Goal: Transaction & Acquisition: Purchase product/service

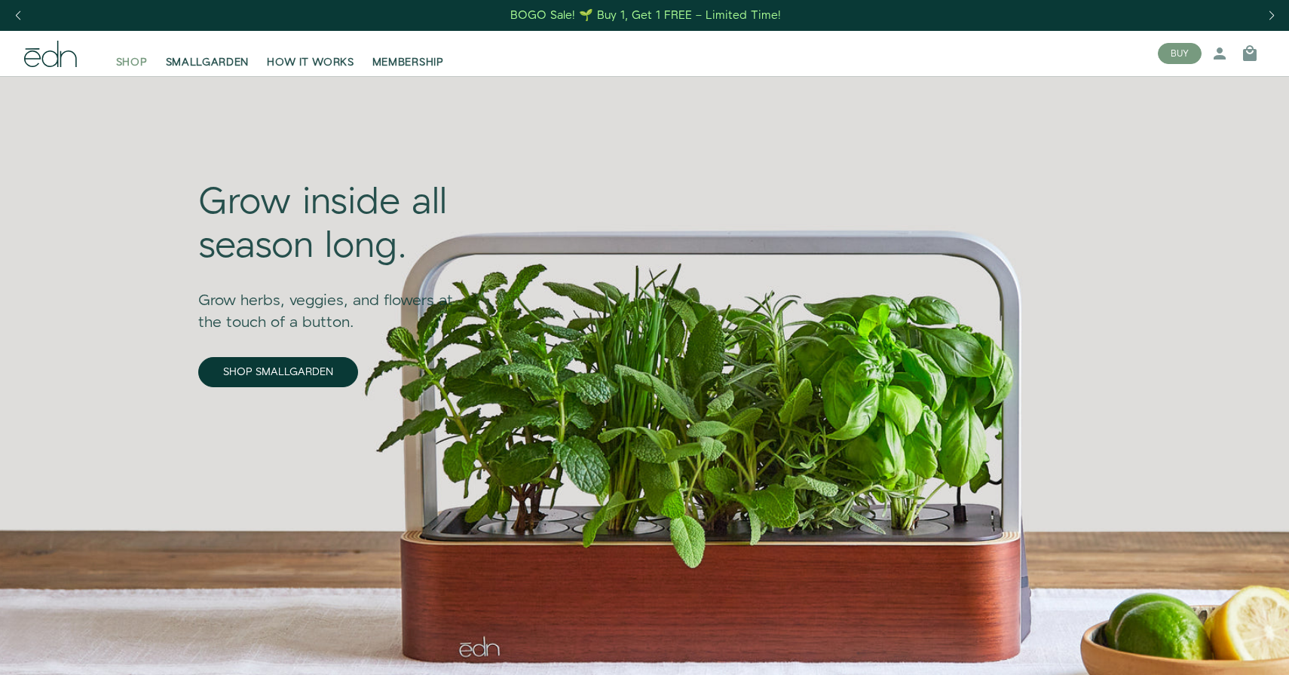
click at [128, 61] on span "SHOP" at bounding box center [132, 62] width 32 height 15
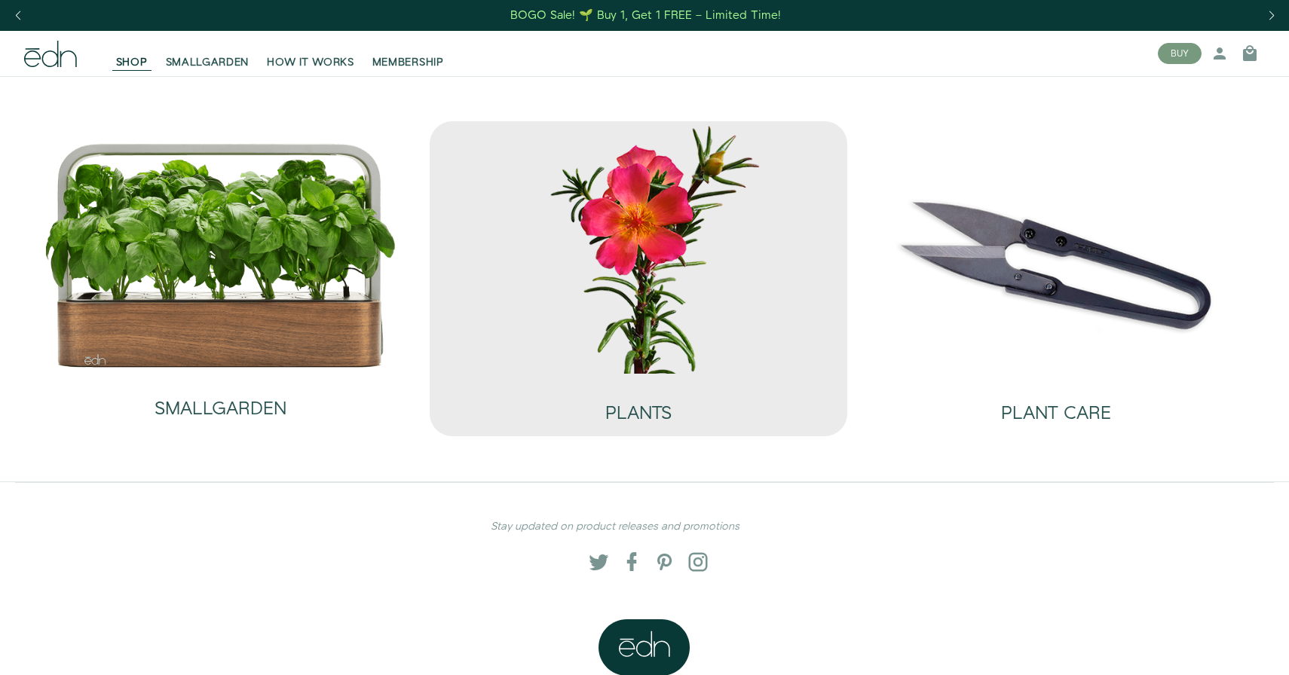
click at [602, 260] on img at bounding box center [638, 247] width 393 height 252
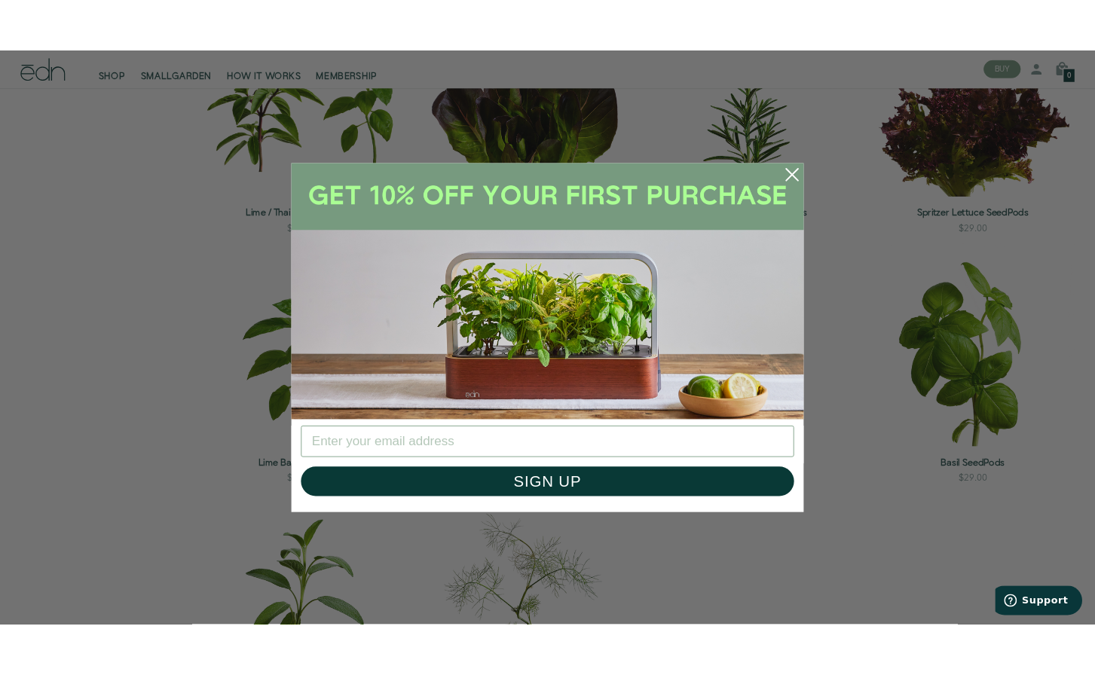
scroll to position [1502, 0]
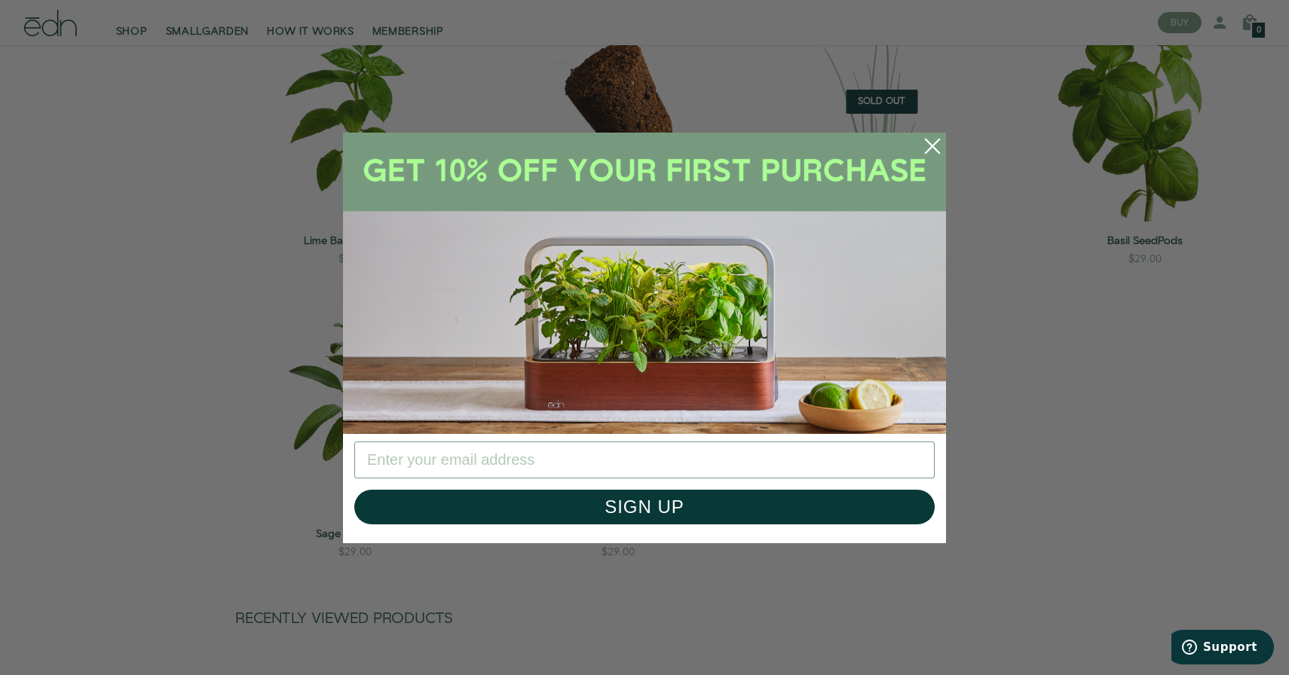
click at [925, 143] on circle "Close dialog" at bounding box center [932, 146] width 33 height 33
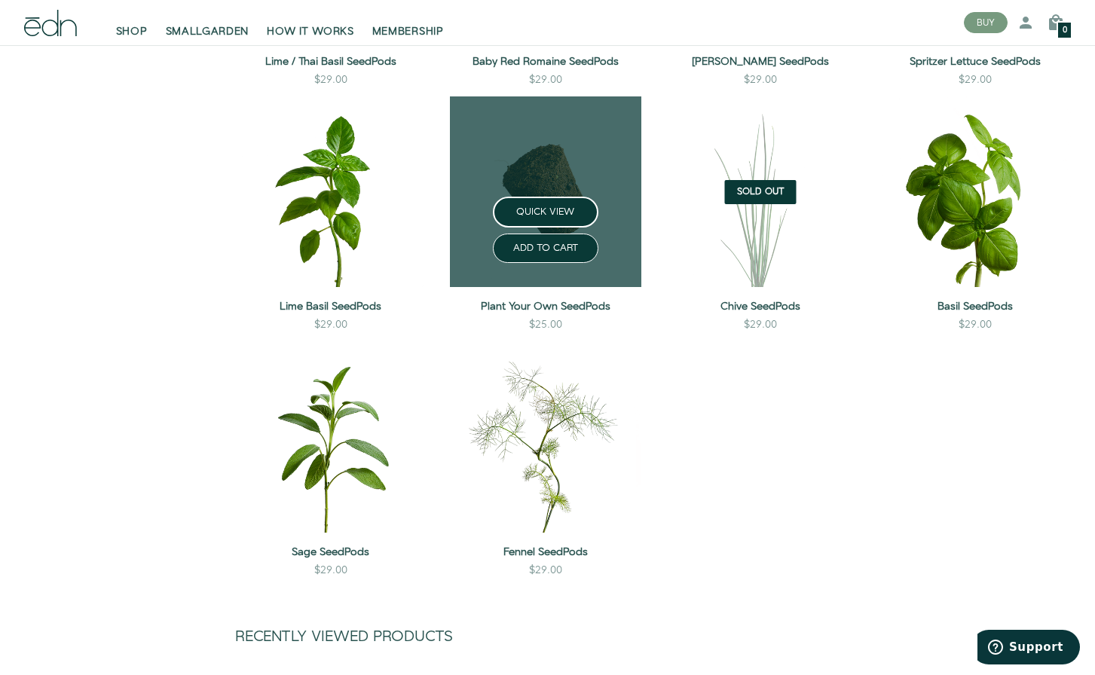
scroll to position [1180, 0]
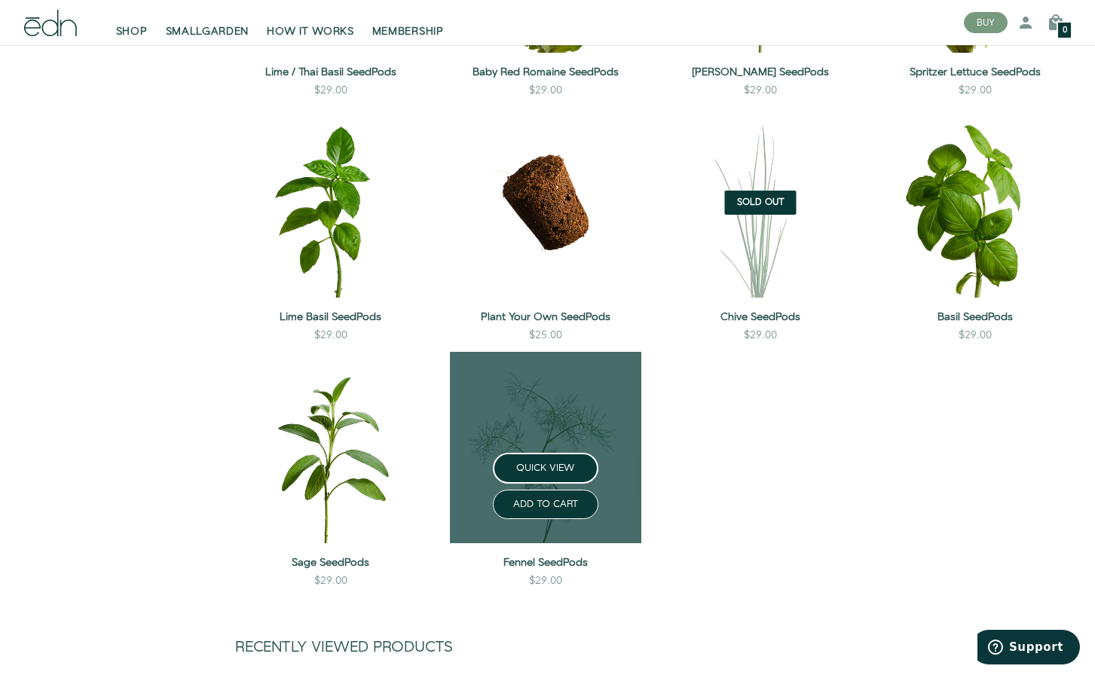
click at [546, 419] on link at bounding box center [545, 447] width 191 height 191
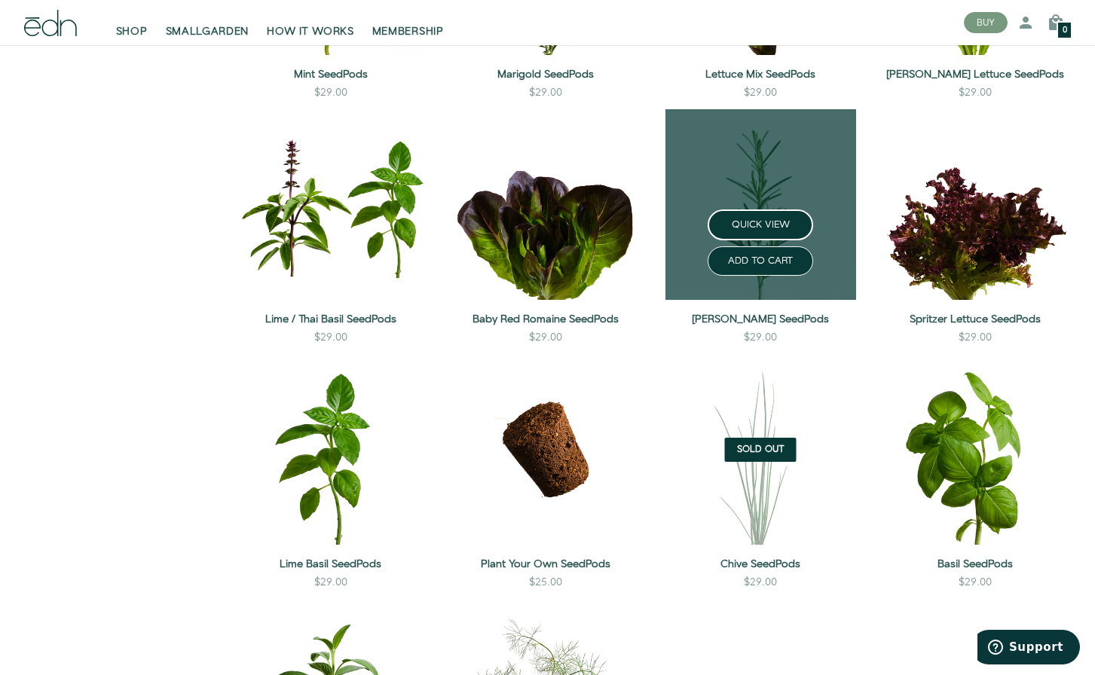
scroll to position [932, 0]
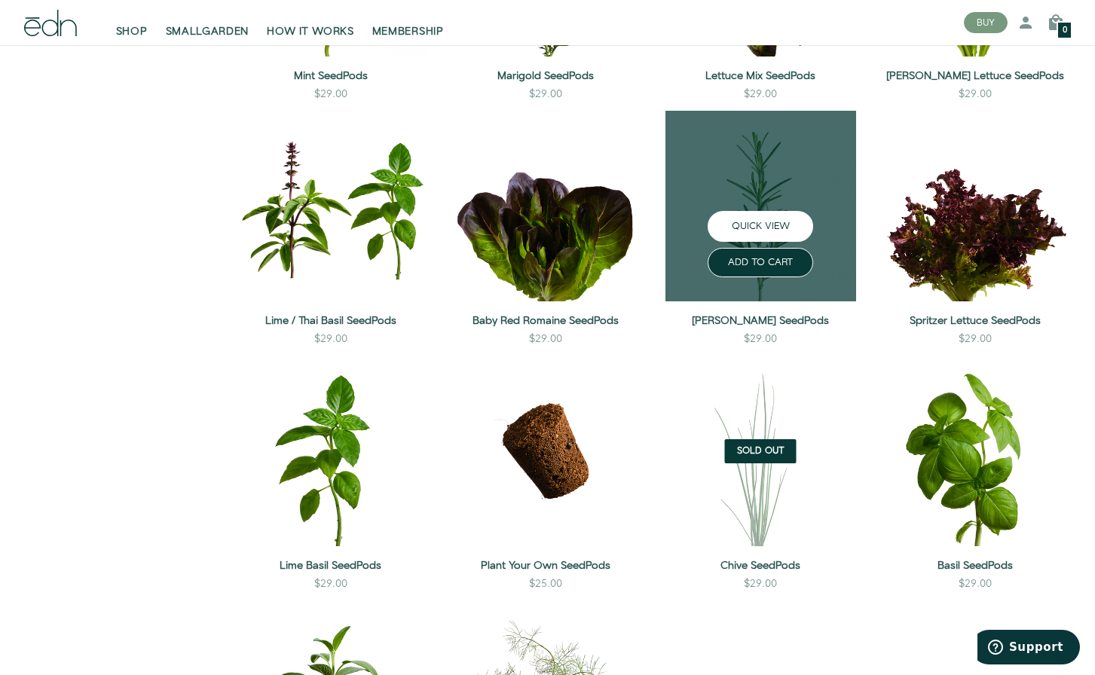
click at [758, 230] on button "QUICK VIEW" at bounding box center [761, 226] width 106 height 31
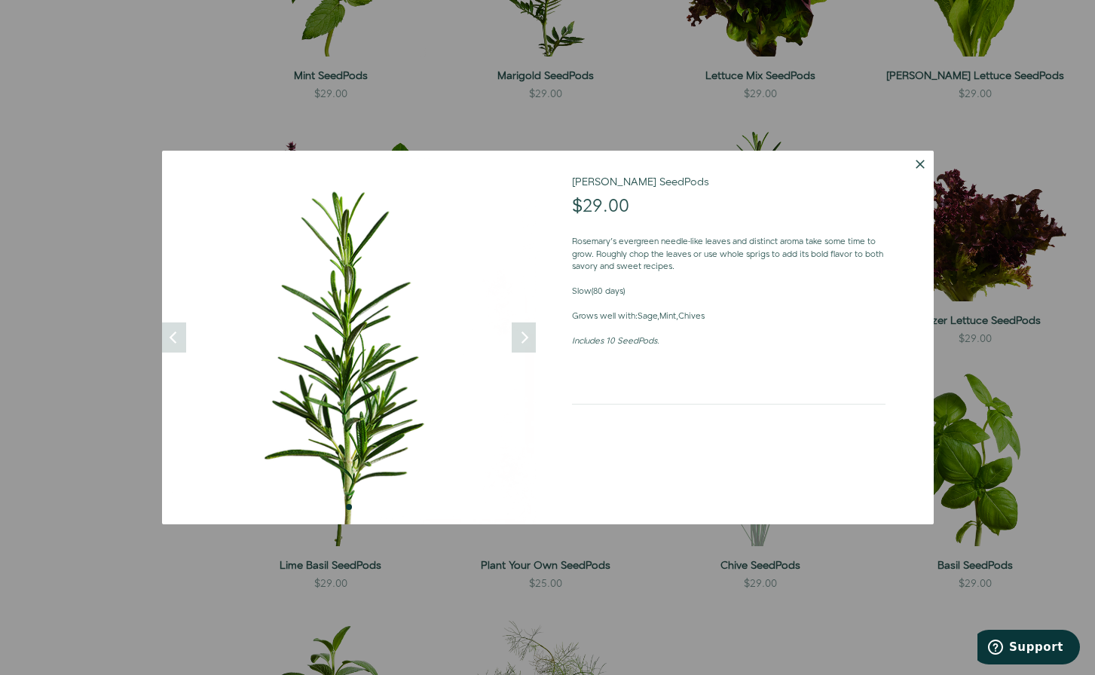
click at [915, 165] on button "Dismiss" at bounding box center [920, 164] width 27 height 27
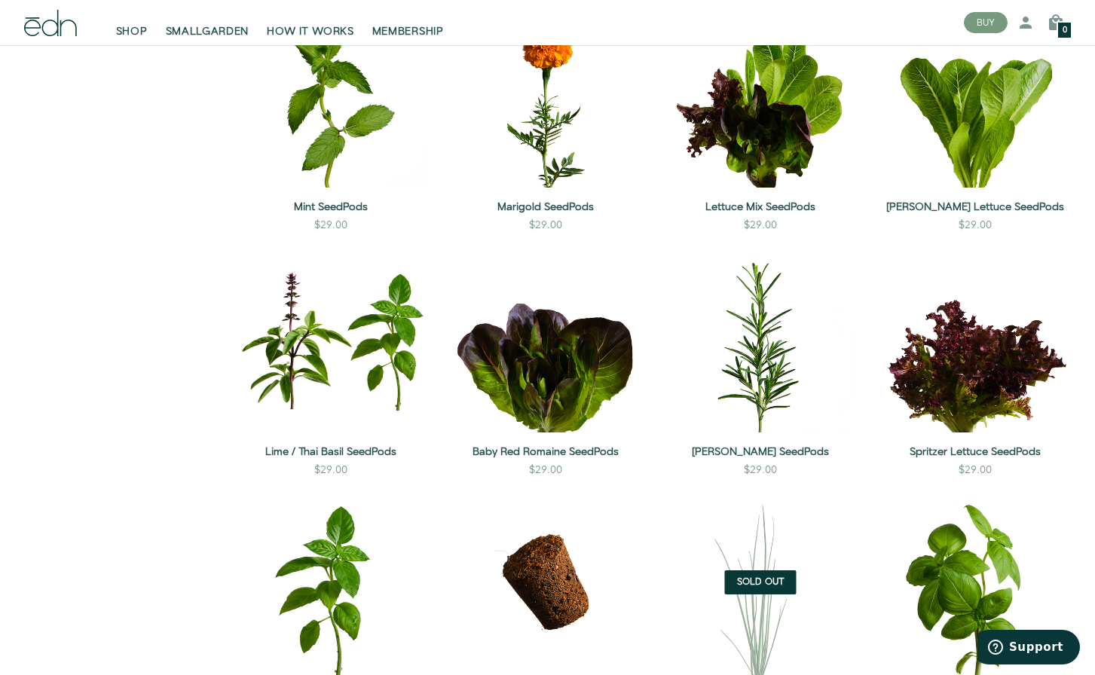
scroll to position [464, 0]
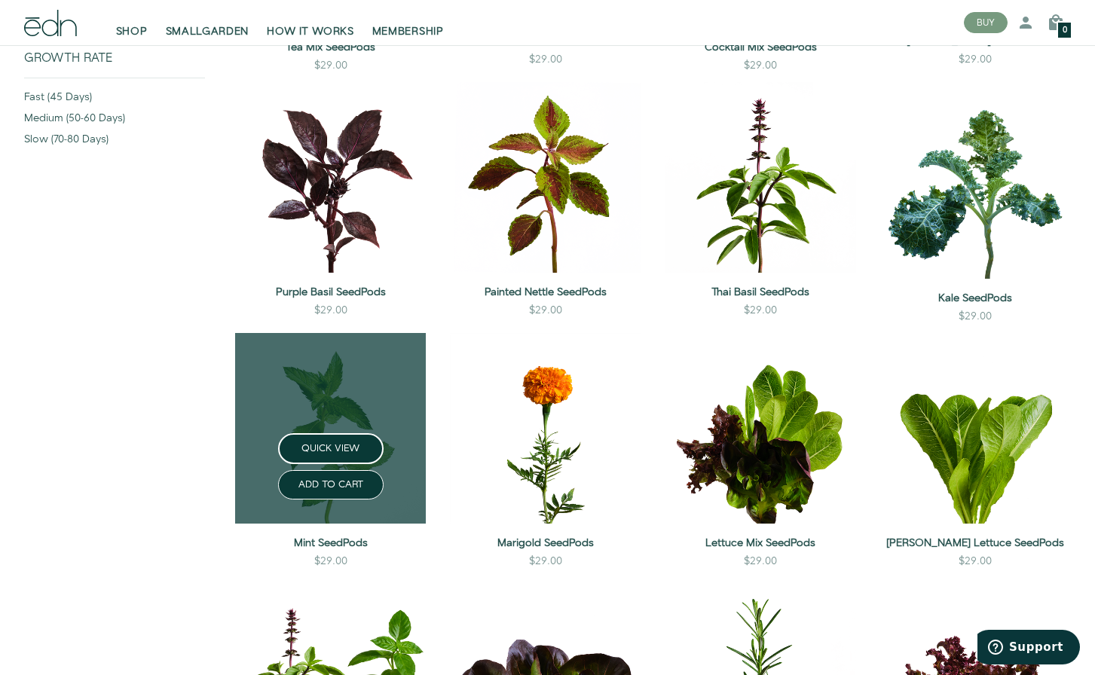
click at [328, 423] on link at bounding box center [330, 428] width 191 height 191
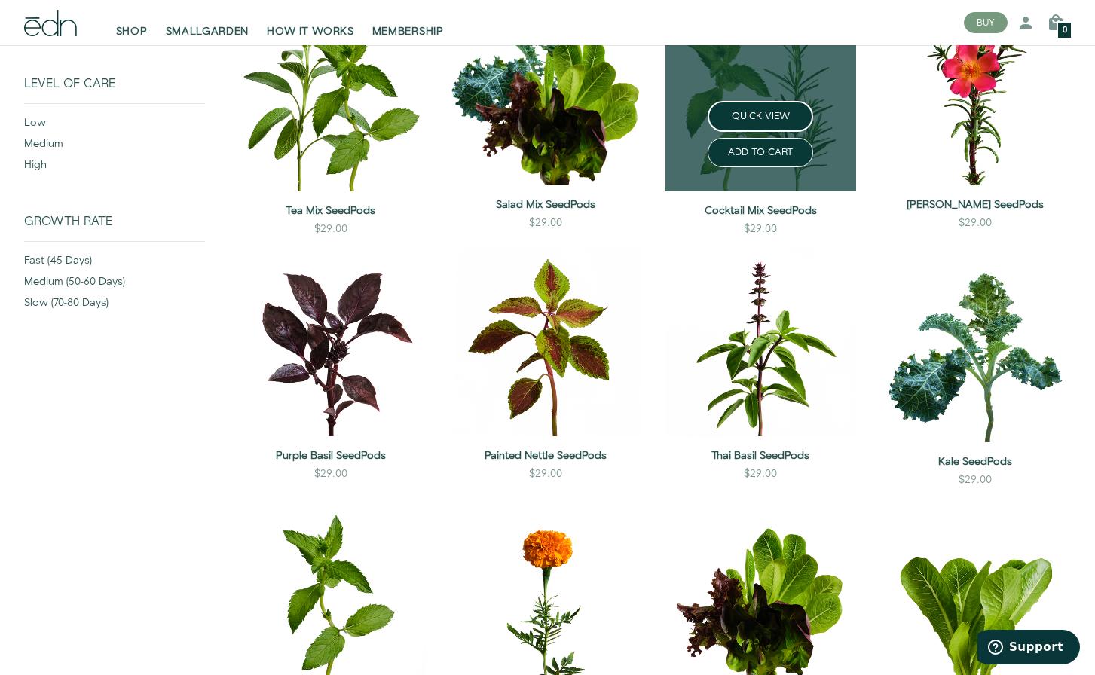
scroll to position [320, 0]
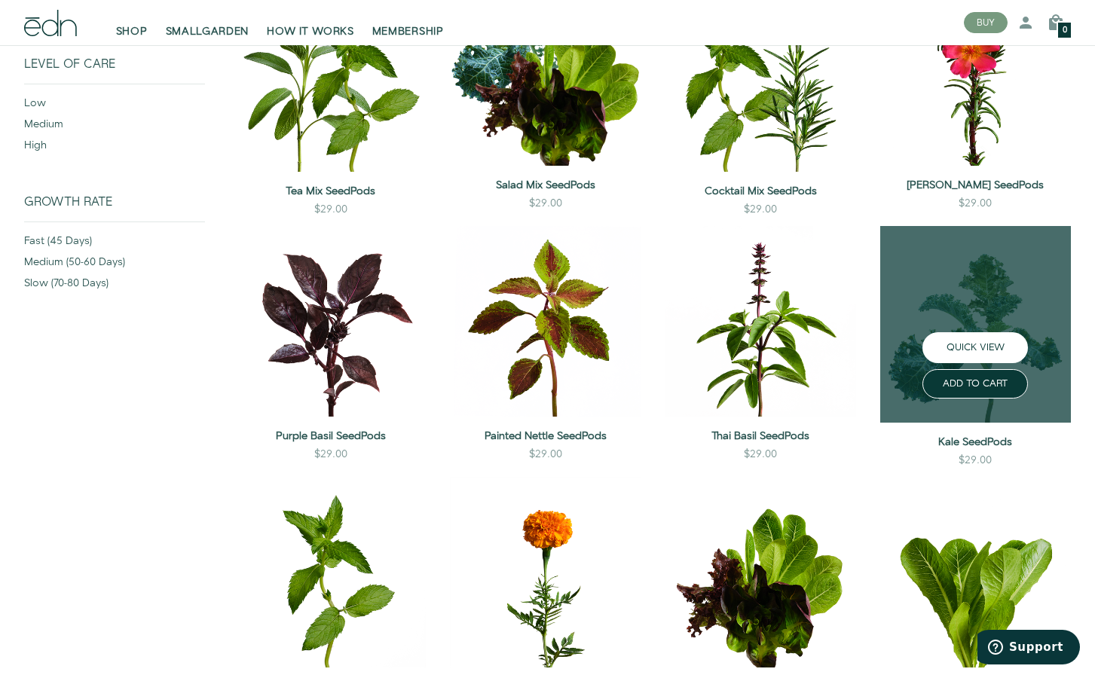
click at [979, 339] on button "QUICK VIEW" at bounding box center [975, 347] width 106 height 31
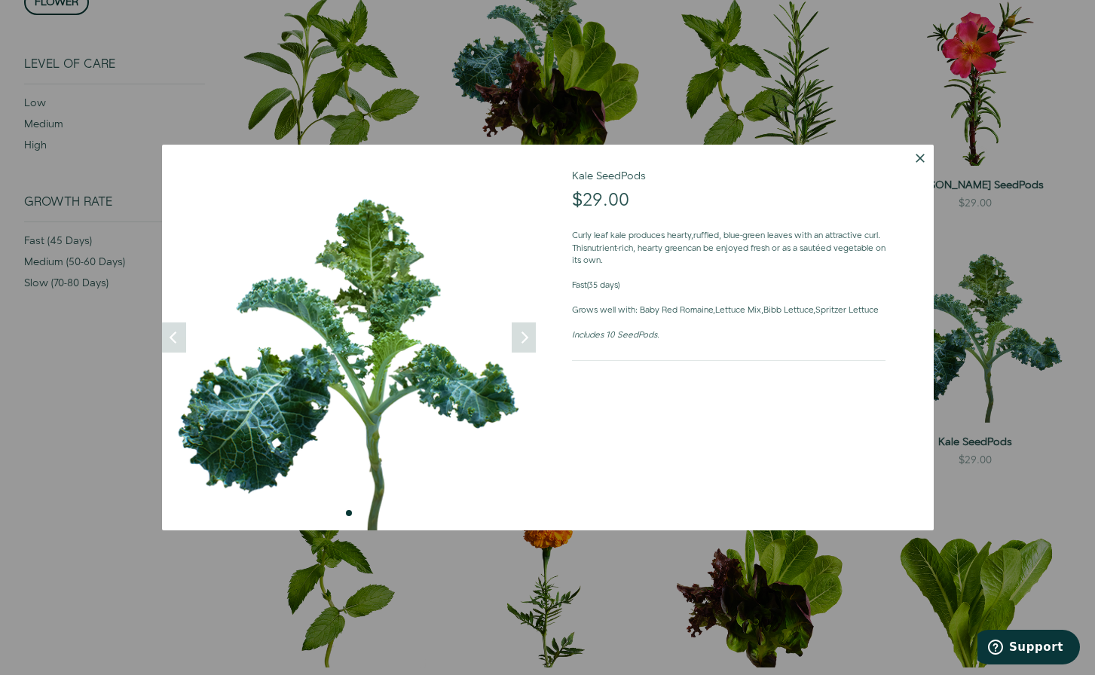
click at [920, 160] on button "Dismiss" at bounding box center [920, 158] width 27 height 27
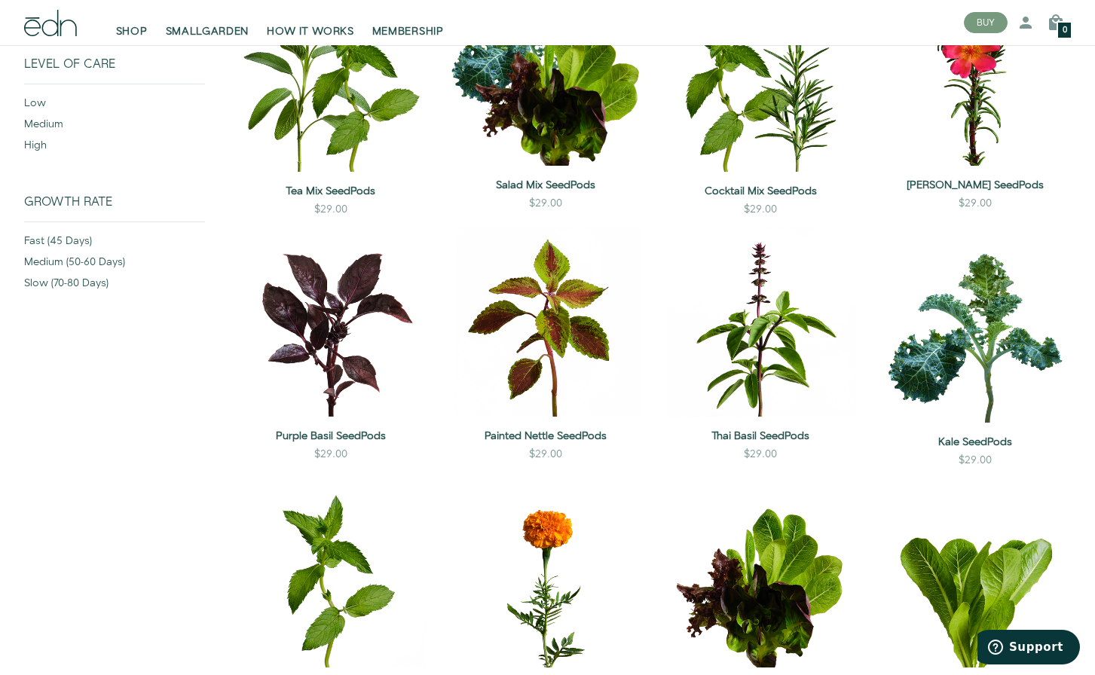
scroll to position [1405, 0]
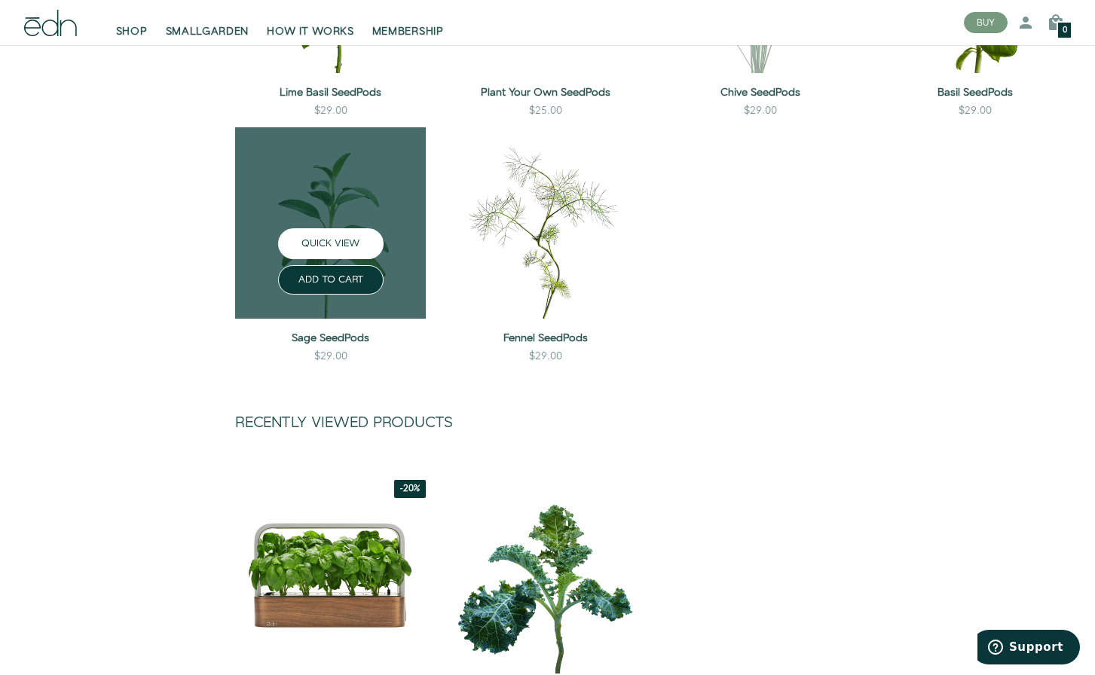
click at [330, 244] on button "QUICK VIEW" at bounding box center [331, 243] width 106 height 31
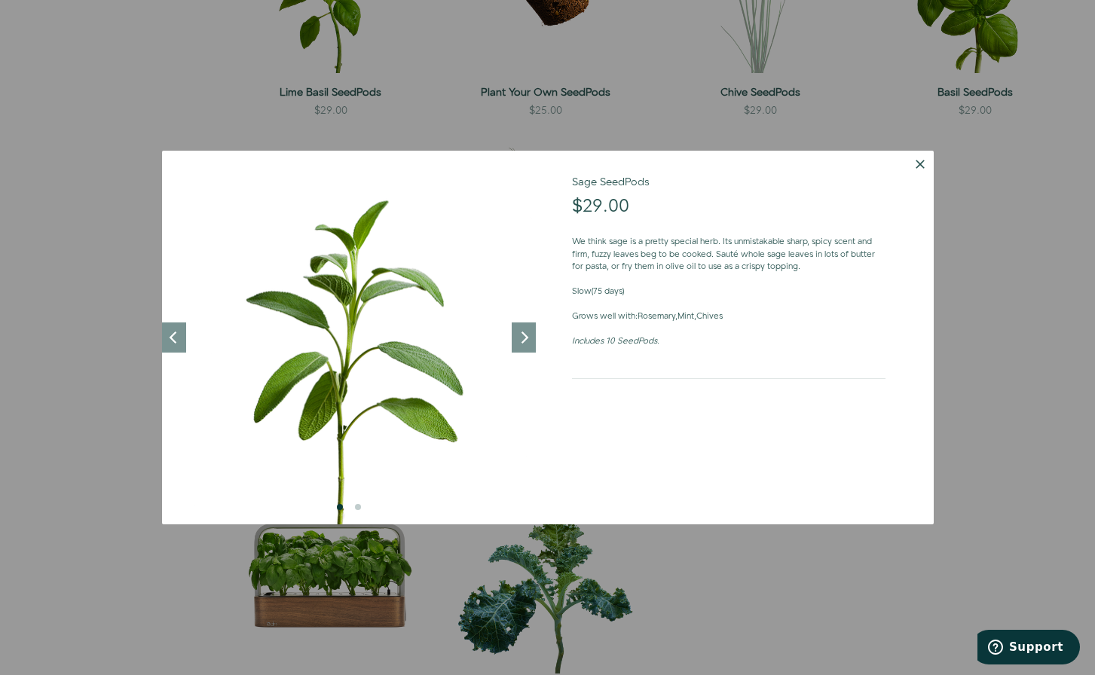
click at [932, 164] on button "Dismiss" at bounding box center [920, 164] width 27 height 27
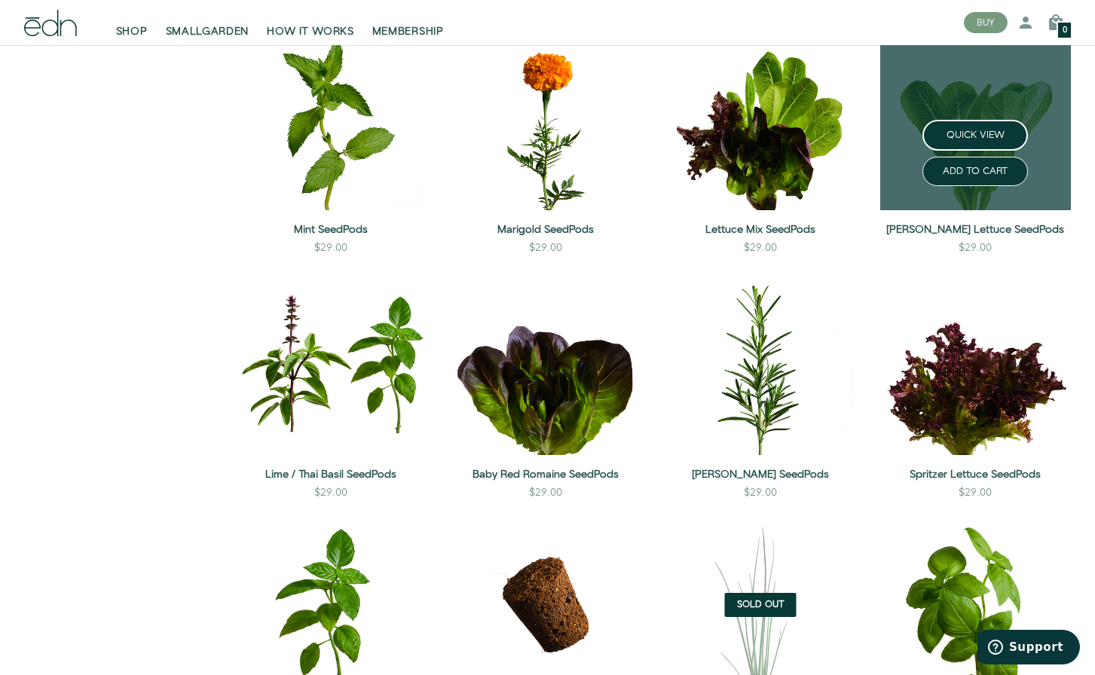
scroll to position [861, 0]
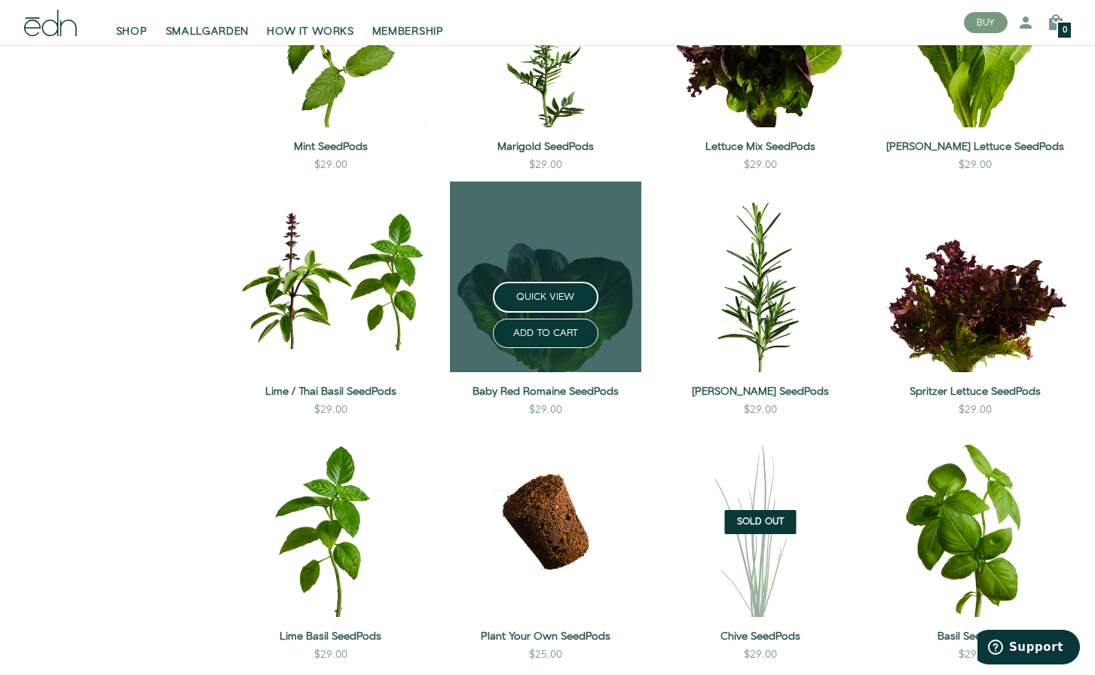
click at [543, 237] on link at bounding box center [545, 277] width 191 height 191
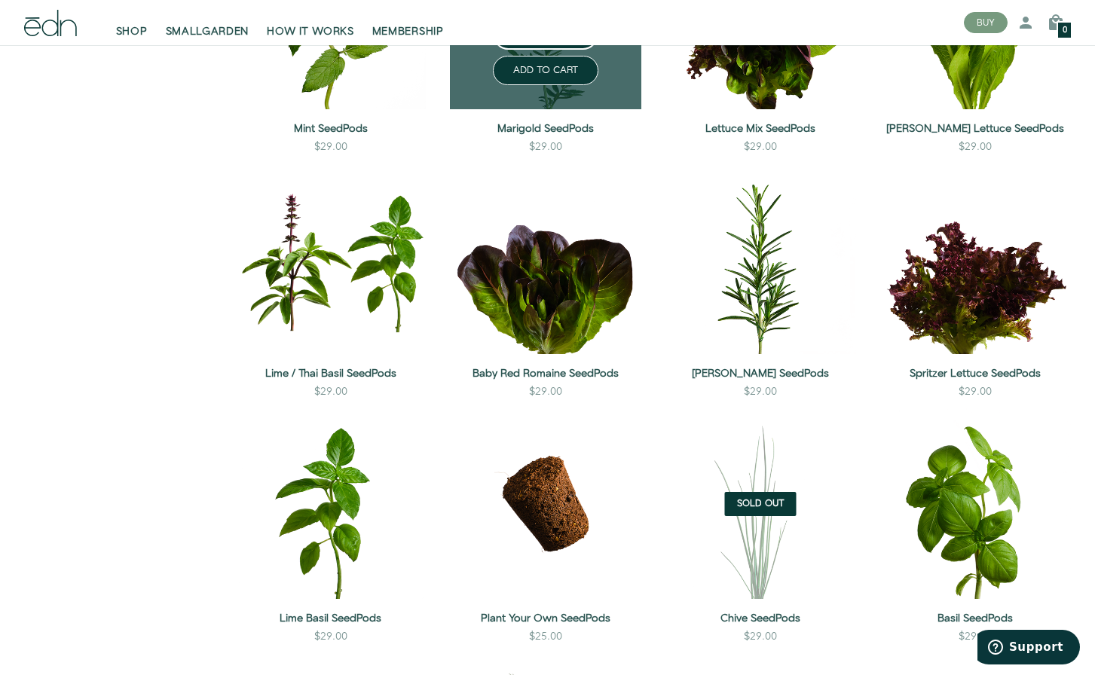
scroll to position [1132, 0]
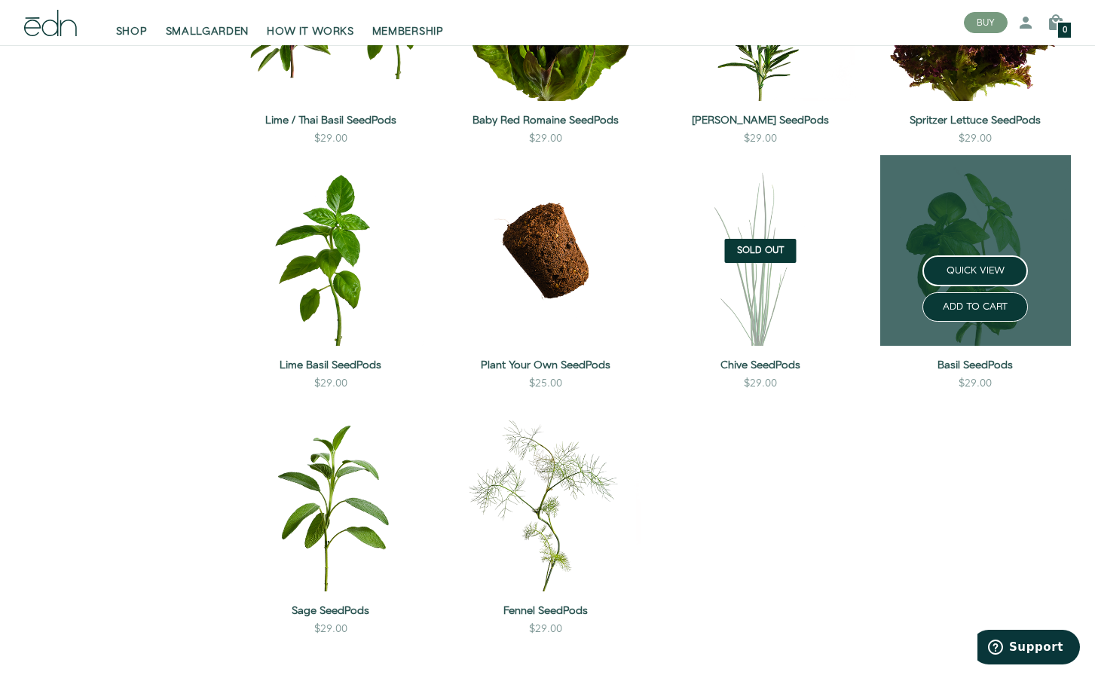
click at [956, 226] on link at bounding box center [975, 250] width 191 height 191
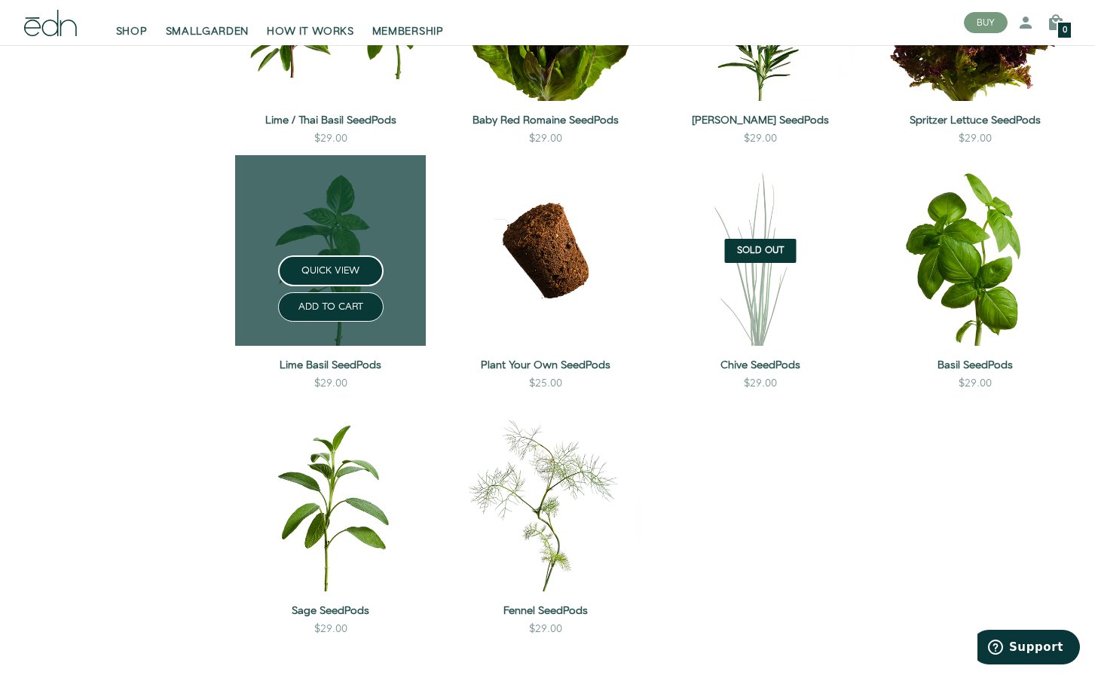
click at [330, 225] on link at bounding box center [330, 250] width 191 height 191
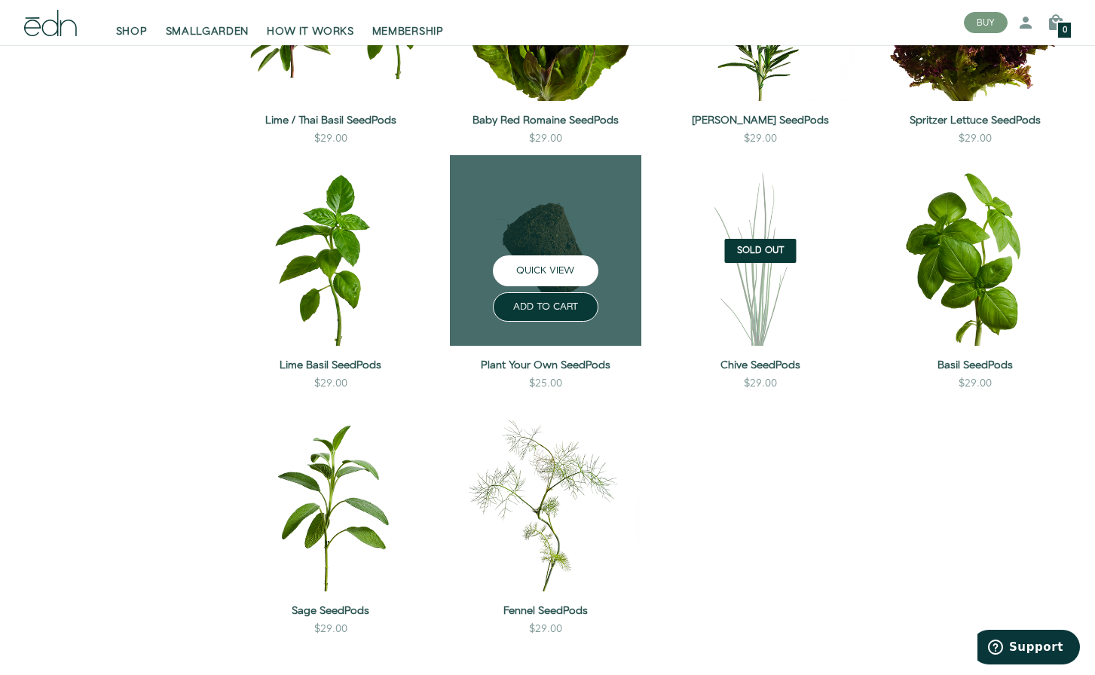
click at [537, 258] on button "QUICK VIEW" at bounding box center [546, 270] width 106 height 31
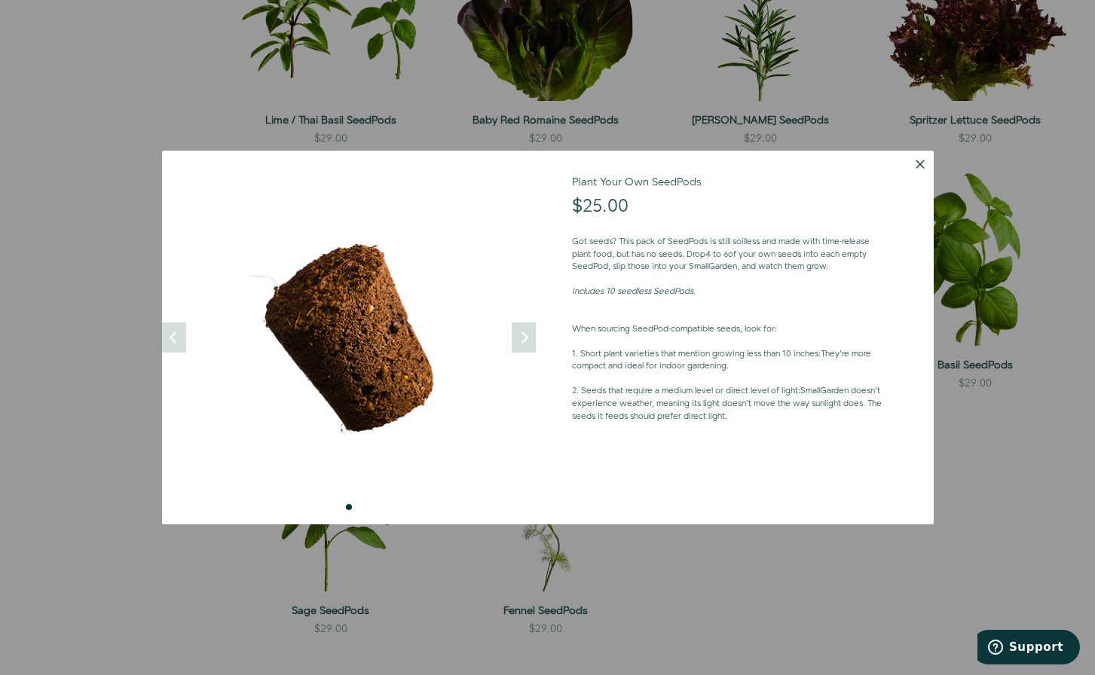
click at [145, 93] on div at bounding box center [547, 337] width 1095 height 675
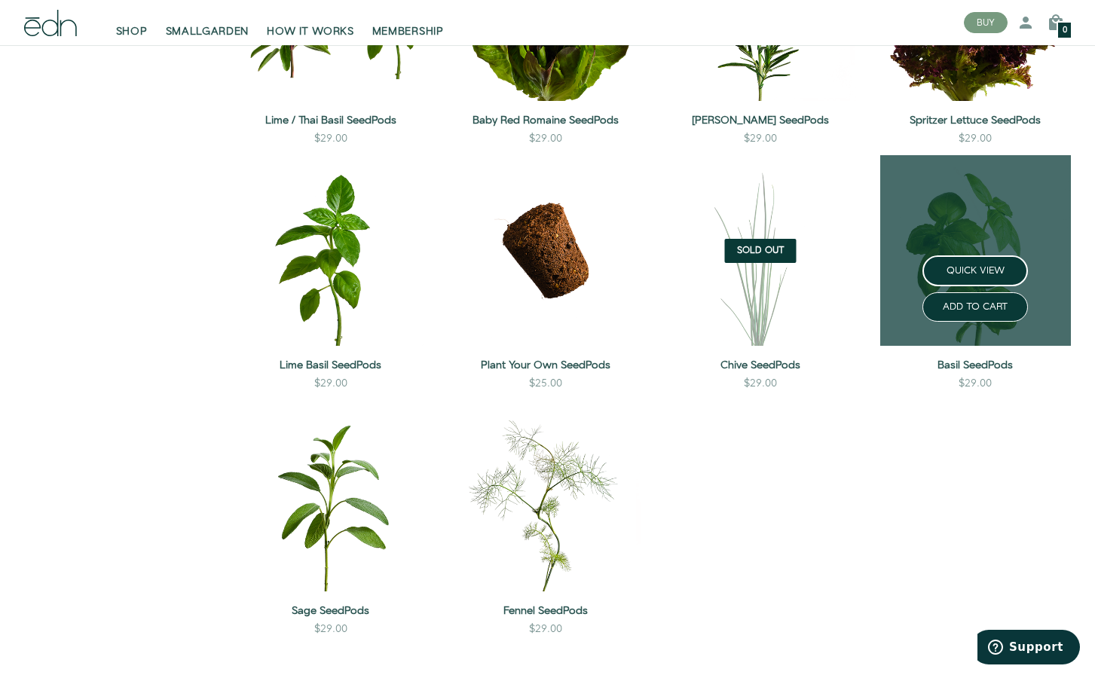
click at [1000, 230] on link at bounding box center [975, 250] width 191 height 191
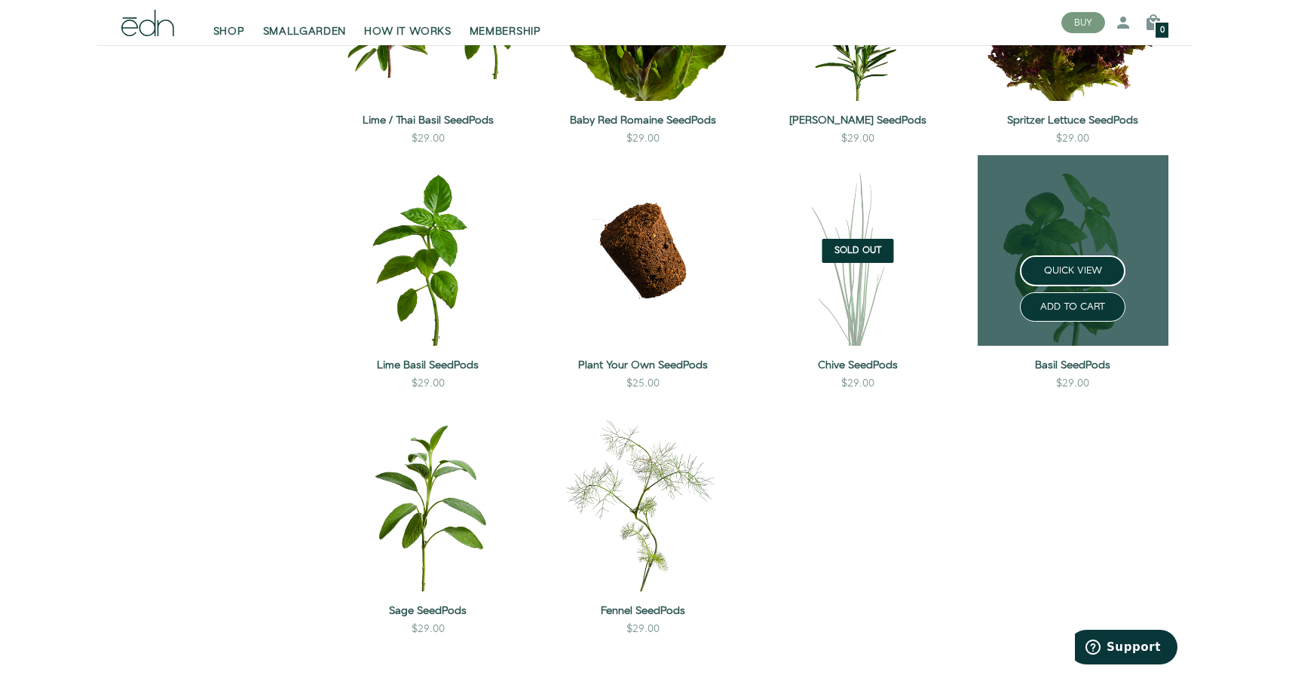
scroll to position [1425, 0]
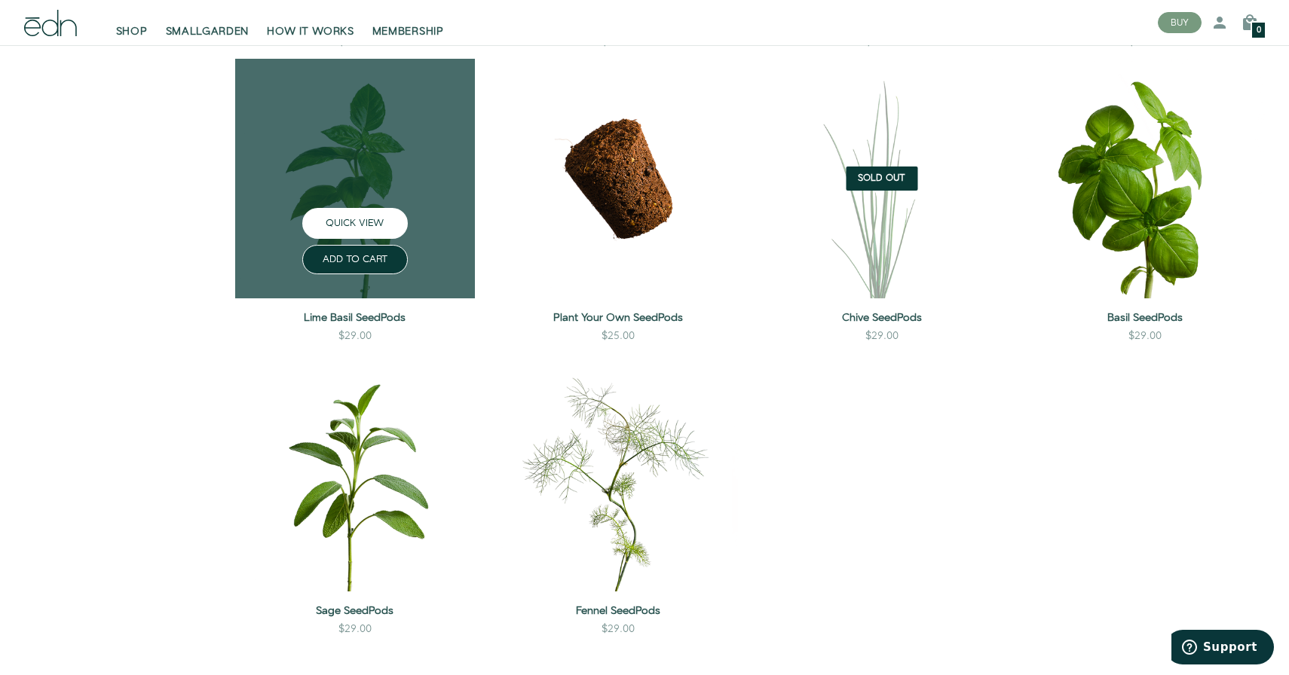
click at [360, 215] on button "QUICK VIEW" at bounding box center [355, 223] width 106 height 31
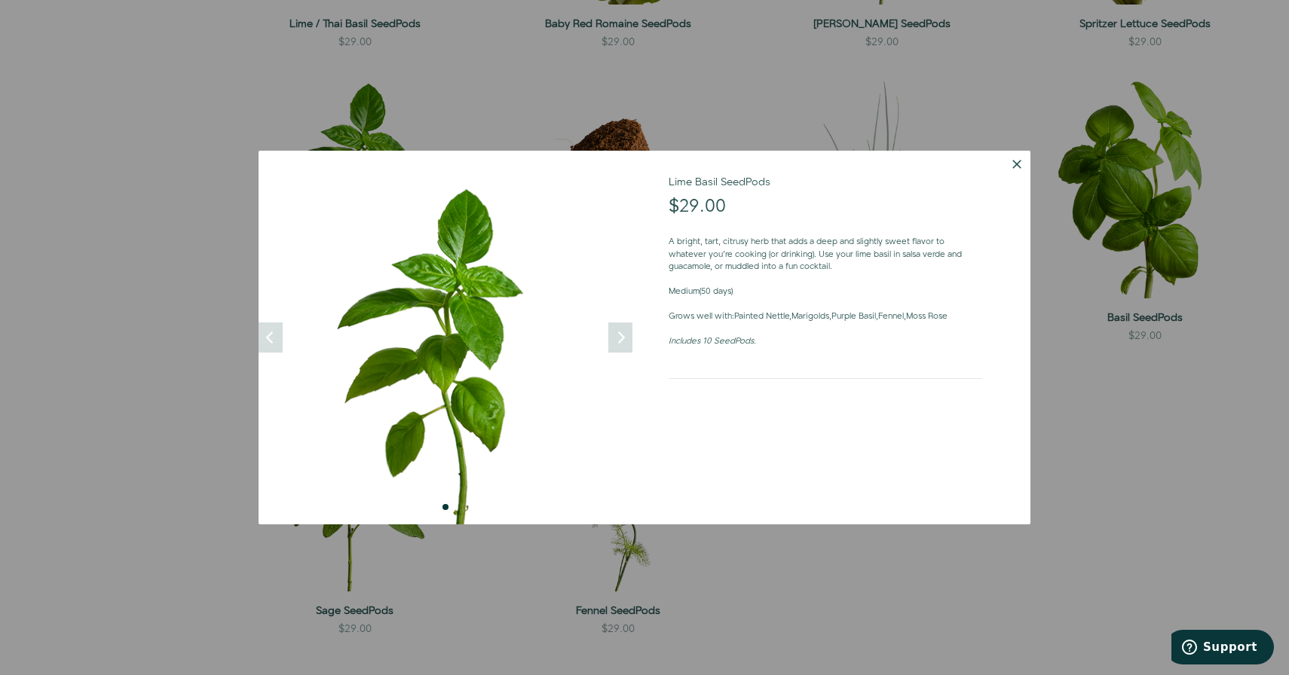
drag, startPoint x: 632, startPoint y: 60, endPoint x: 622, endPoint y: 58, distance: 10.1
click at [622, 58] on div at bounding box center [644, 337] width 1289 height 675
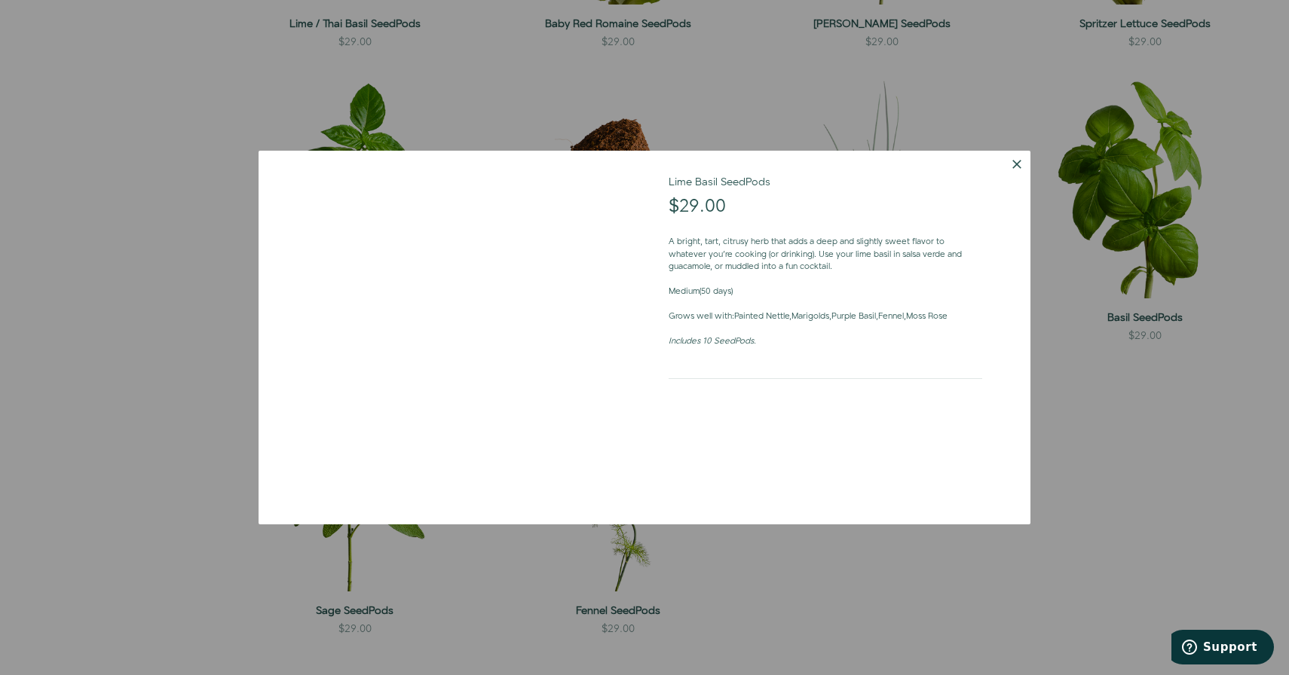
click at [372, 156] on div at bounding box center [446, 338] width 374 height 374
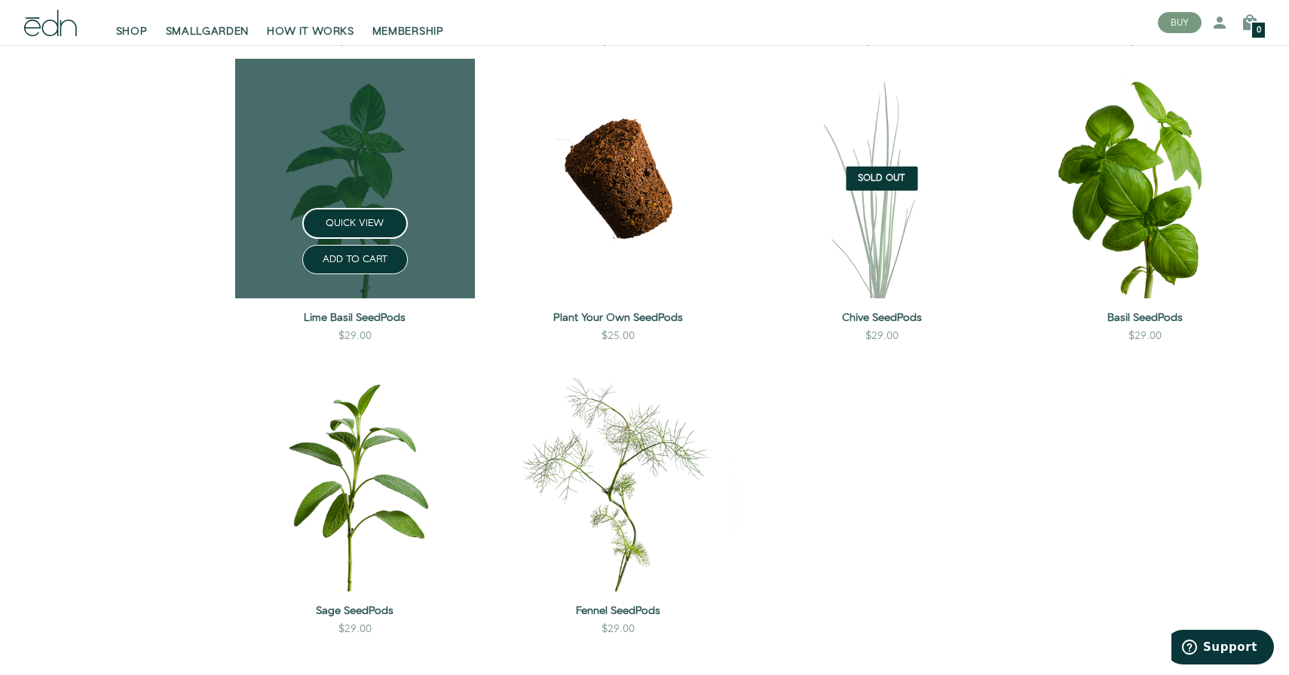
click at [335, 163] on link at bounding box center [355, 179] width 240 height 240
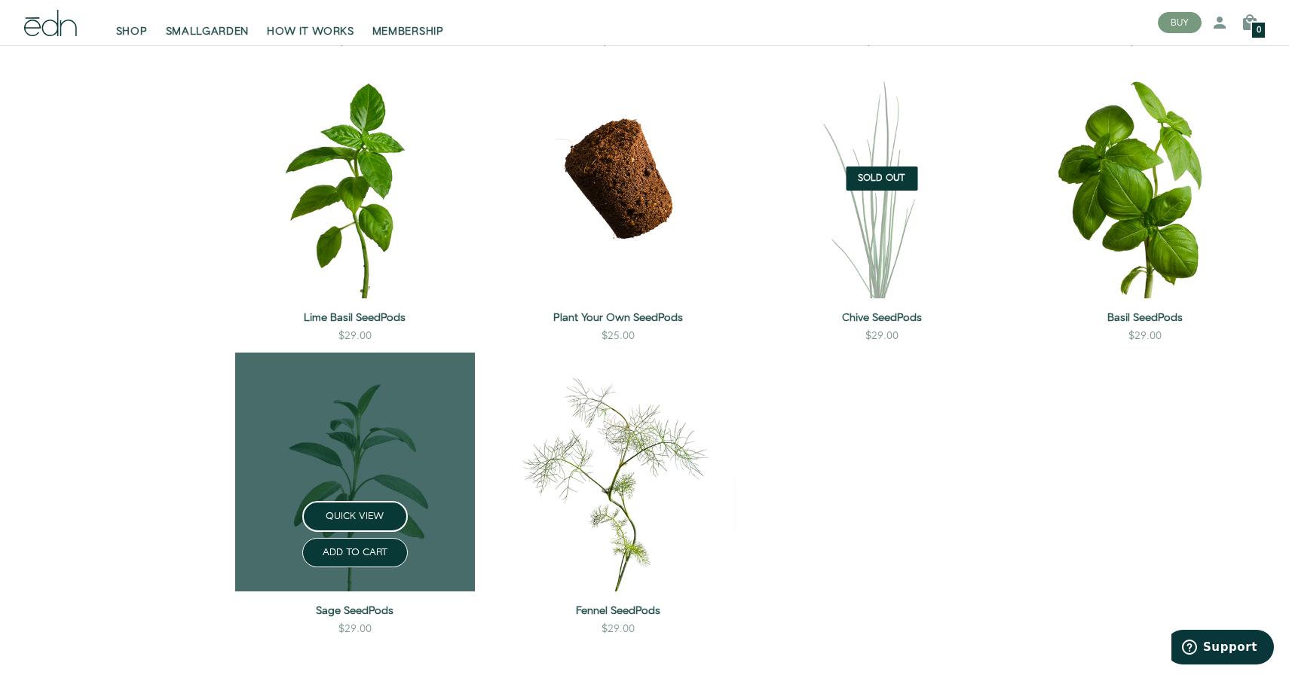
click at [360, 425] on link at bounding box center [355, 473] width 240 height 240
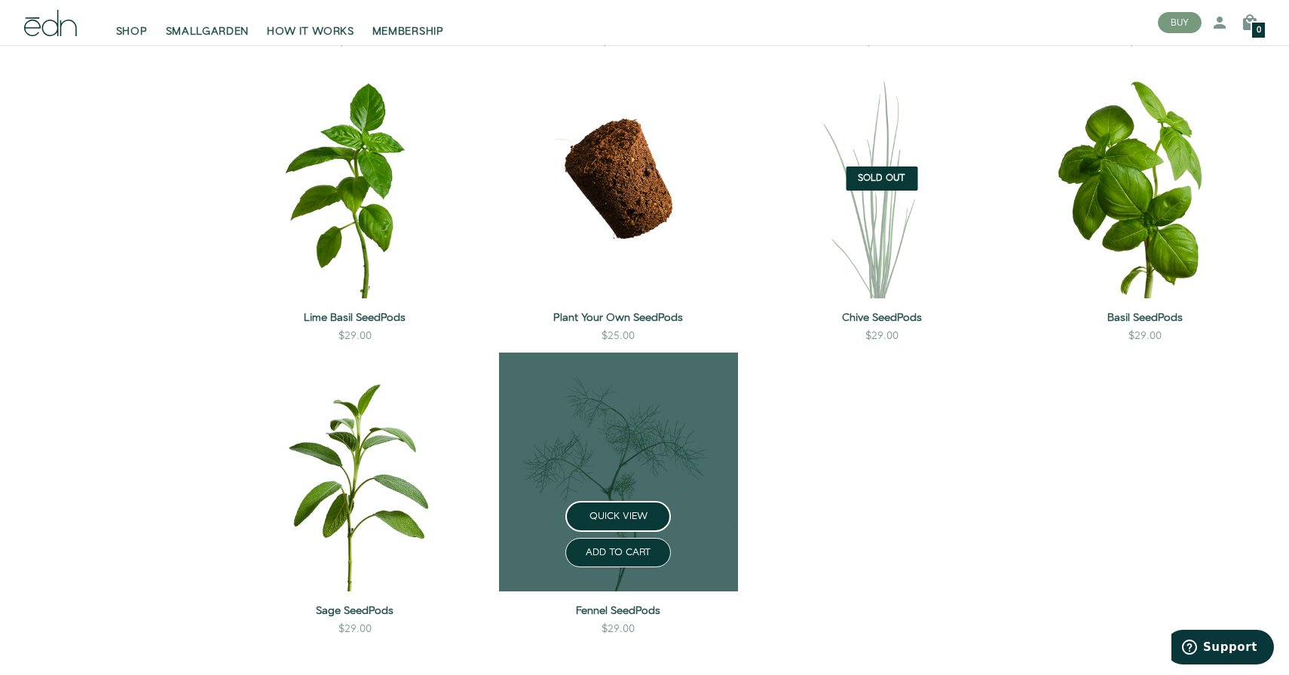
click at [582, 411] on link at bounding box center [619, 473] width 240 height 240
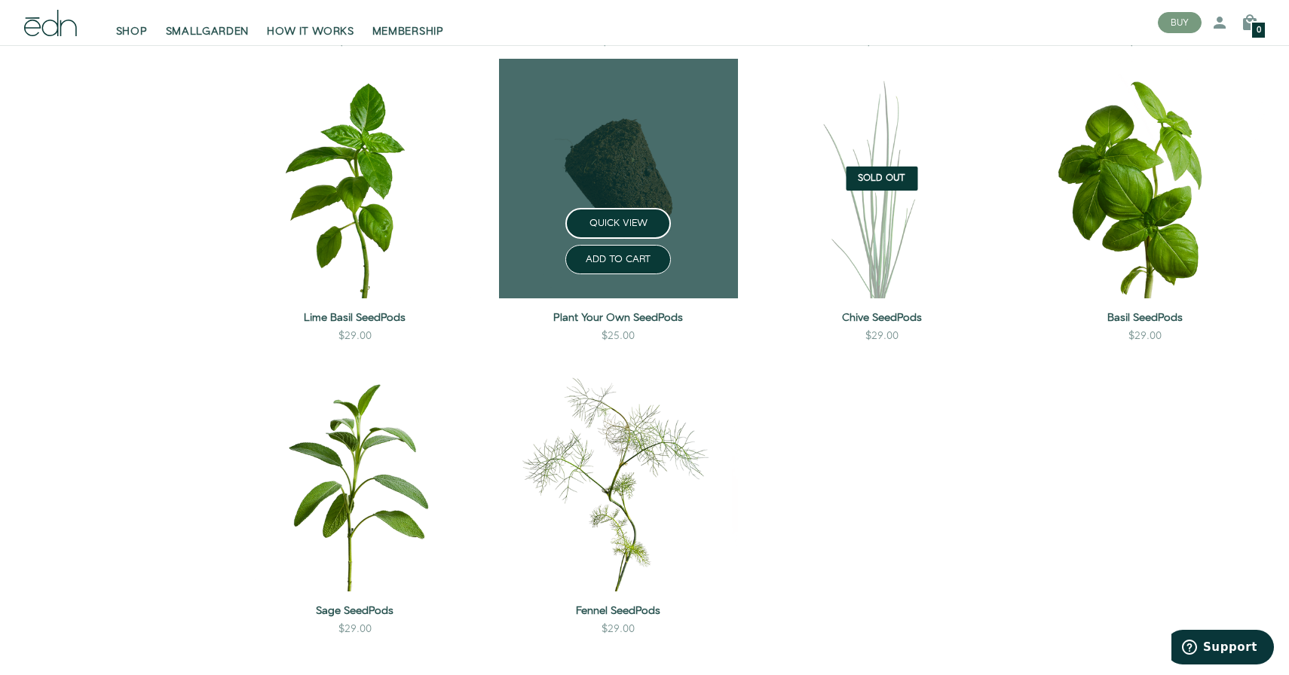
scroll to position [971, 0]
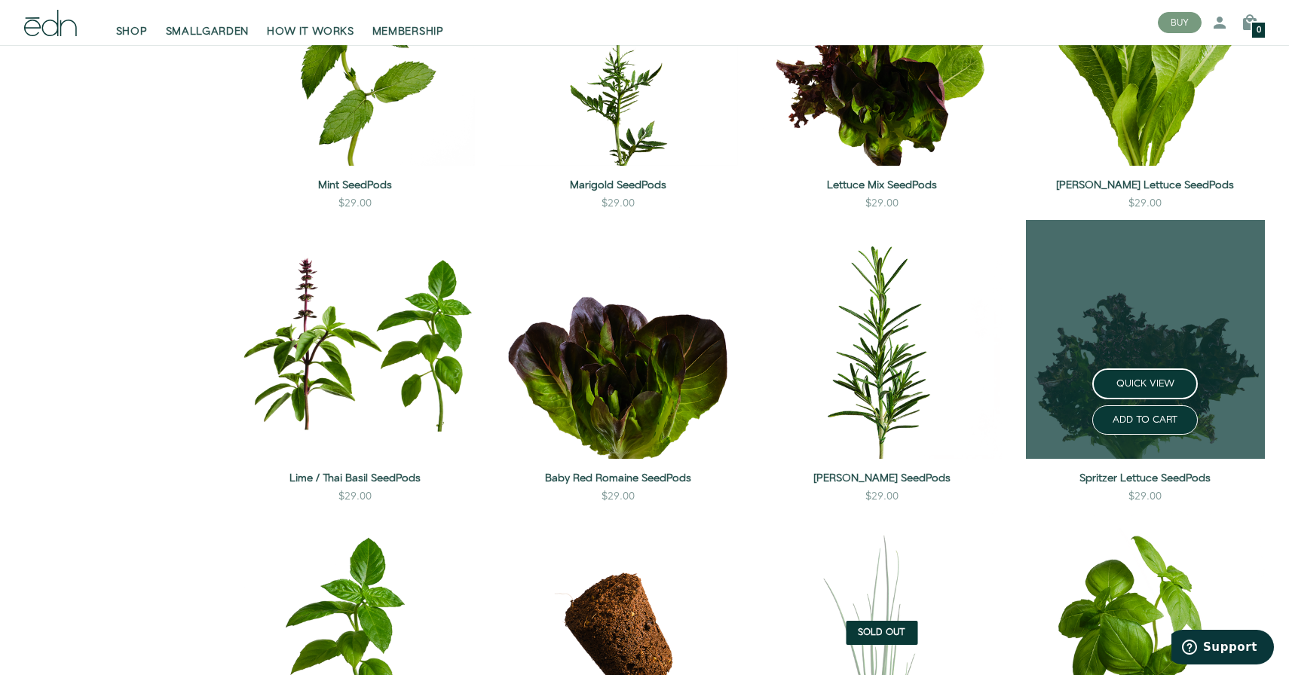
click at [1118, 299] on link at bounding box center [1146, 340] width 240 height 240
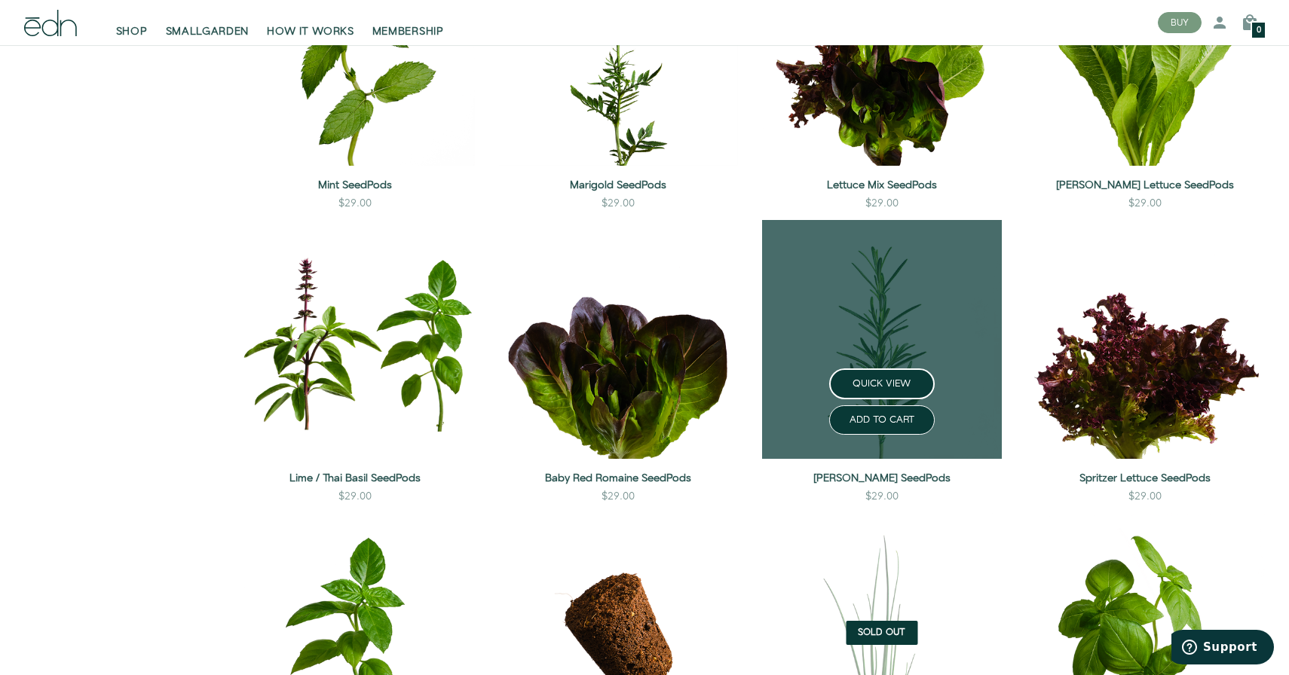
click at [875, 283] on link at bounding box center [882, 340] width 240 height 240
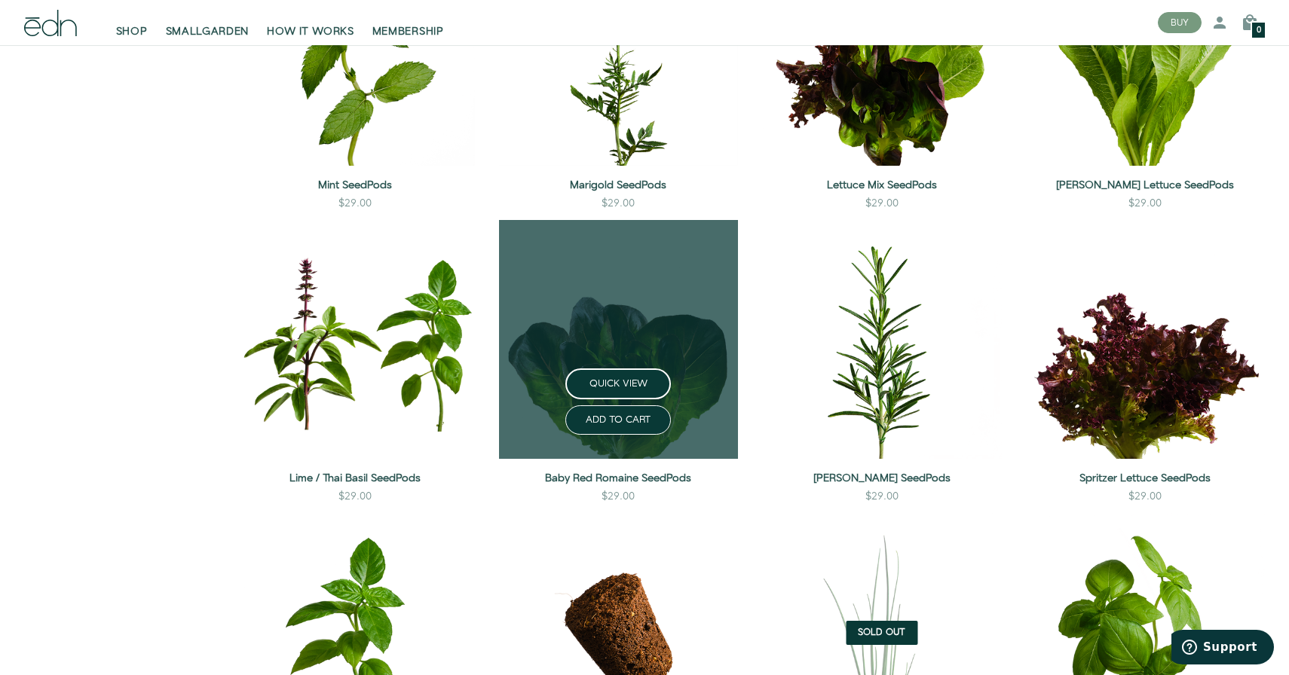
click at [619, 318] on link at bounding box center [619, 340] width 240 height 240
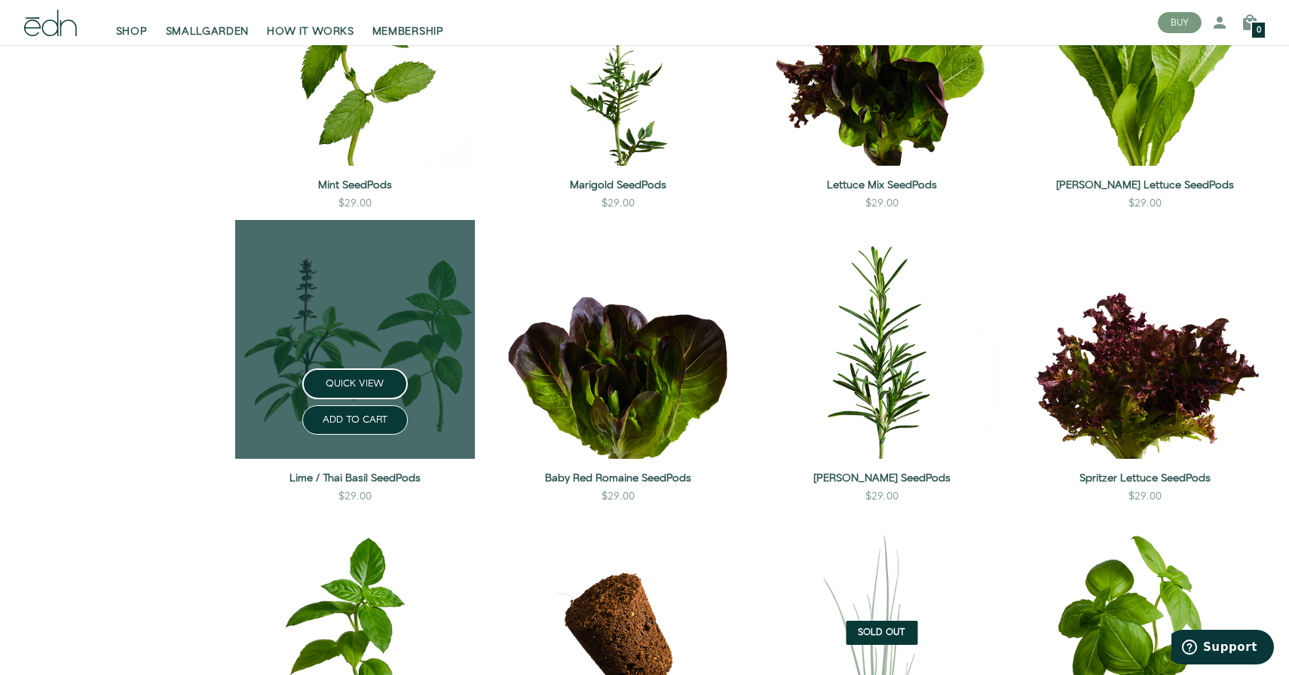
click at [329, 335] on link at bounding box center [355, 340] width 240 height 240
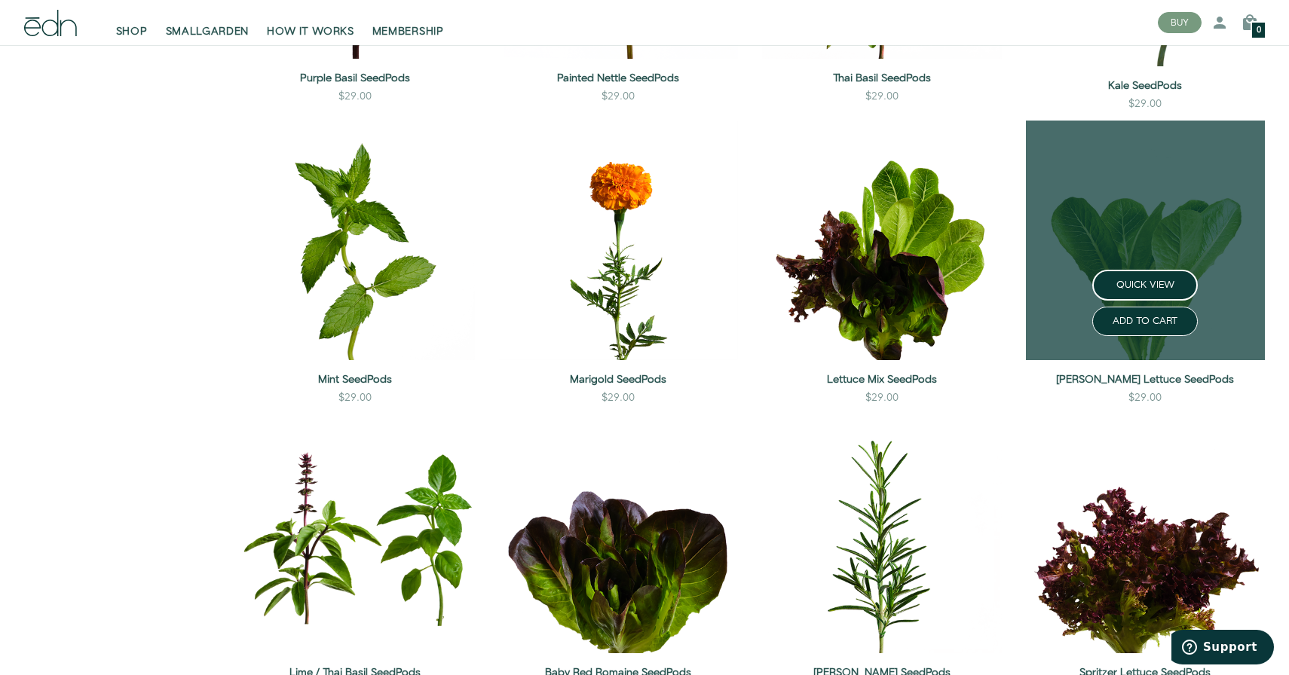
scroll to position [639, 0]
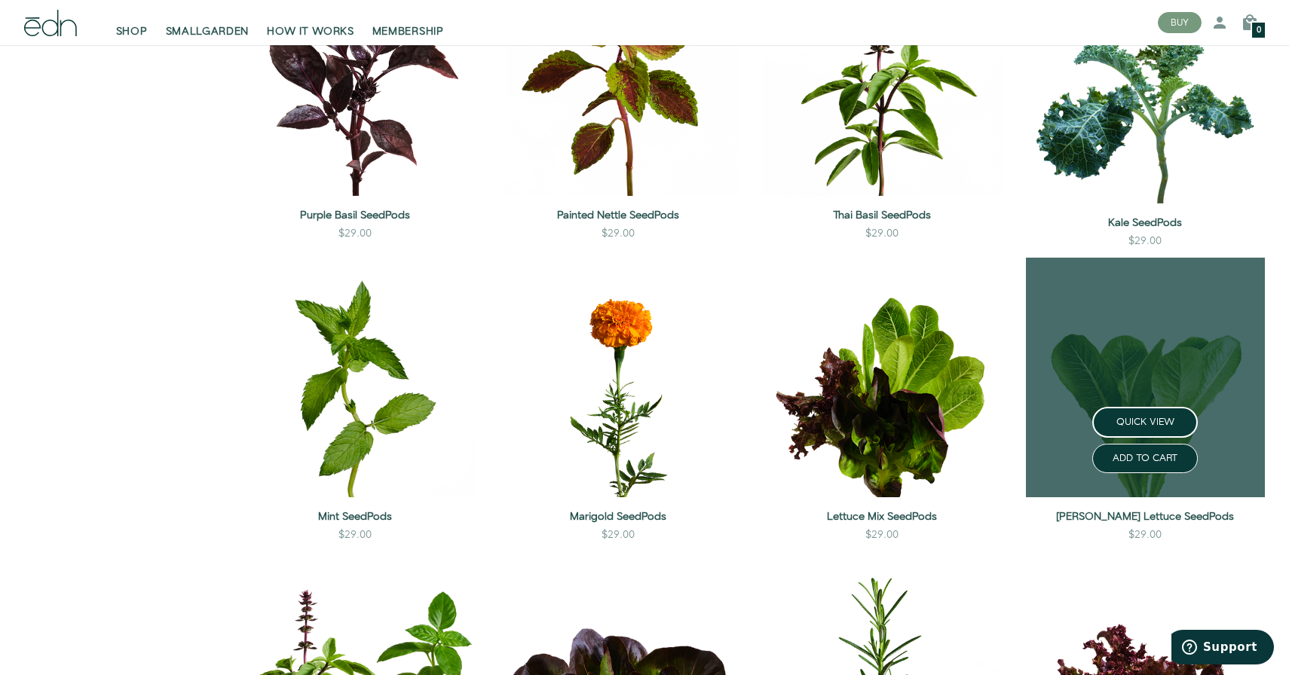
click at [1149, 287] on link at bounding box center [1146, 378] width 240 height 240
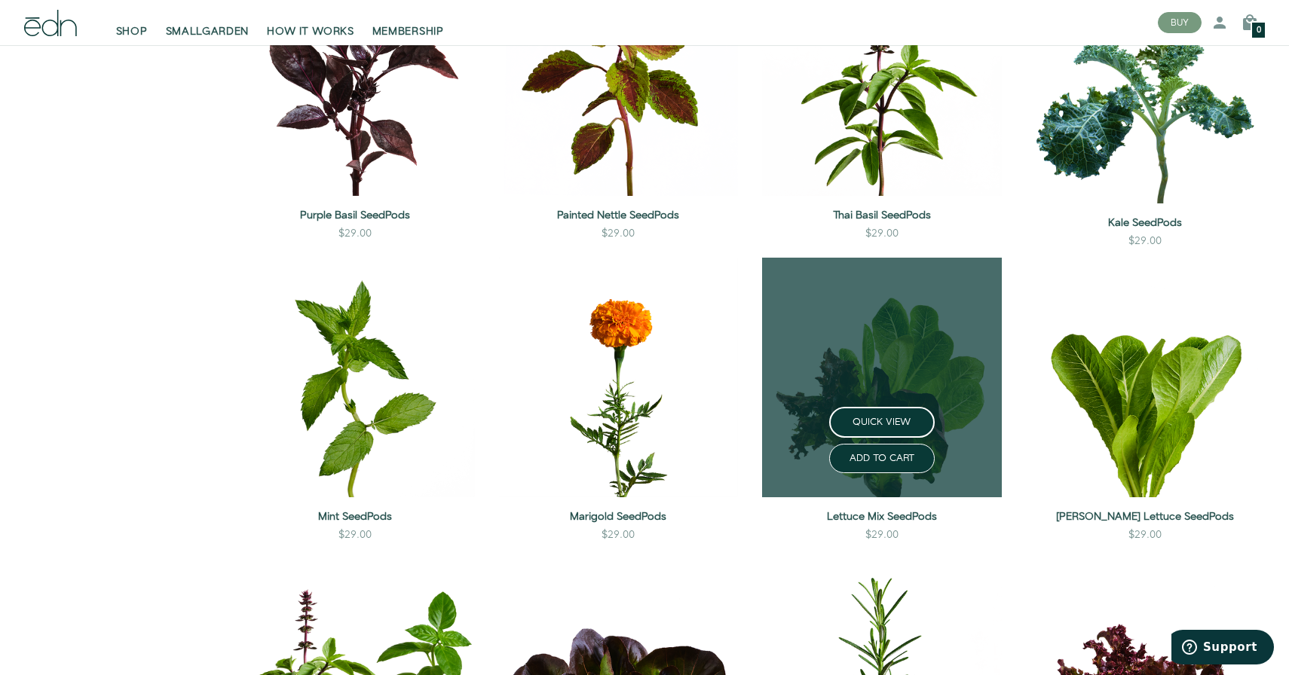
click at [812, 298] on link at bounding box center [882, 378] width 240 height 240
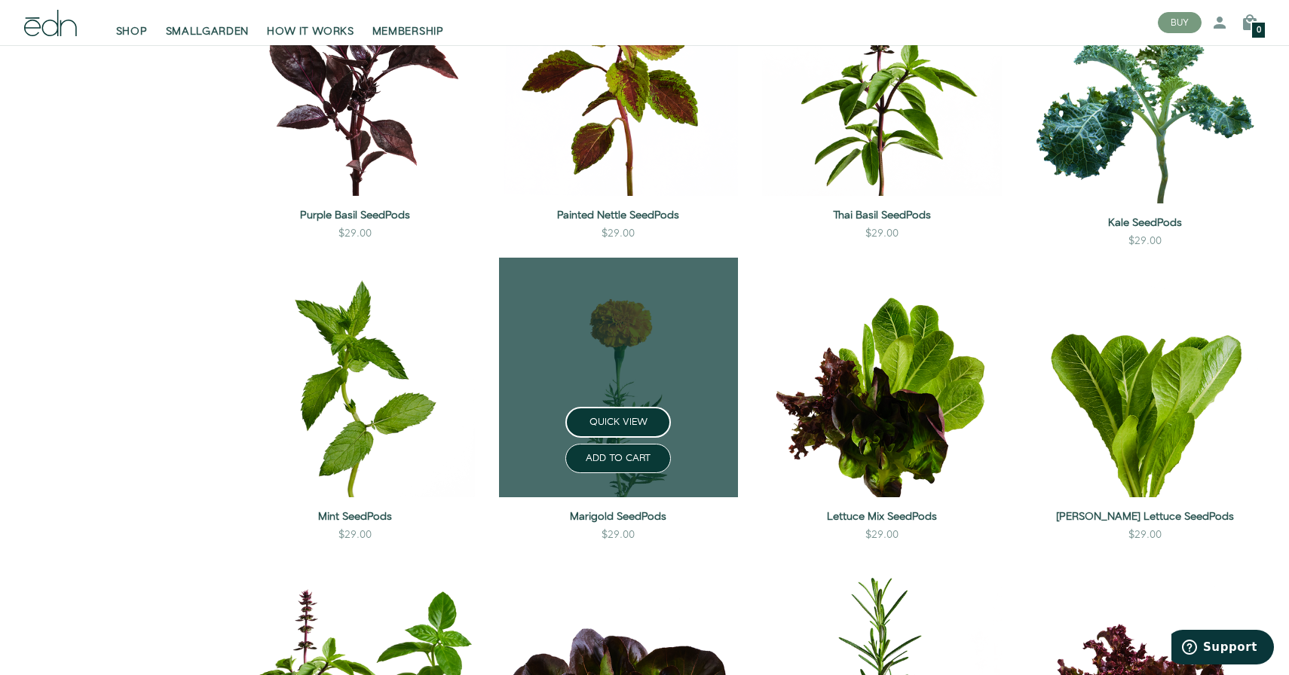
click at [724, 386] on link at bounding box center [619, 378] width 240 height 240
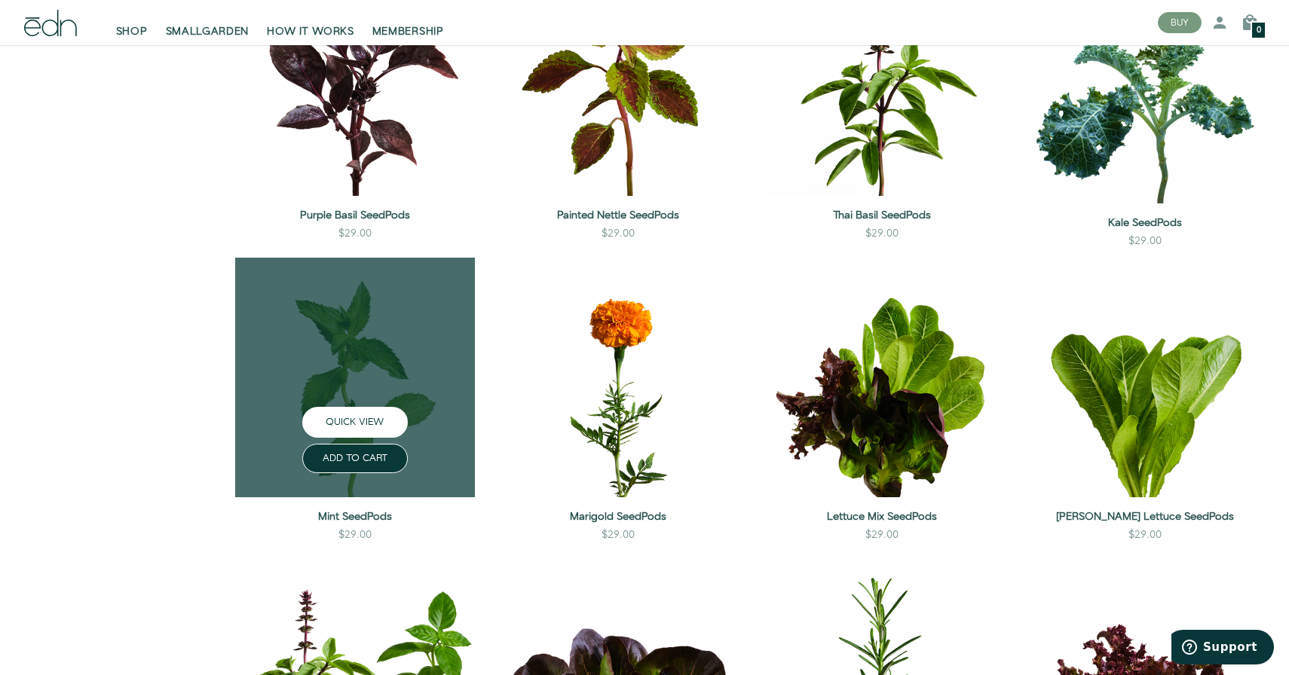
click at [357, 423] on button "QUICK VIEW" at bounding box center [355, 422] width 106 height 31
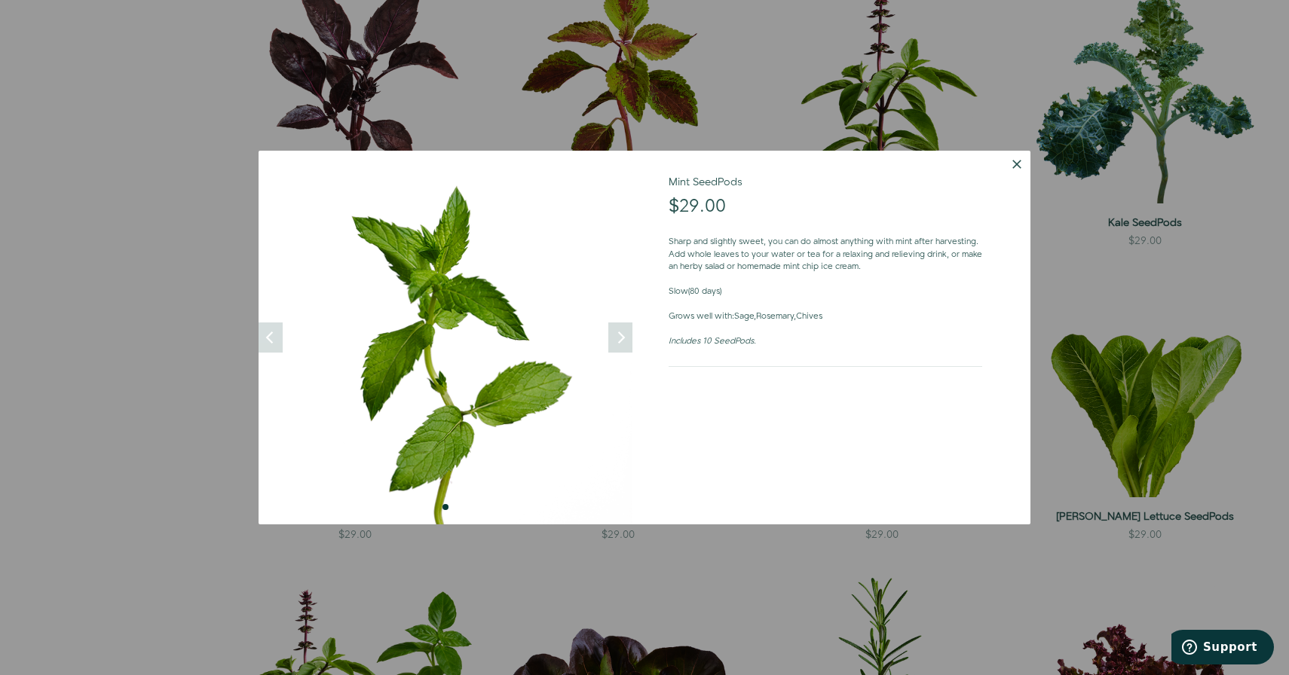
click at [378, 69] on div at bounding box center [644, 337] width 1289 height 675
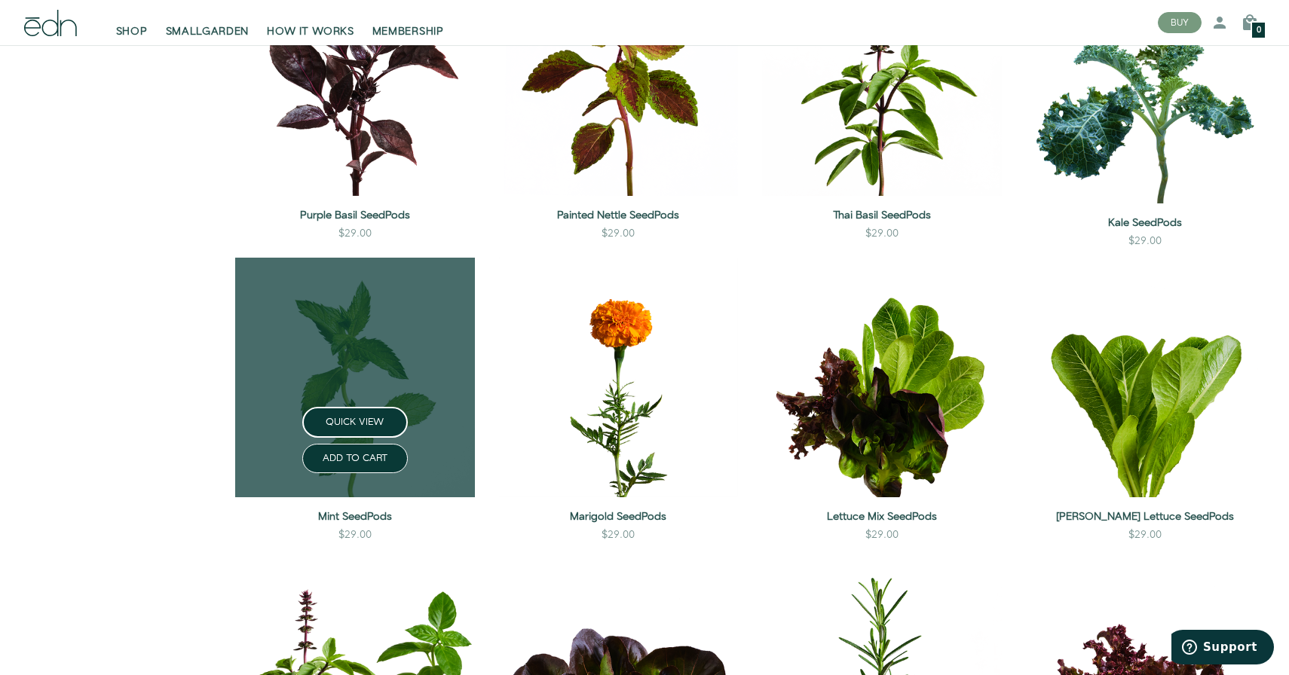
click at [341, 361] on link at bounding box center [355, 378] width 240 height 240
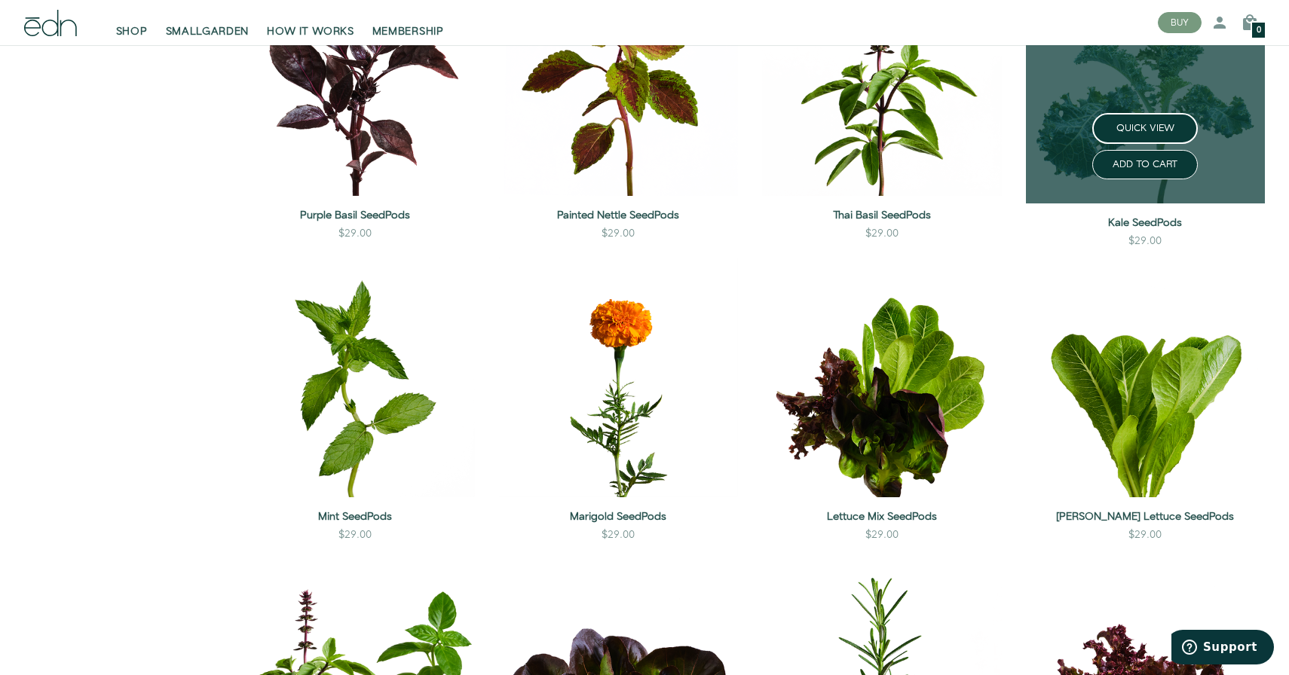
click at [1122, 96] on link at bounding box center [1146, 80] width 240 height 246
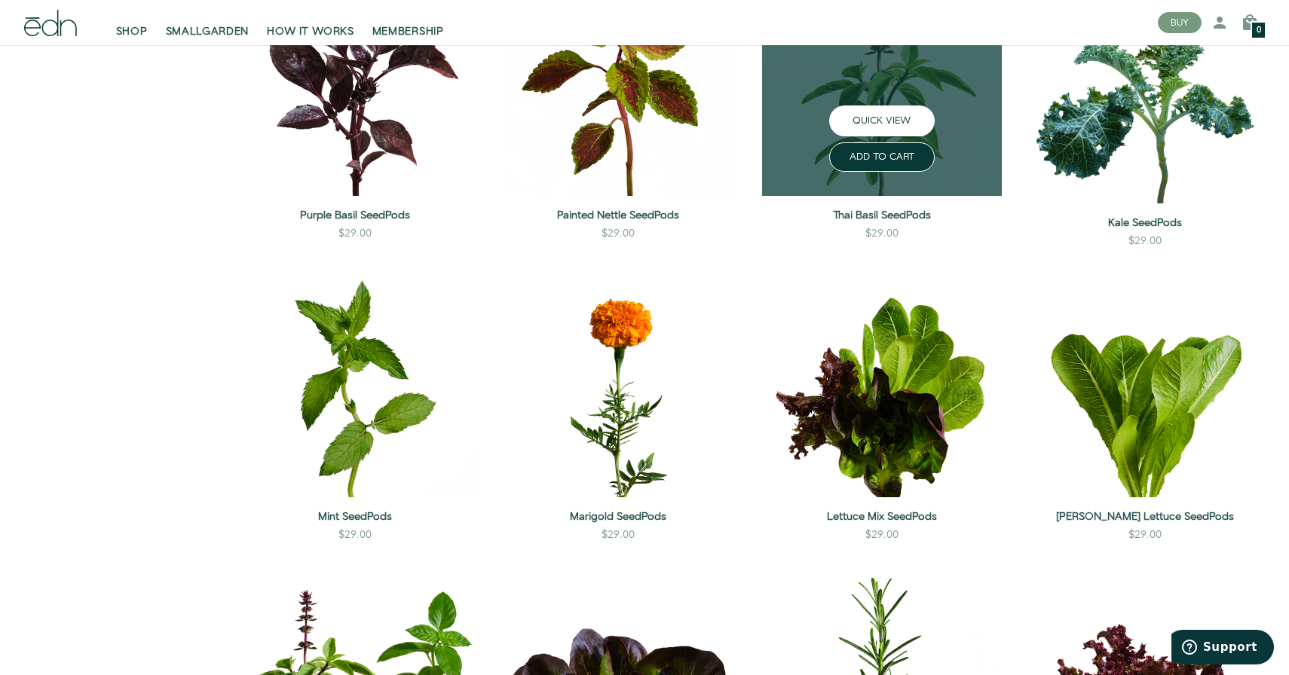
scroll to position [478, 0]
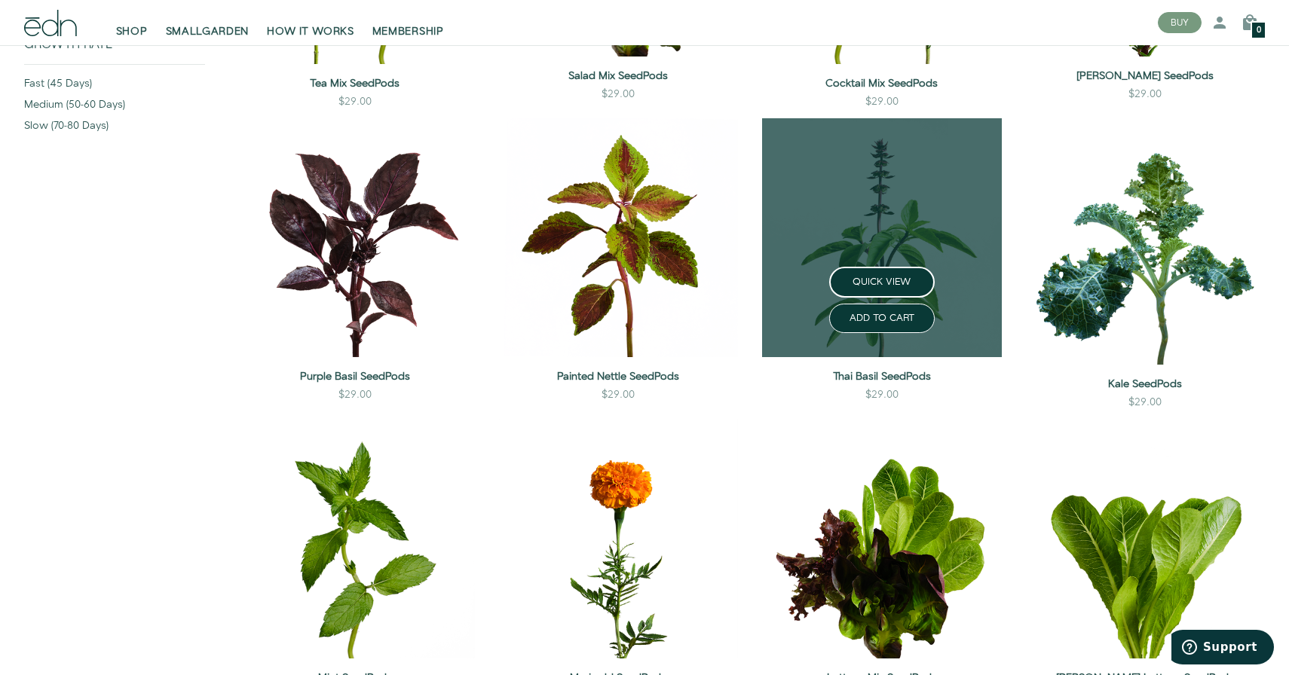
click at [870, 203] on link at bounding box center [882, 238] width 240 height 240
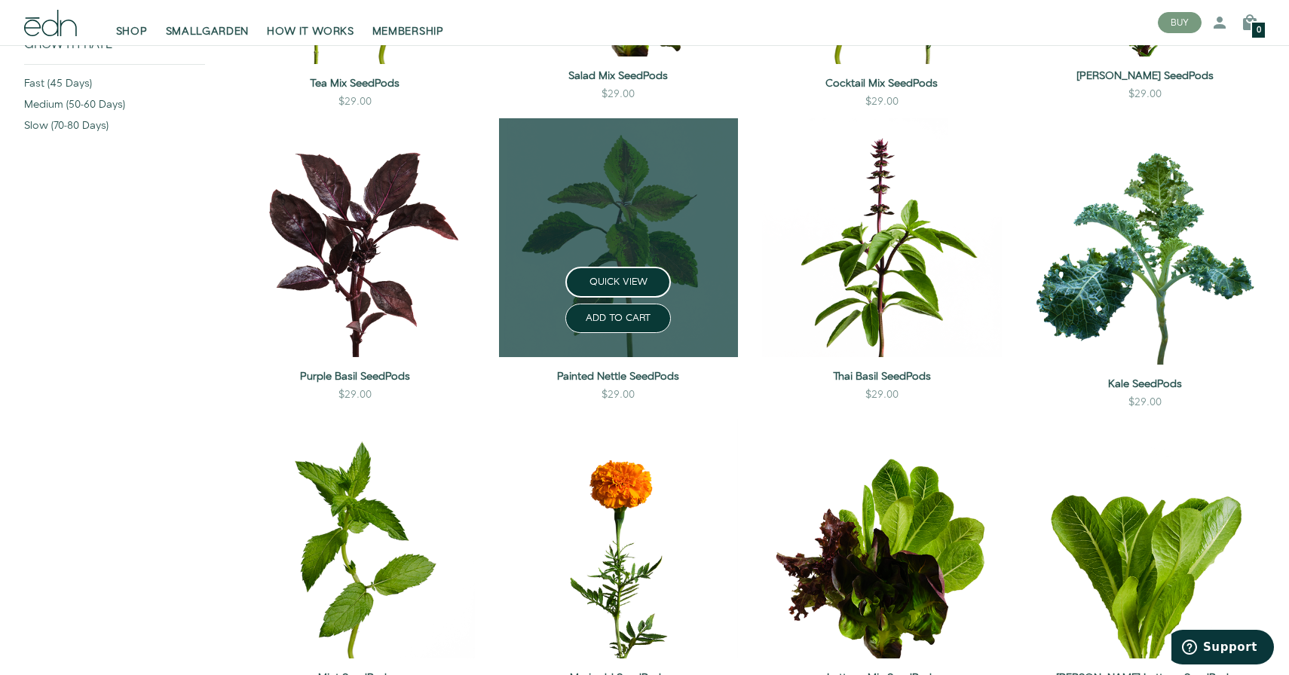
click at [636, 185] on link at bounding box center [619, 238] width 240 height 240
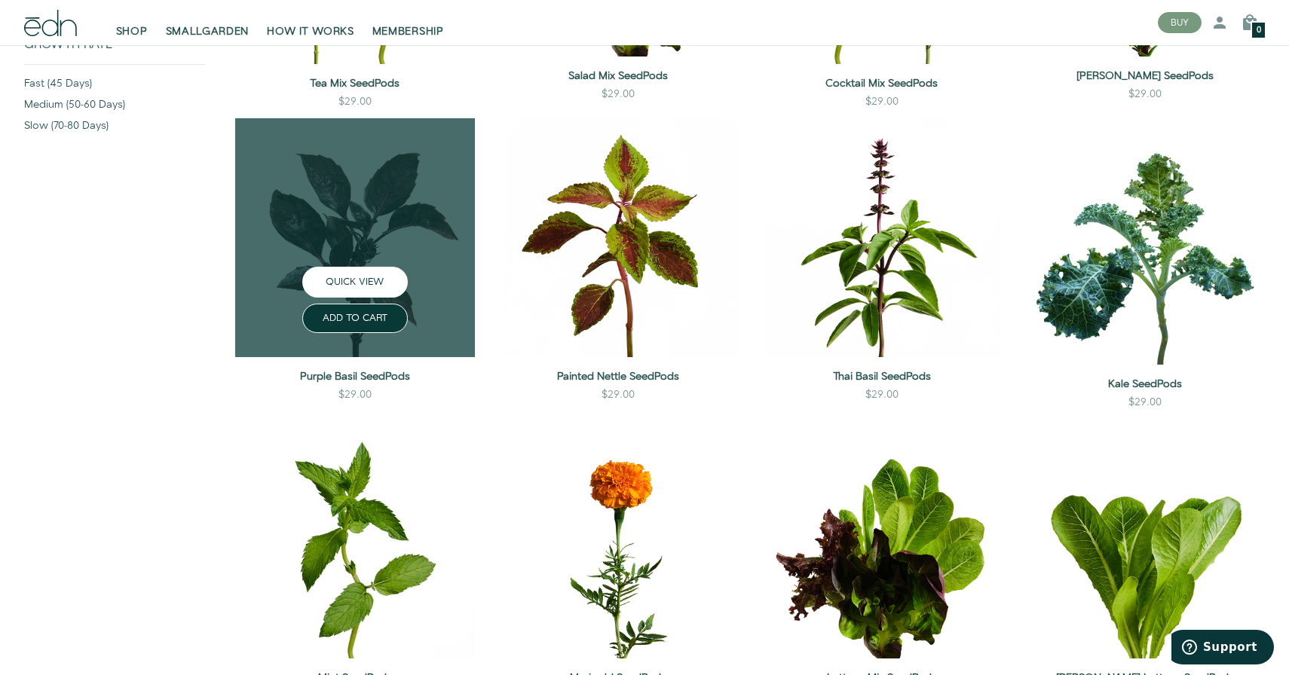
click at [362, 268] on button "QUICK VIEW" at bounding box center [355, 282] width 106 height 31
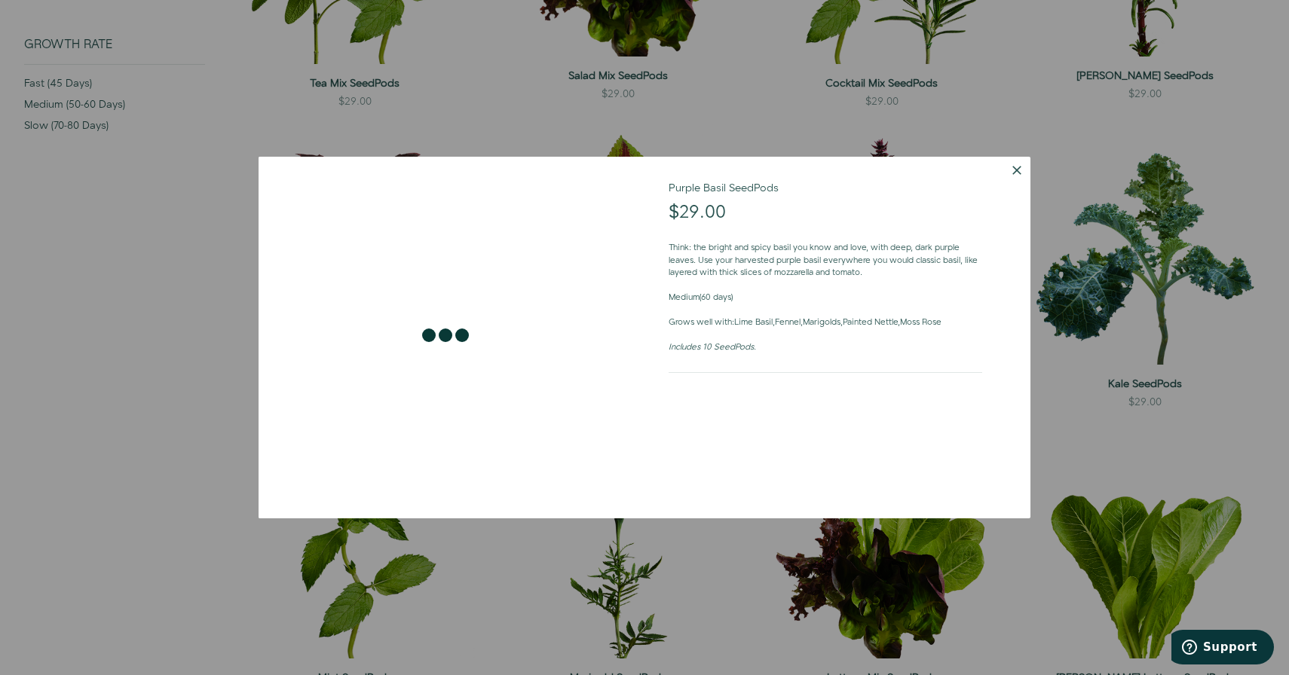
click at [419, 130] on div at bounding box center [644, 337] width 1289 height 675
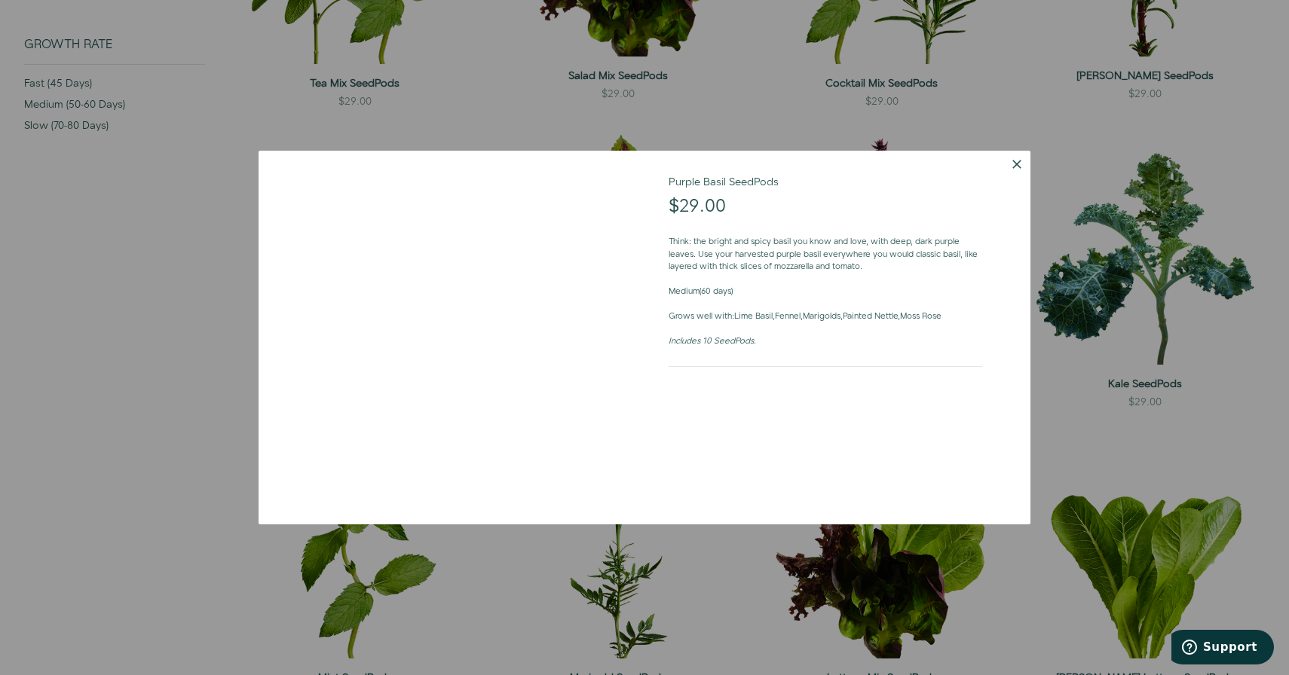
click at [330, 172] on div at bounding box center [446, 338] width 374 height 374
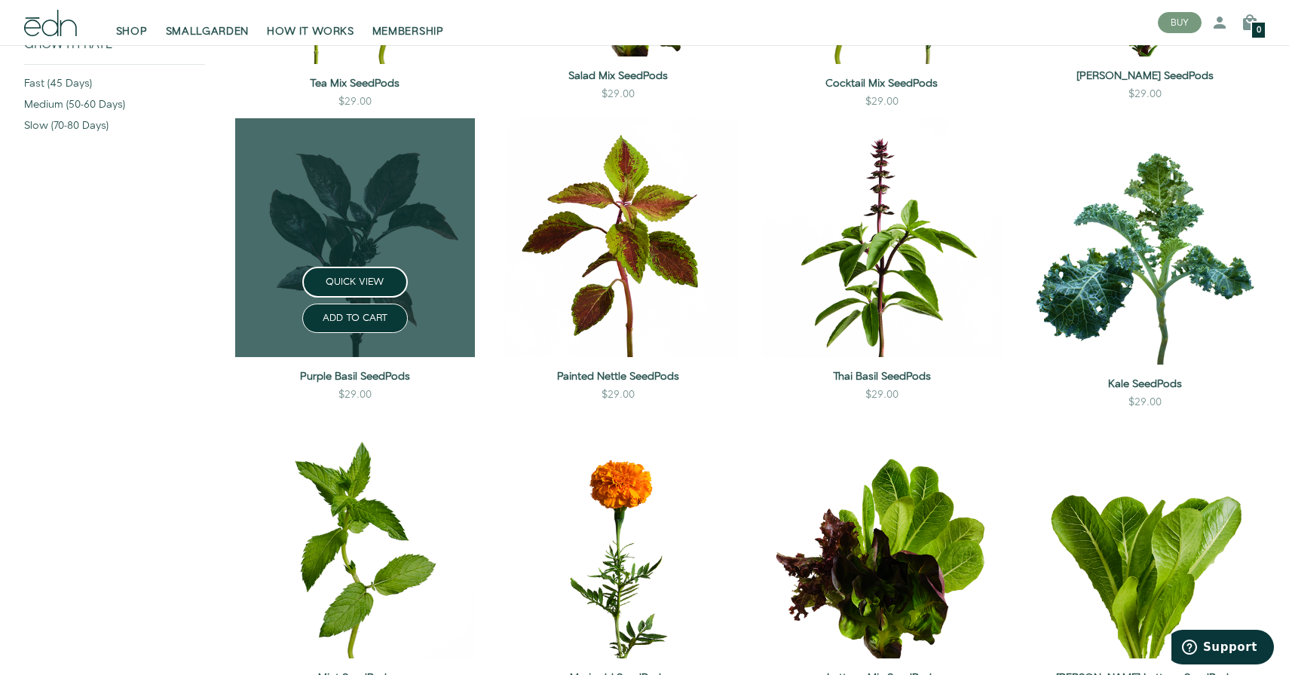
click at [339, 213] on link at bounding box center [355, 238] width 240 height 240
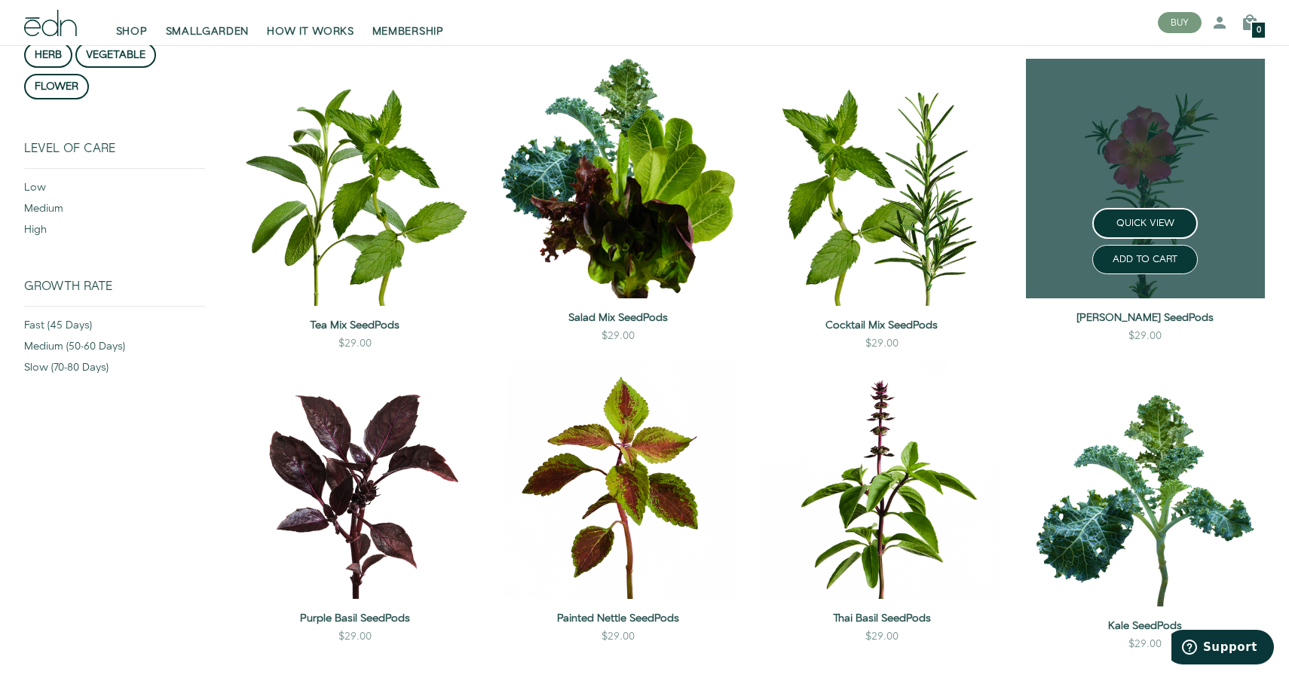
scroll to position [213, 0]
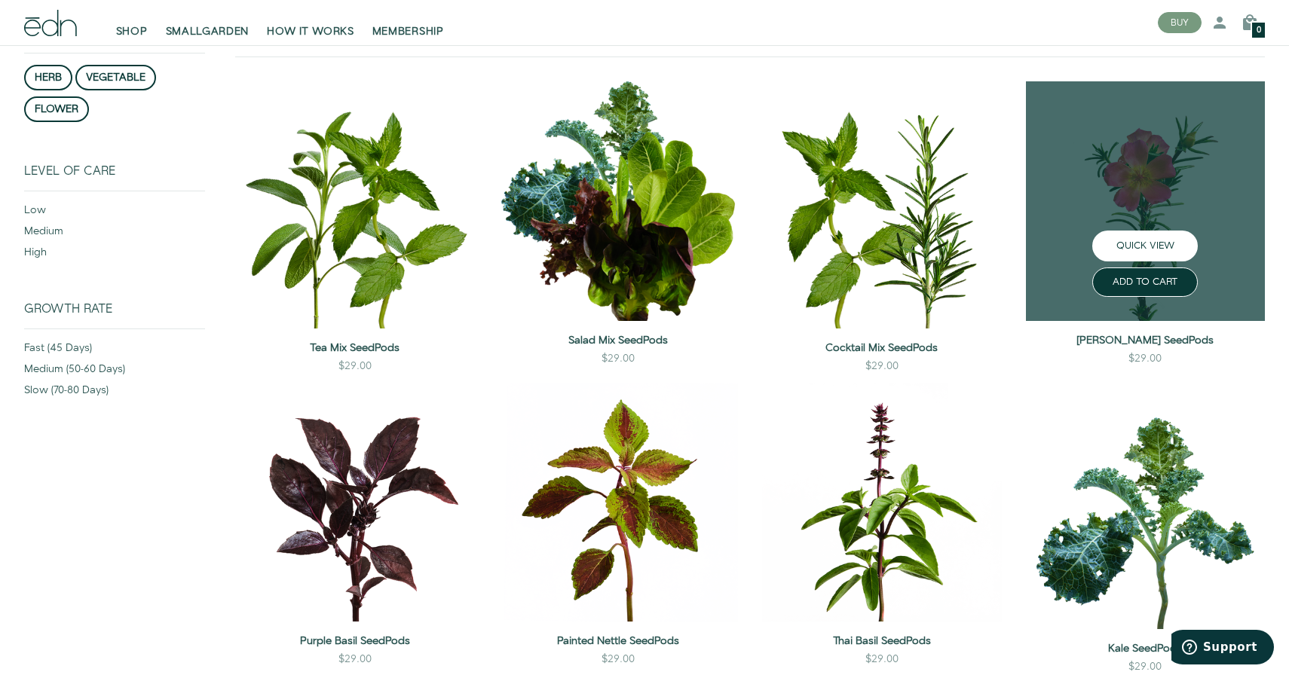
click at [1131, 245] on button "QUICK VIEW" at bounding box center [1145, 246] width 106 height 31
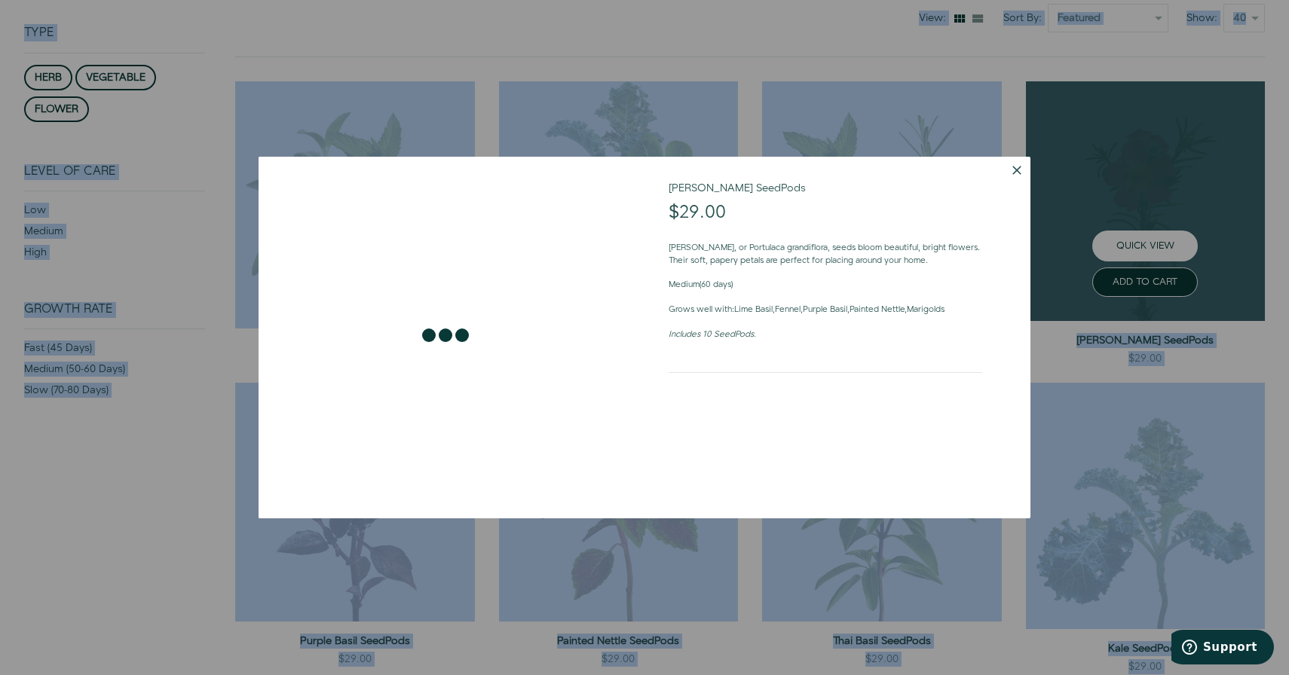
click at [1131, 245] on div at bounding box center [644, 337] width 1289 height 675
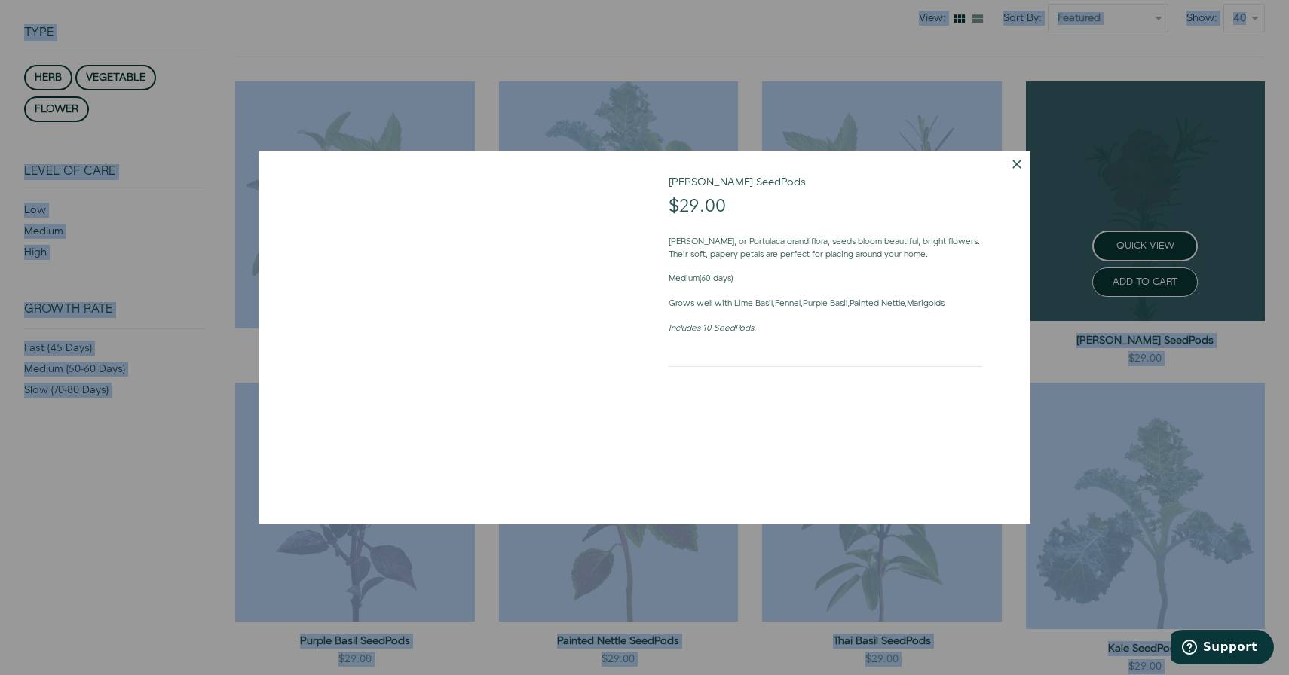
click at [1123, 185] on link at bounding box center [1146, 201] width 240 height 240
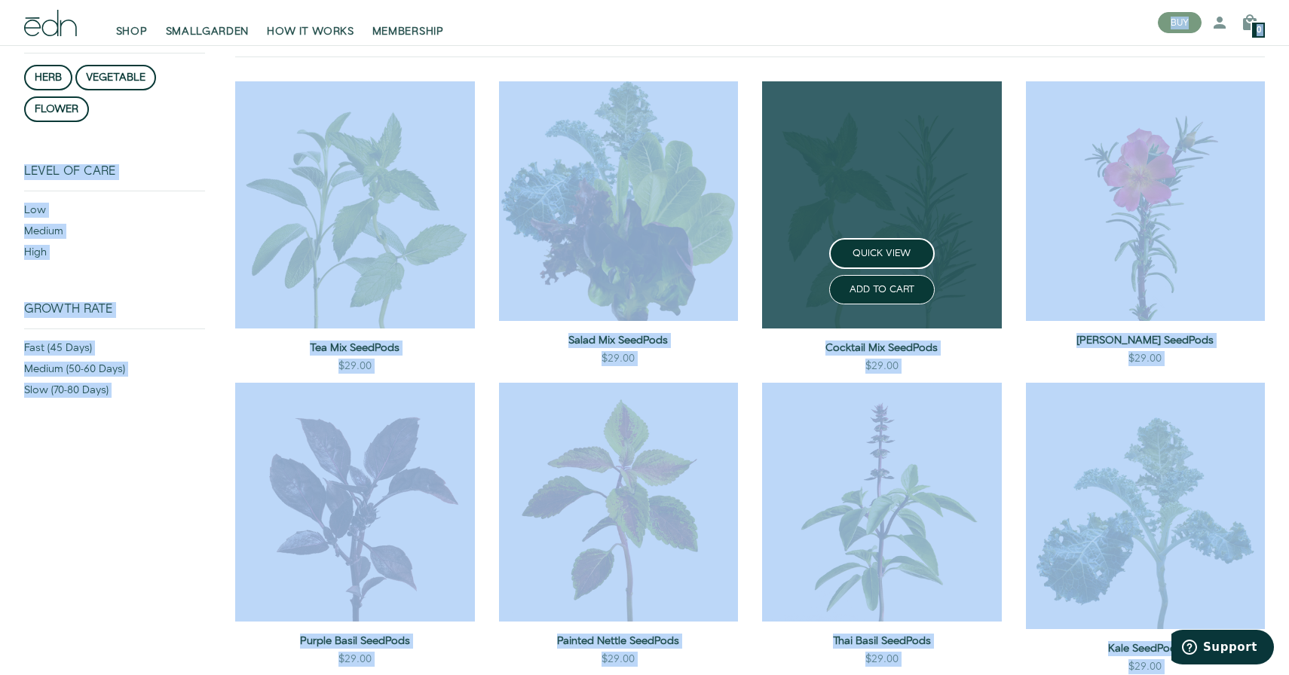
click at [824, 158] on link at bounding box center [882, 204] width 240 height 246
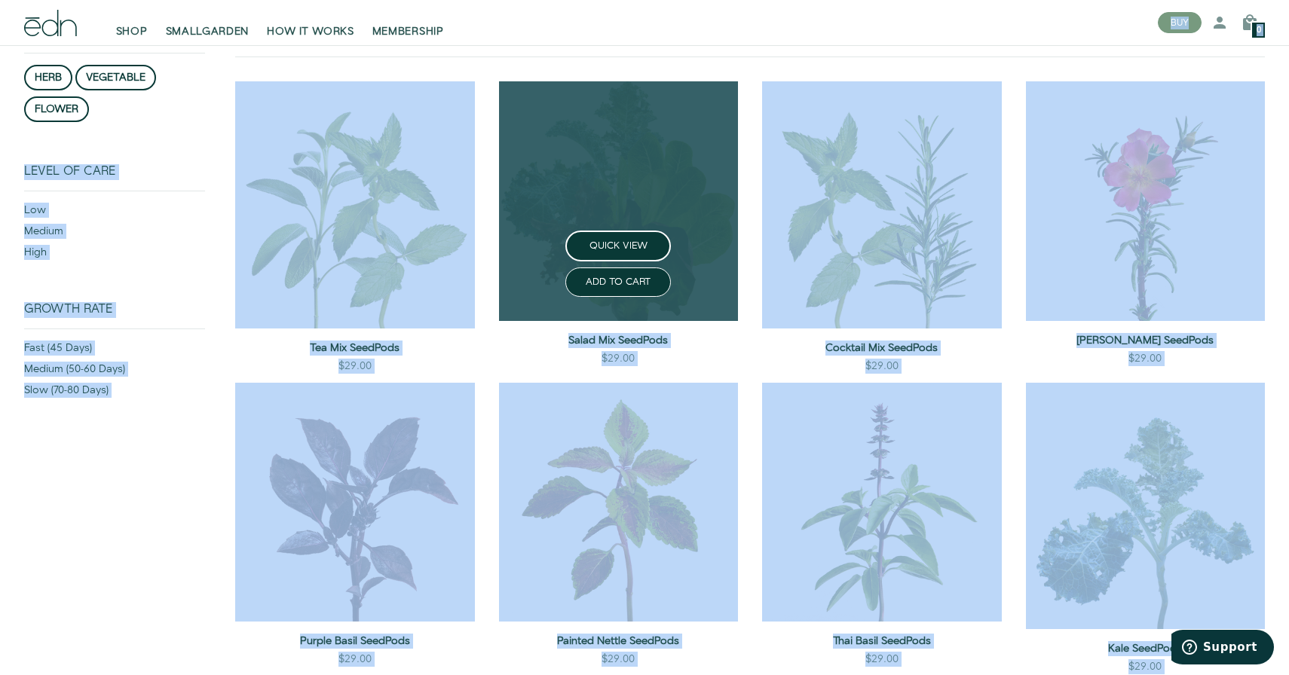
click at [539, 171] on link at bounding box center [619, 201] width 240 height 240
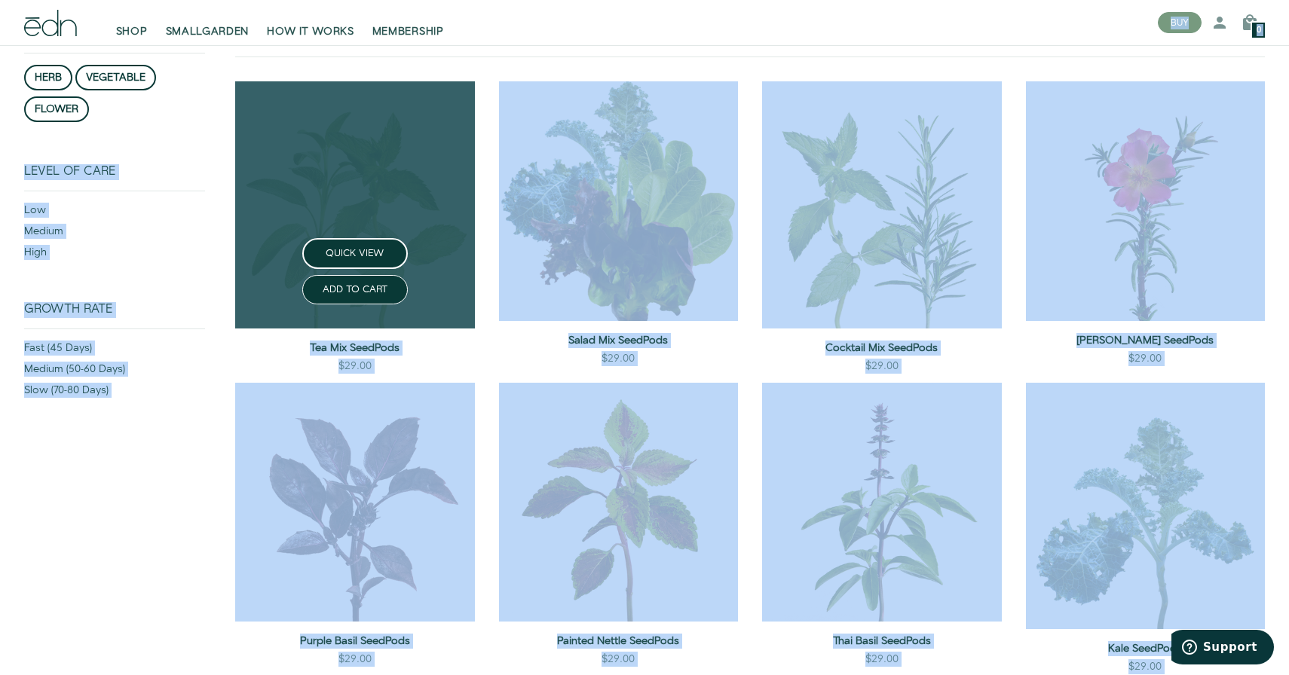
click at [340, 148] on link at bounding box center [355, 204] width 240 height 246
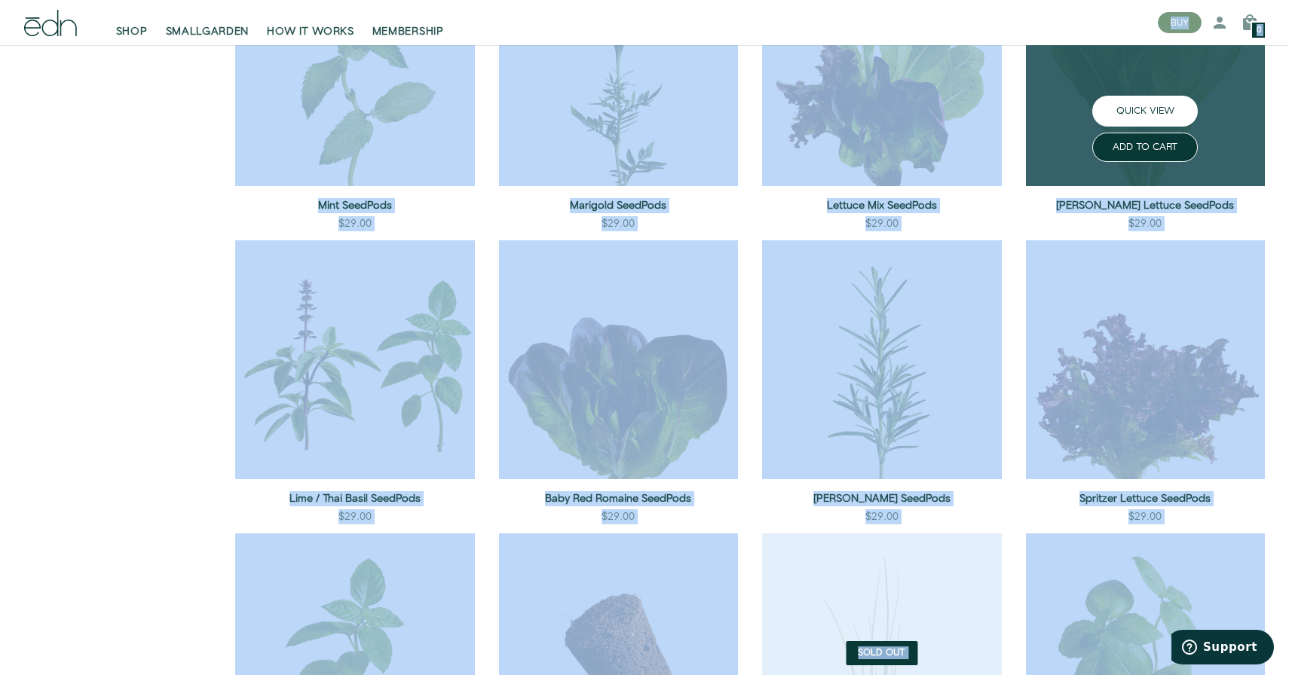
scroll to position [874, 0]
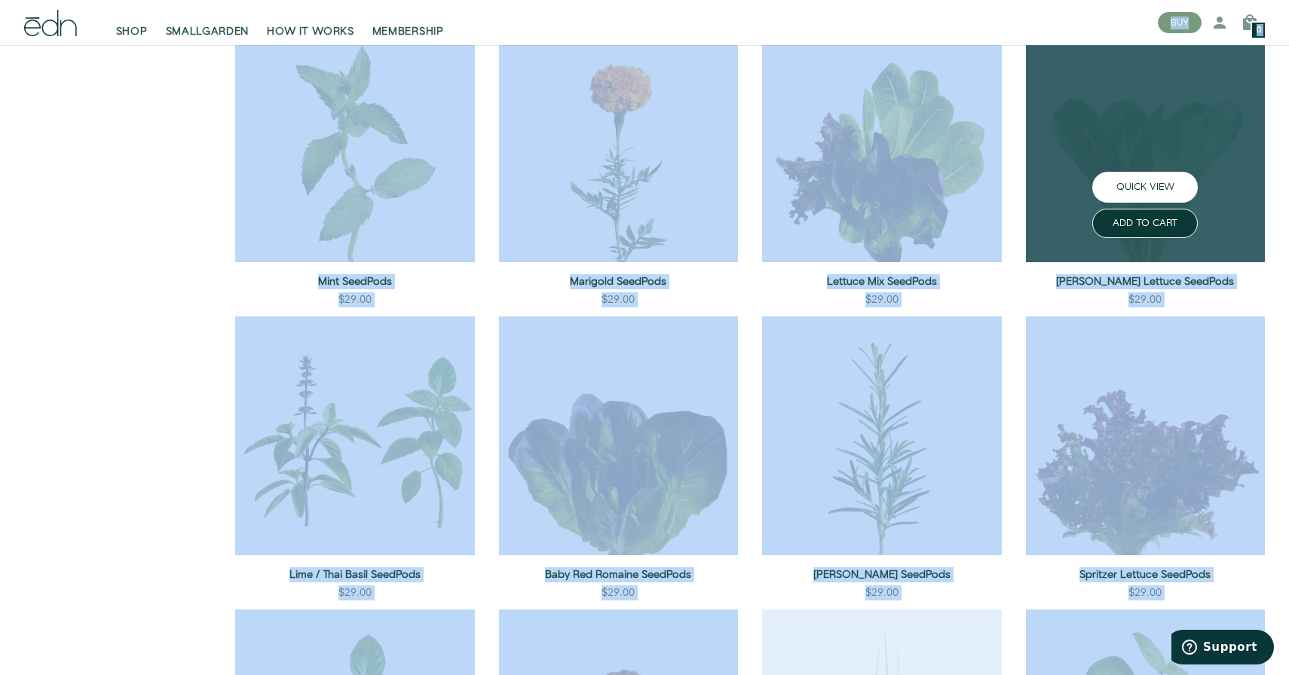
click at [1130, 185] on button "QUICK VIEW" at bounding box center [1145, 187] width 106 height 31
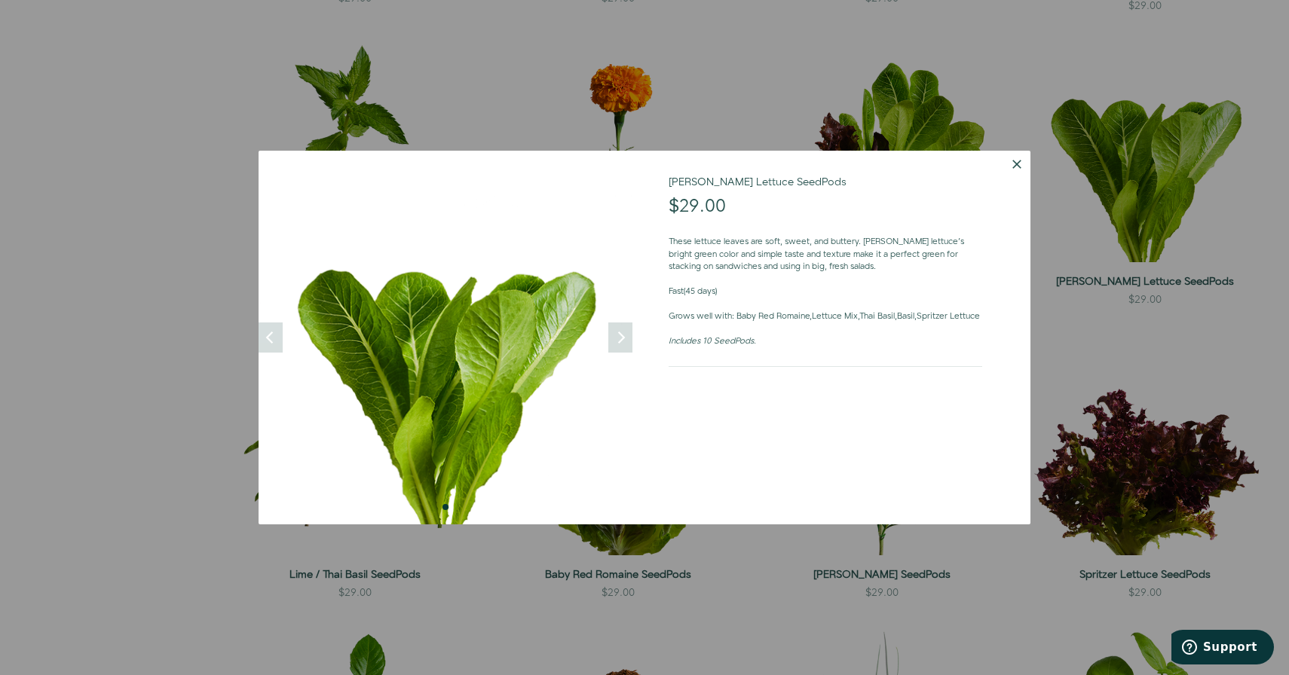
click at [863, 96] on div at bounding box center [644, 337] width 1289 height 675
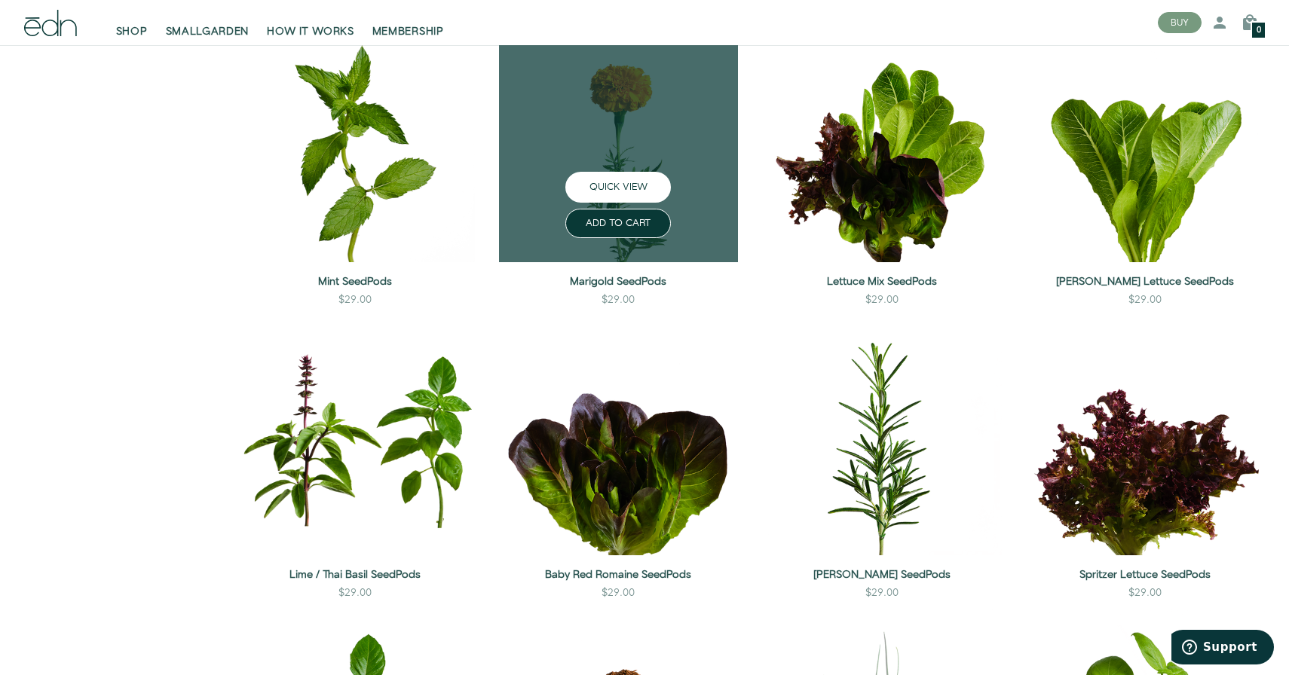
click at [619, 191] on button "QUICK VIEW" at bounding box center [618, 187] width 106 height 31
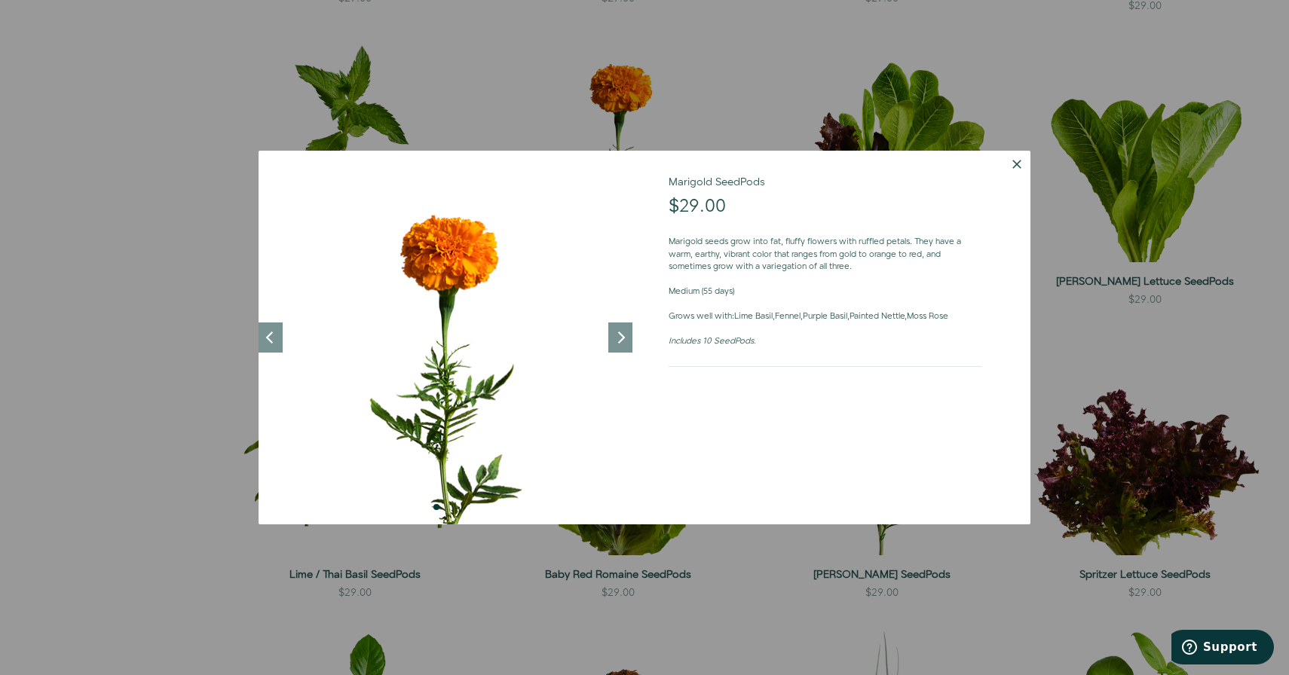
click at [468, 66] on div at bounding box center [644, 337] width 1289 height 675
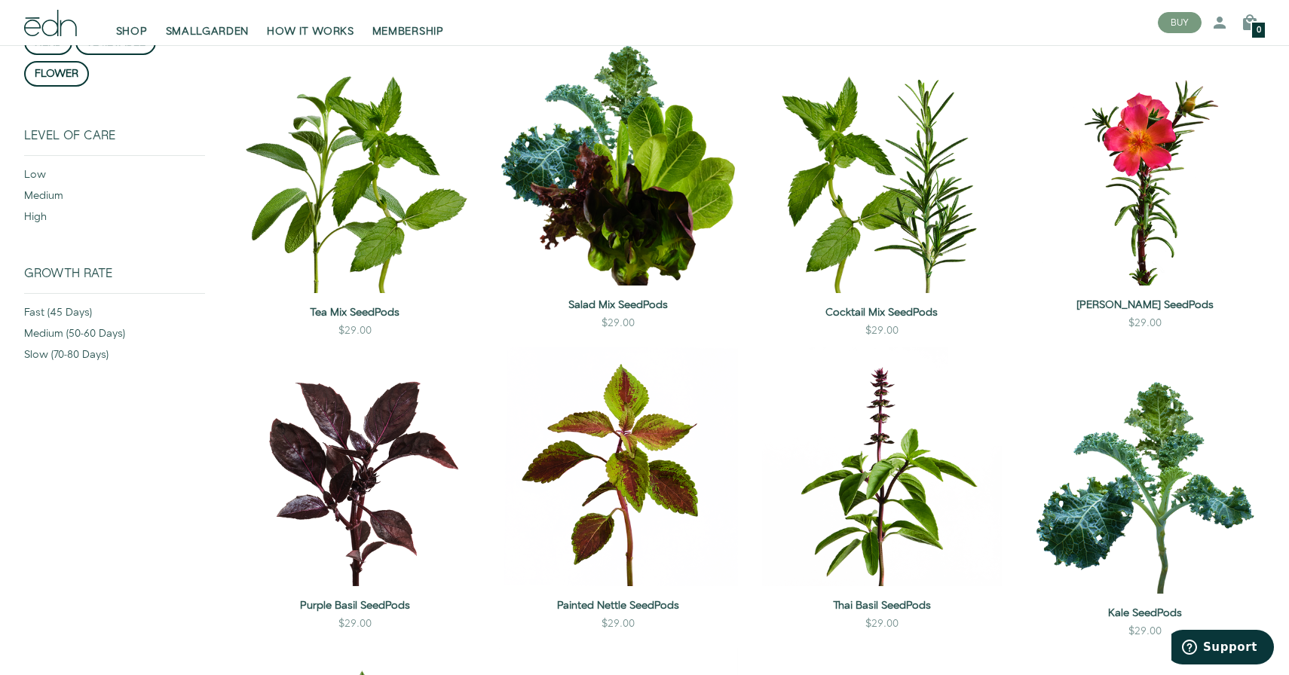
scroll to position [255, 0]
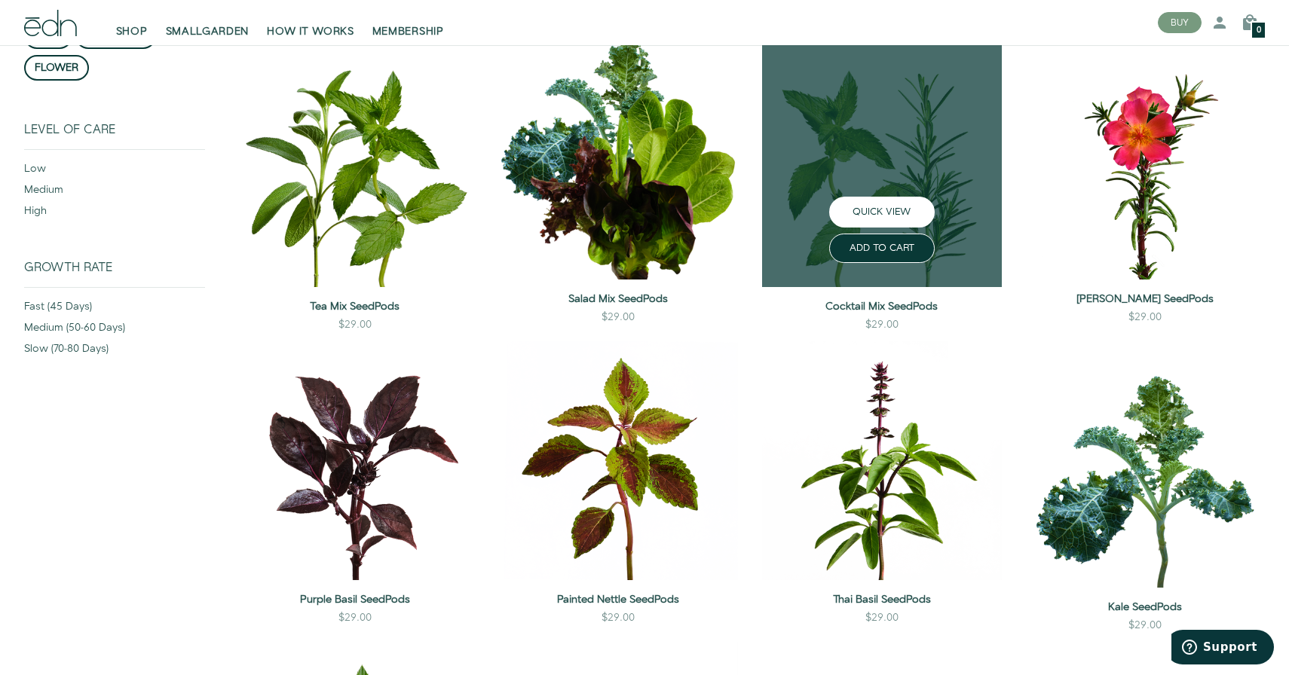
click at [855, 214] on button "QUICK VIEW" at bounding box center [882, 212] width 106 height 31
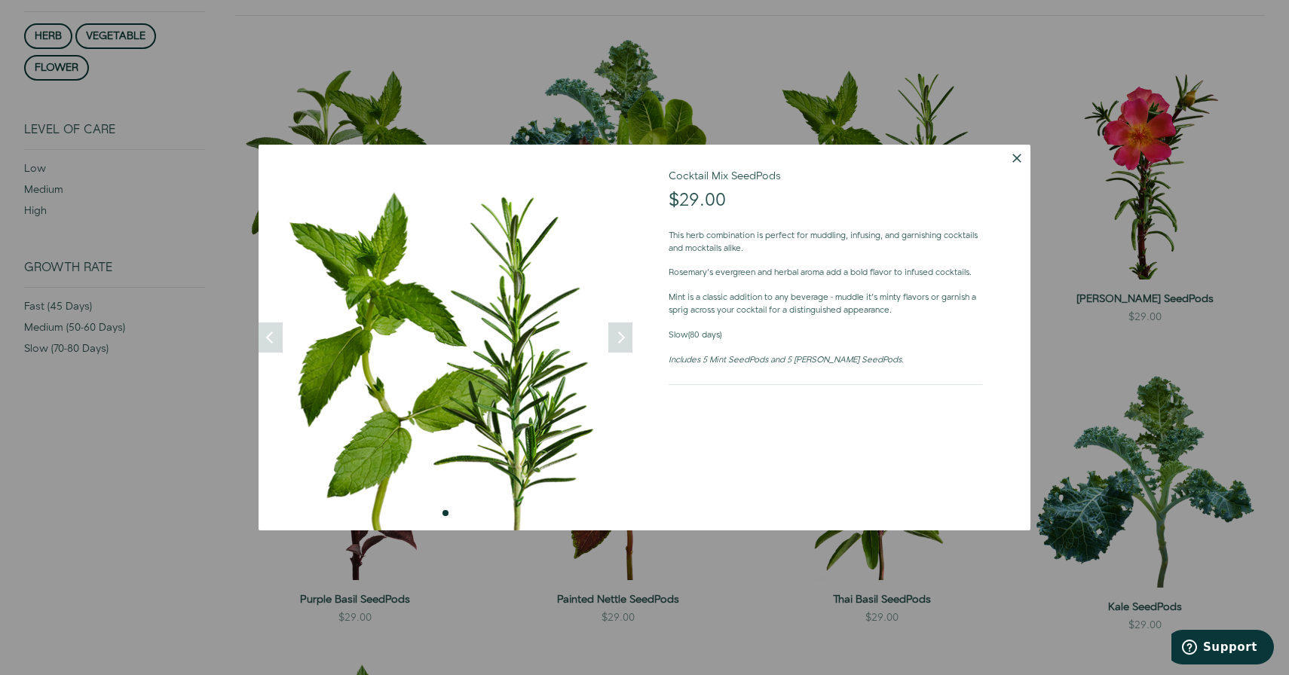
click at [1018, 151] on button "Dismiss" at bounding box center [1016, 158] width 27 height 27
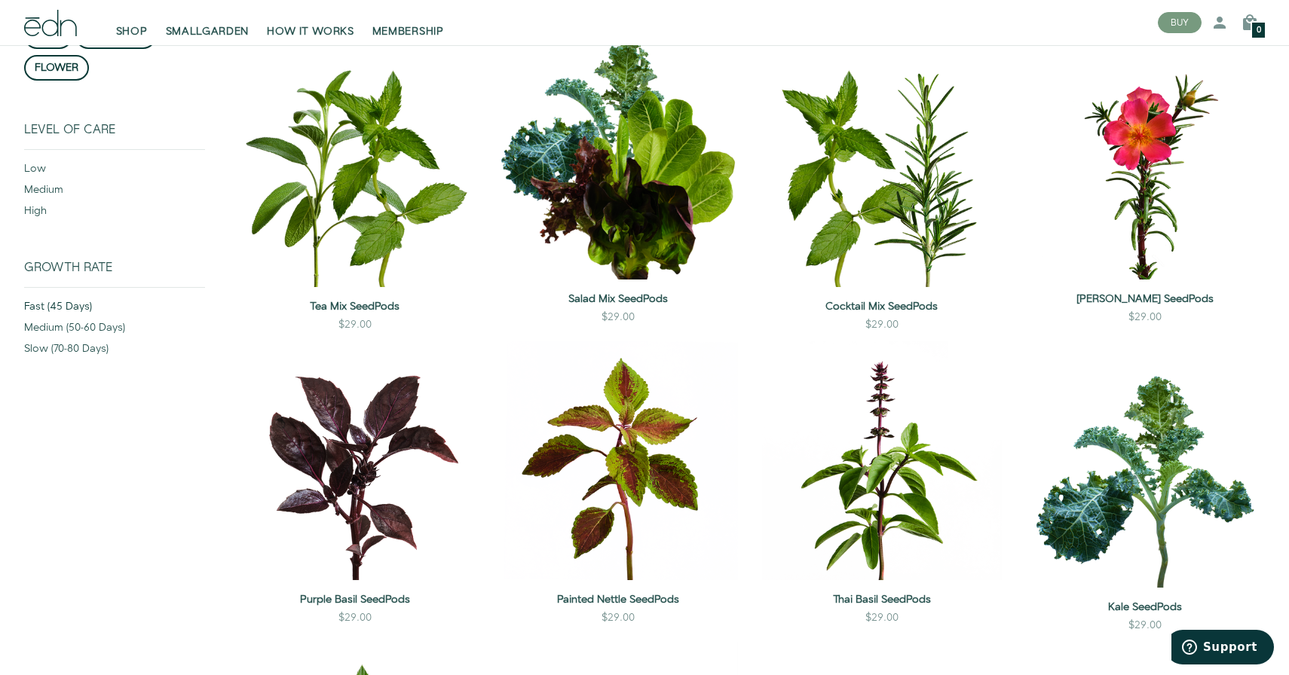
click at [69, 303] on div "fast (45 days)" at bounding box center [114, 309] width 181 height 21
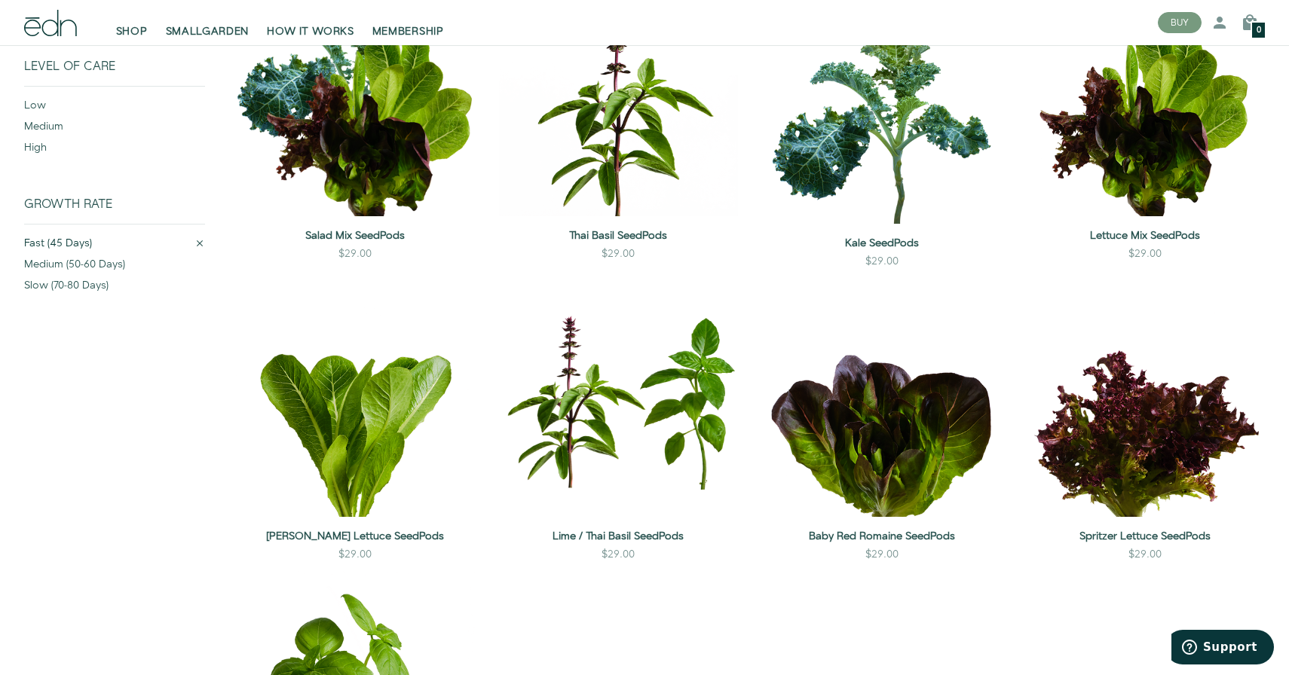
scroll to position [239, 0]
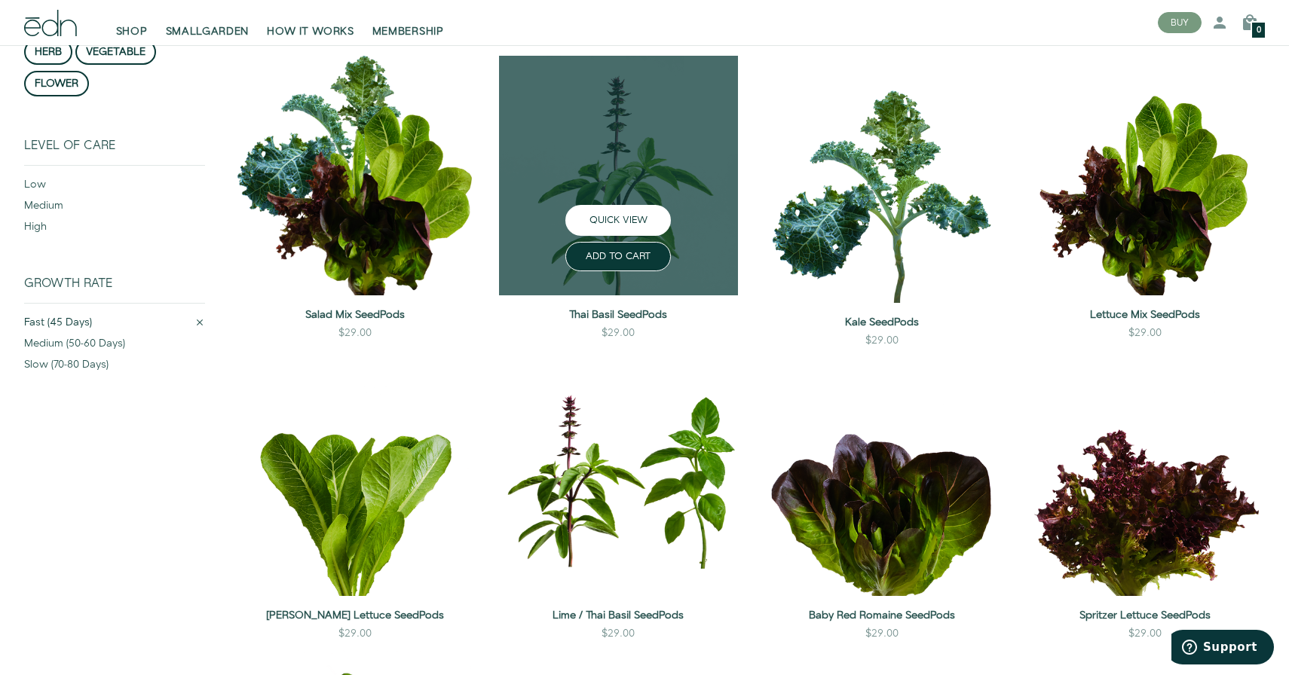
click at [629, 218] on button "QUICK VIEW" at bounding box center [618, 220] width 106 height 31
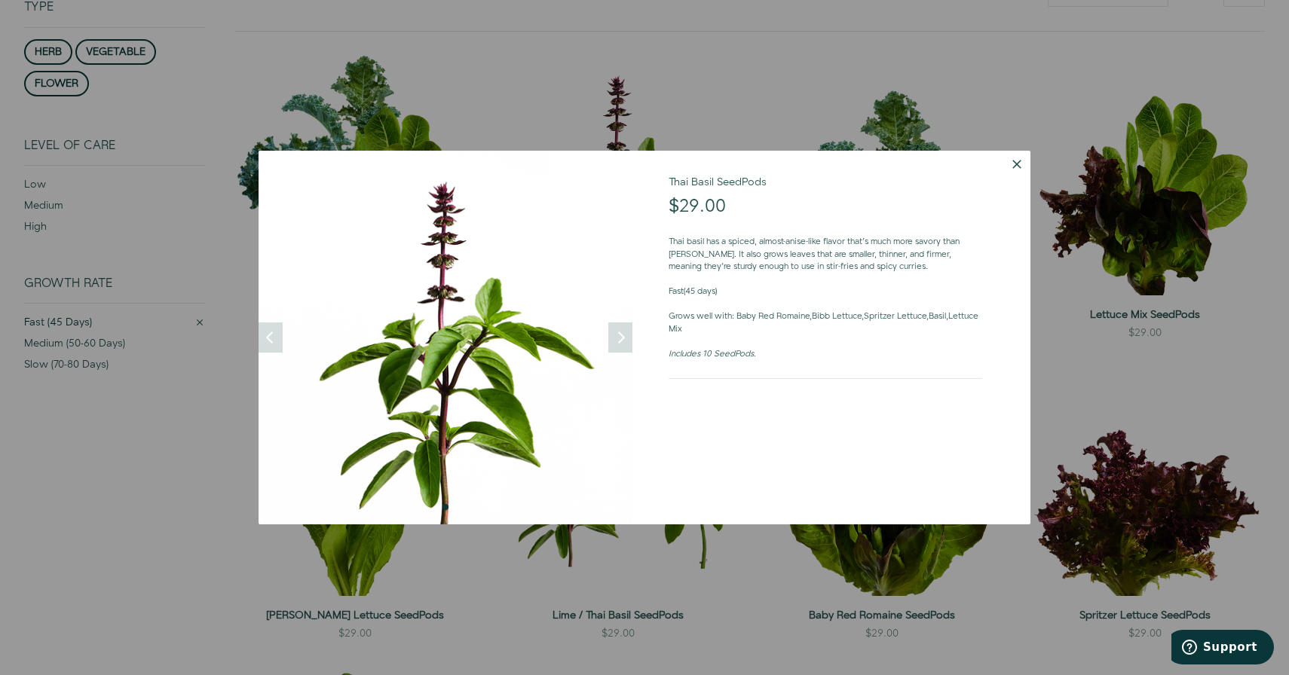
click at [738, 92] on div at bounding box center [644, 337] width 1289 height 675
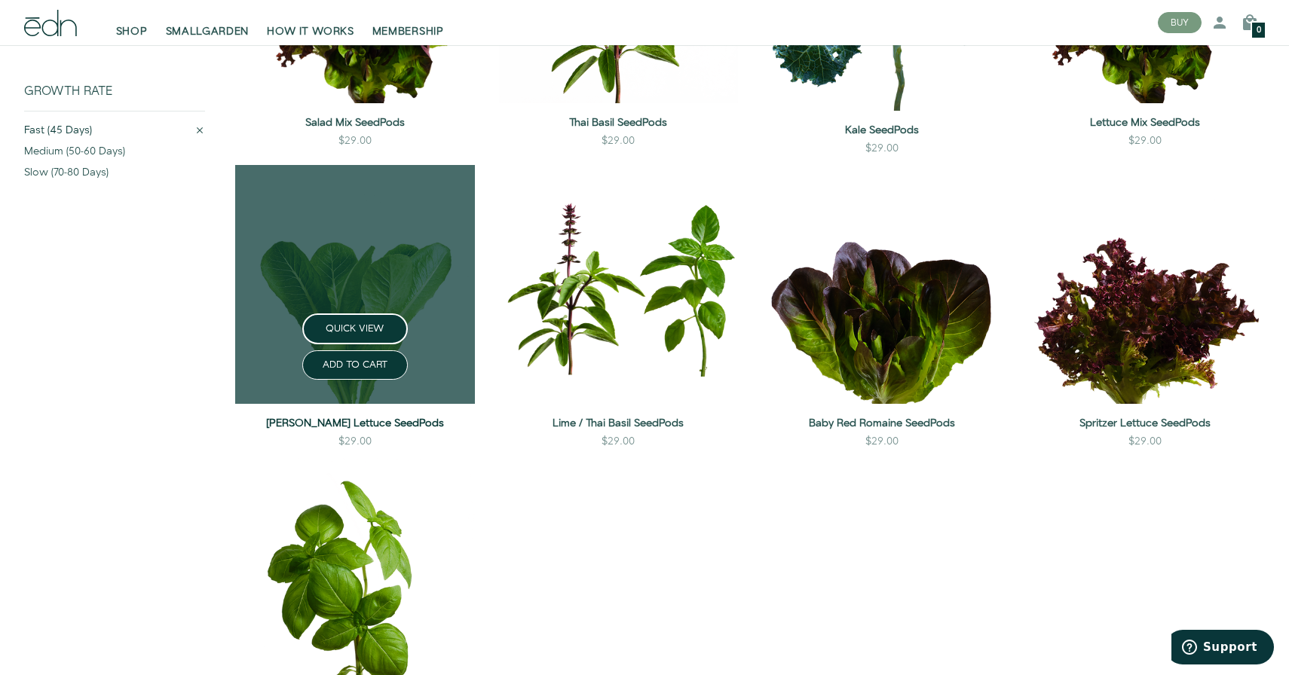
scroll to position [616, 0]
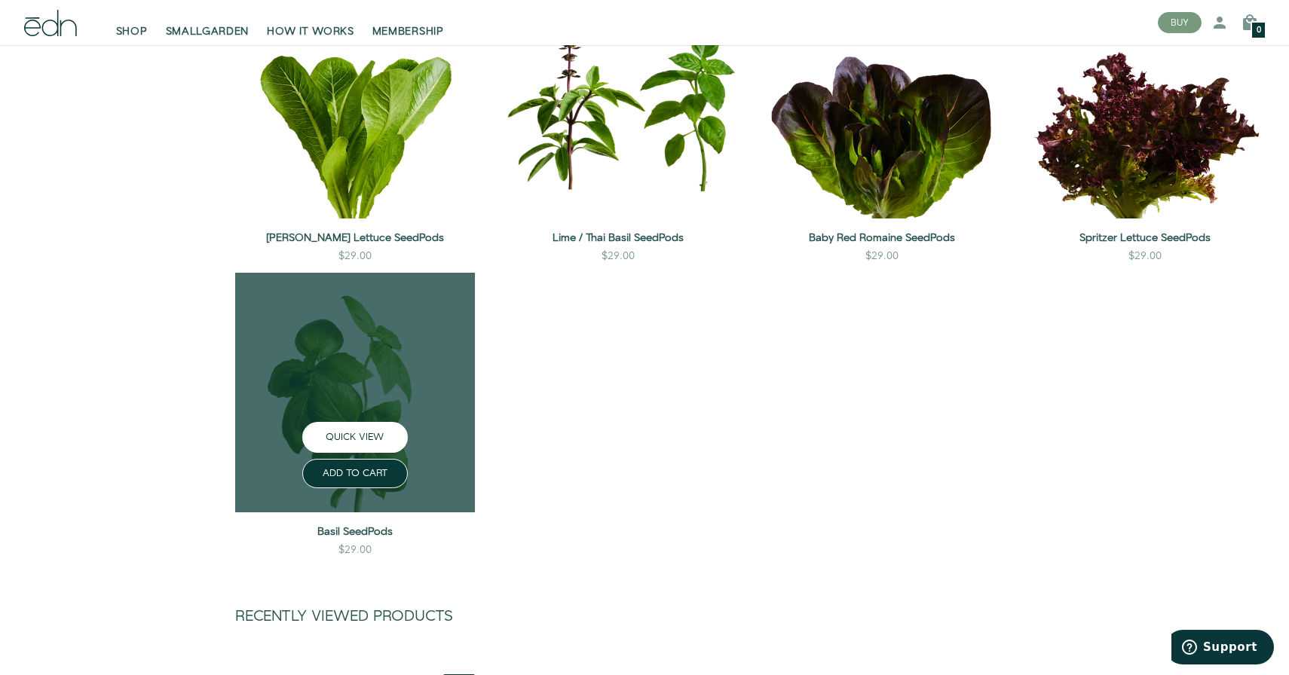
click at [344, 427] on button "QUICK VIEW" at bounding box center [355, 437] width 106 height 31
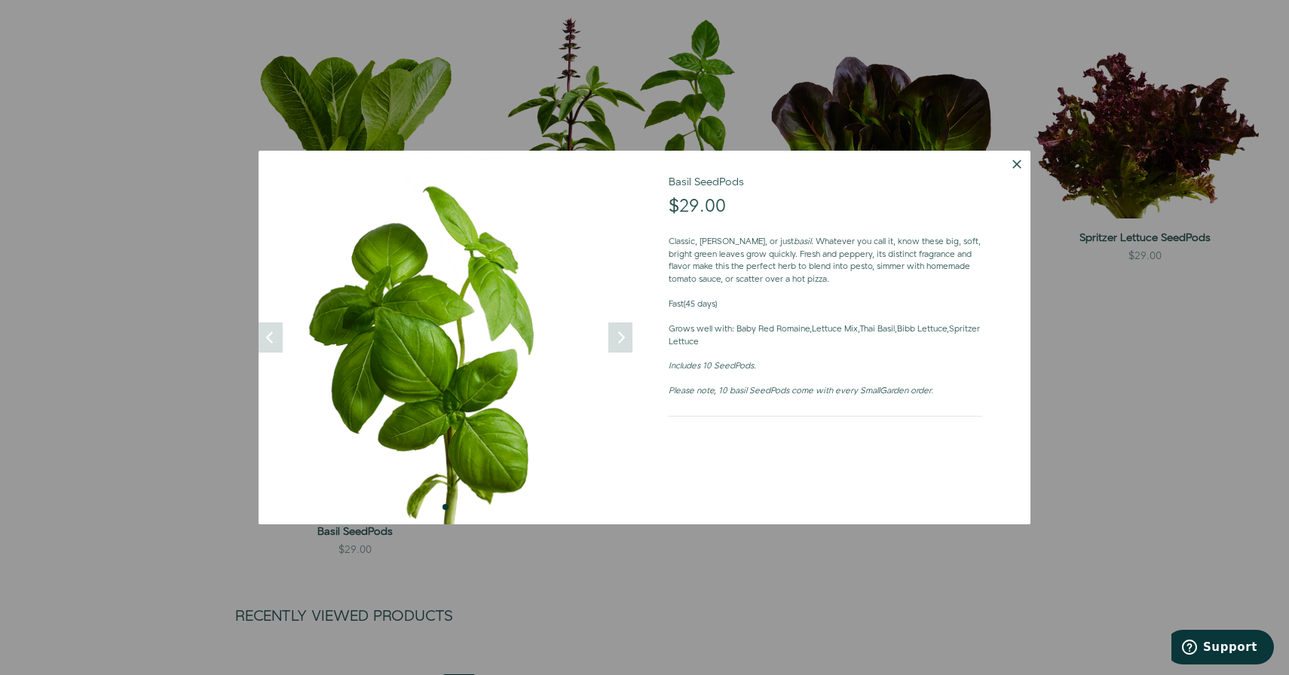
click at [723, 95] on div at bounding box center [644, 337] width 1289 height 675
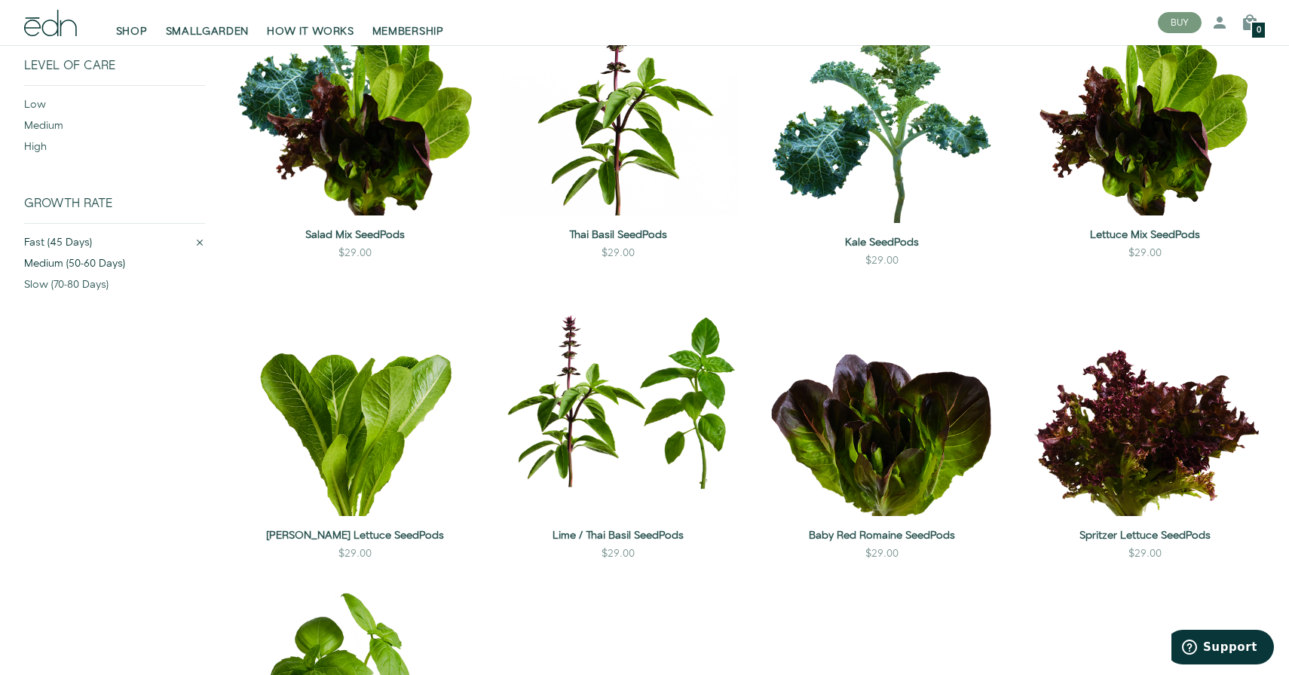
scroll to position [317, 0]
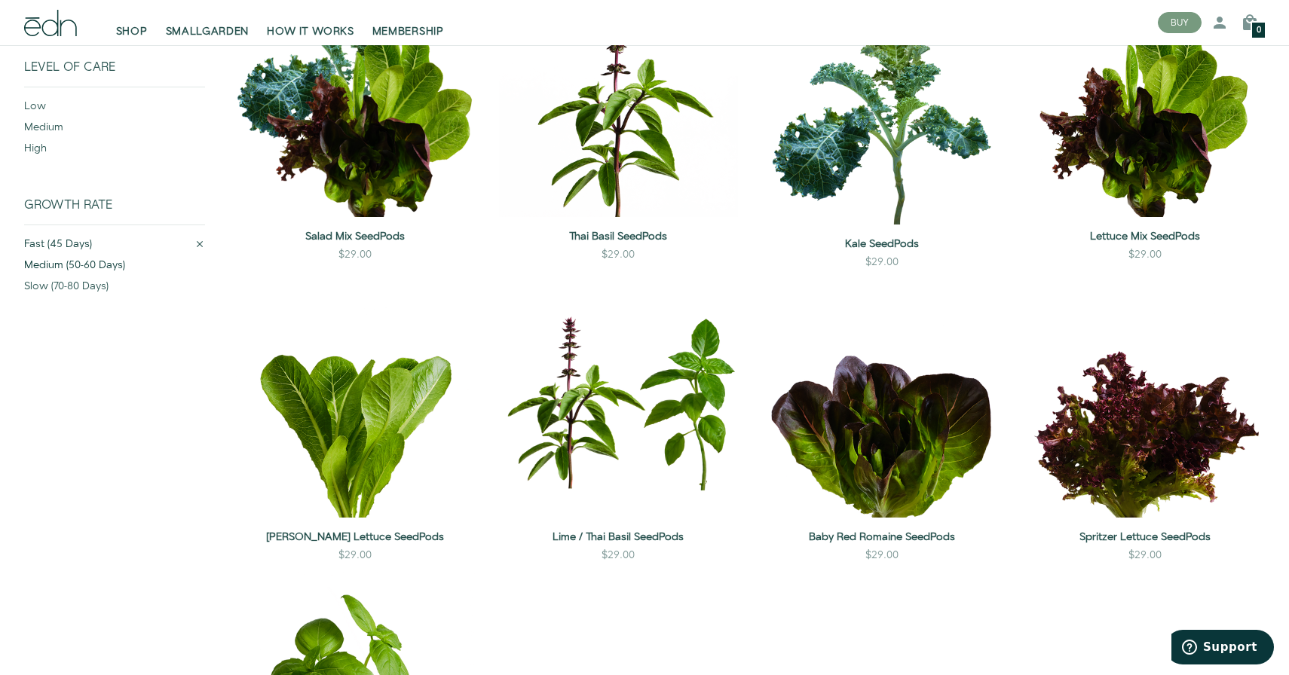
click at [112, 265] on div "medium (50-60 days)" at bounding box center [114, 268] width 181 height 21
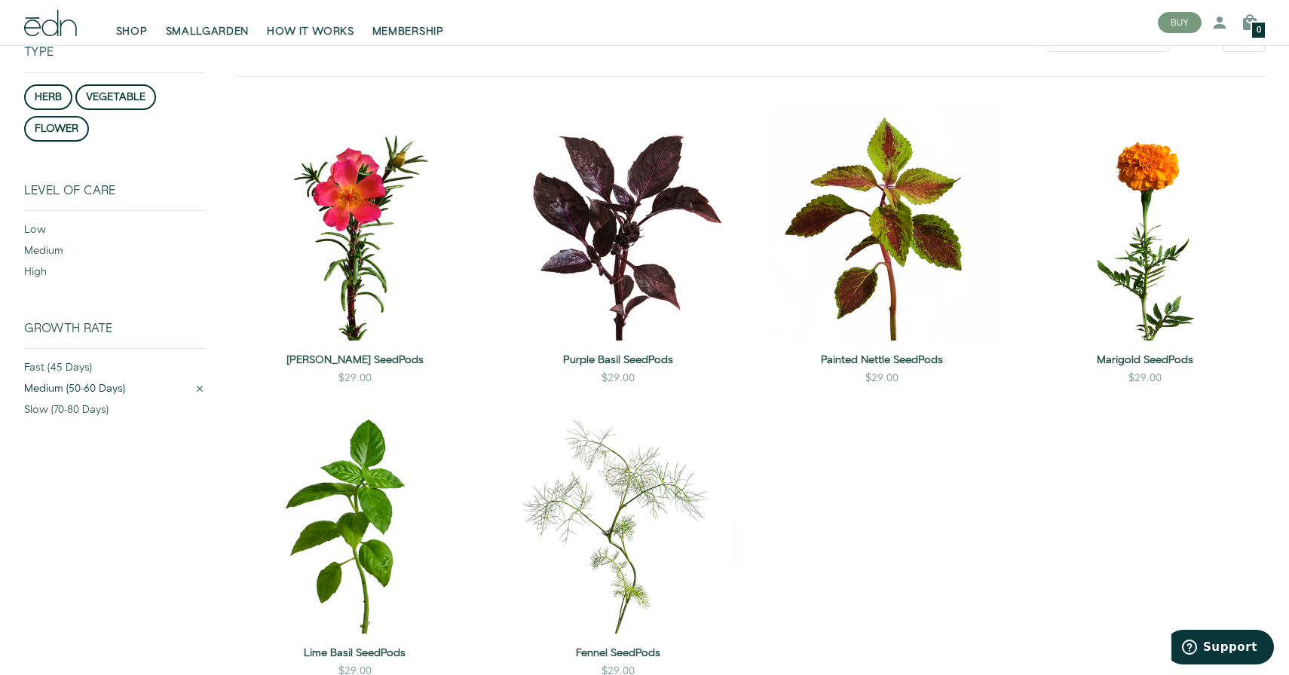
scroll to position [193, 0]
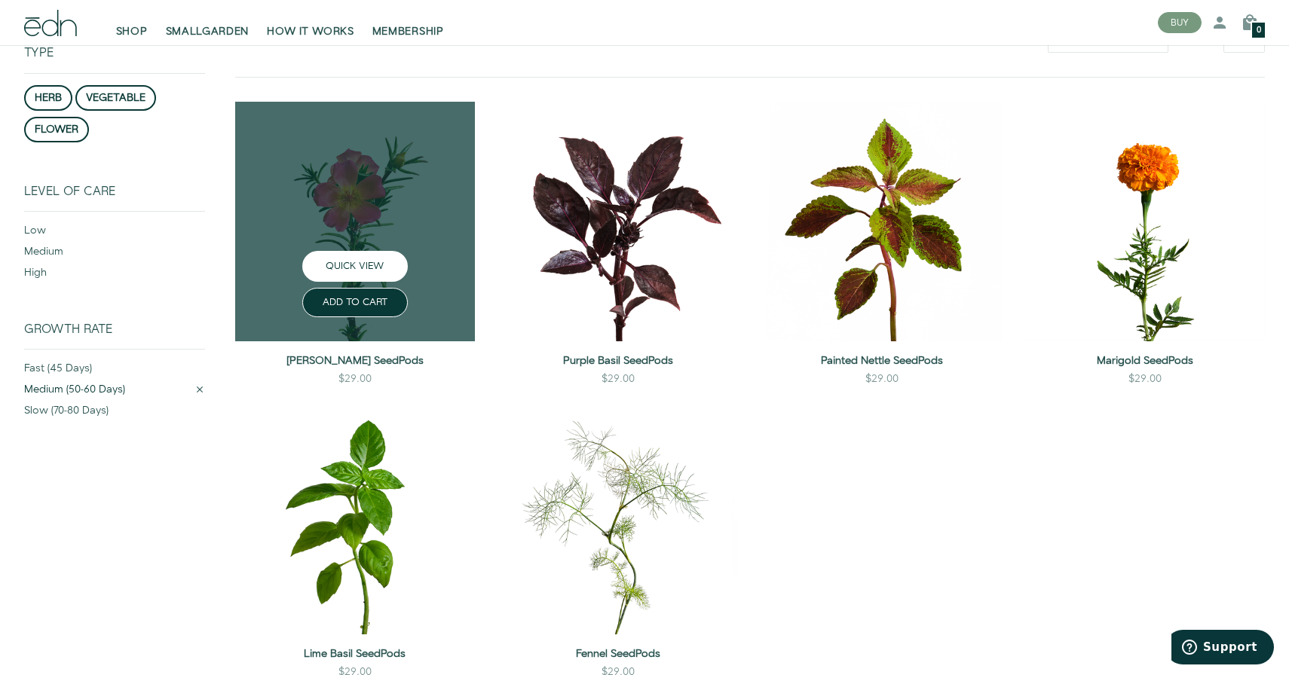
click at [344, 265] on button "QUICK VIEW" at bounding box center [355, 266] width 106 height 31
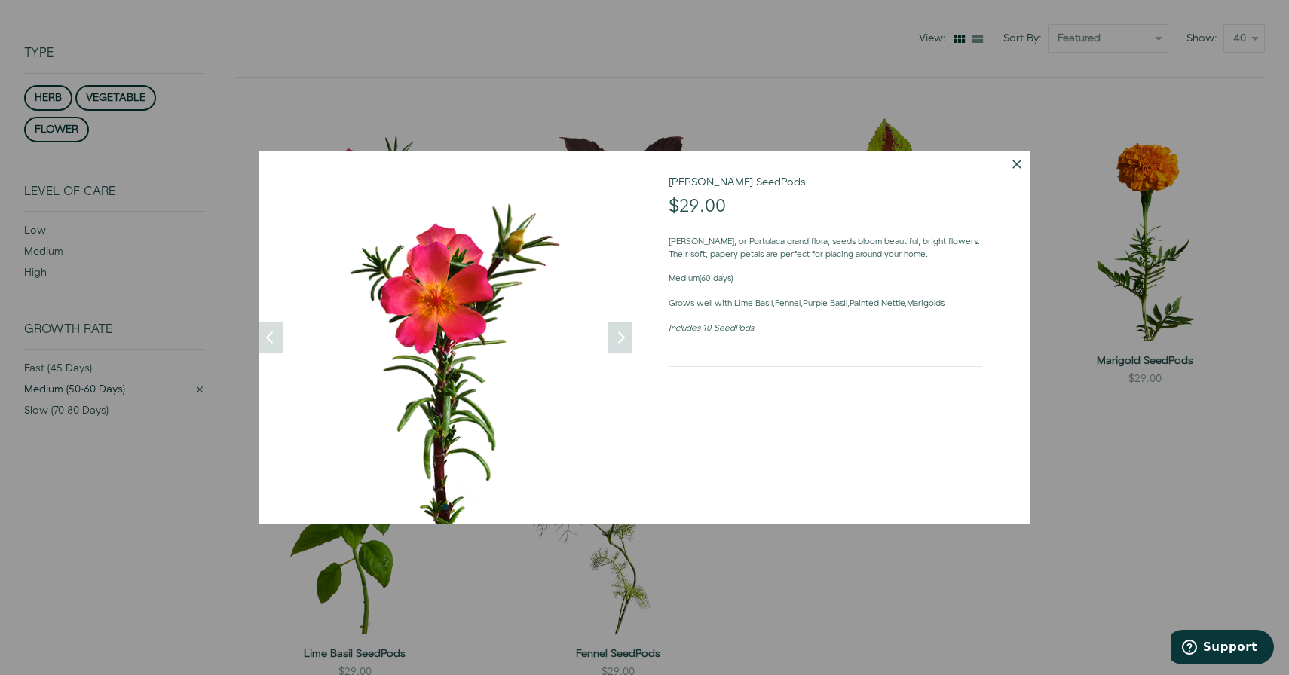
click at [196, 208] on div at bounding box center [644, 337] width 1289 height 675
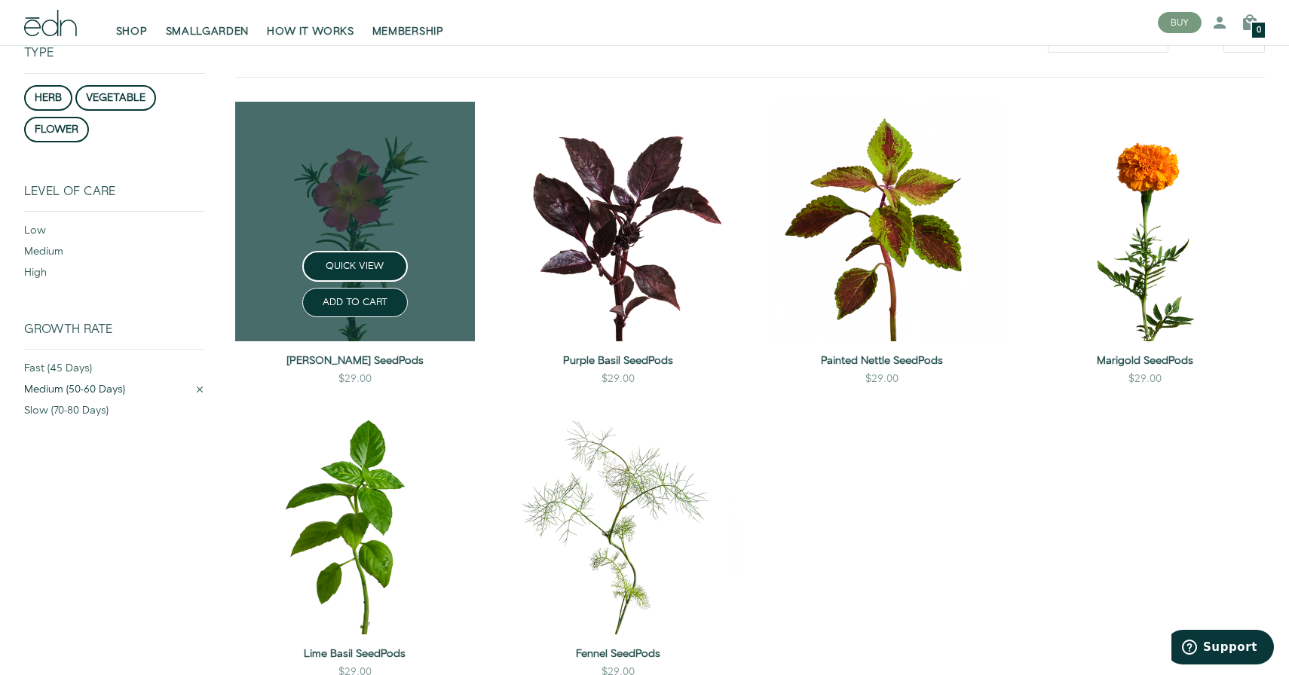
click at [345, 182] on link at bounding box center [355, 222] width 240 height 240
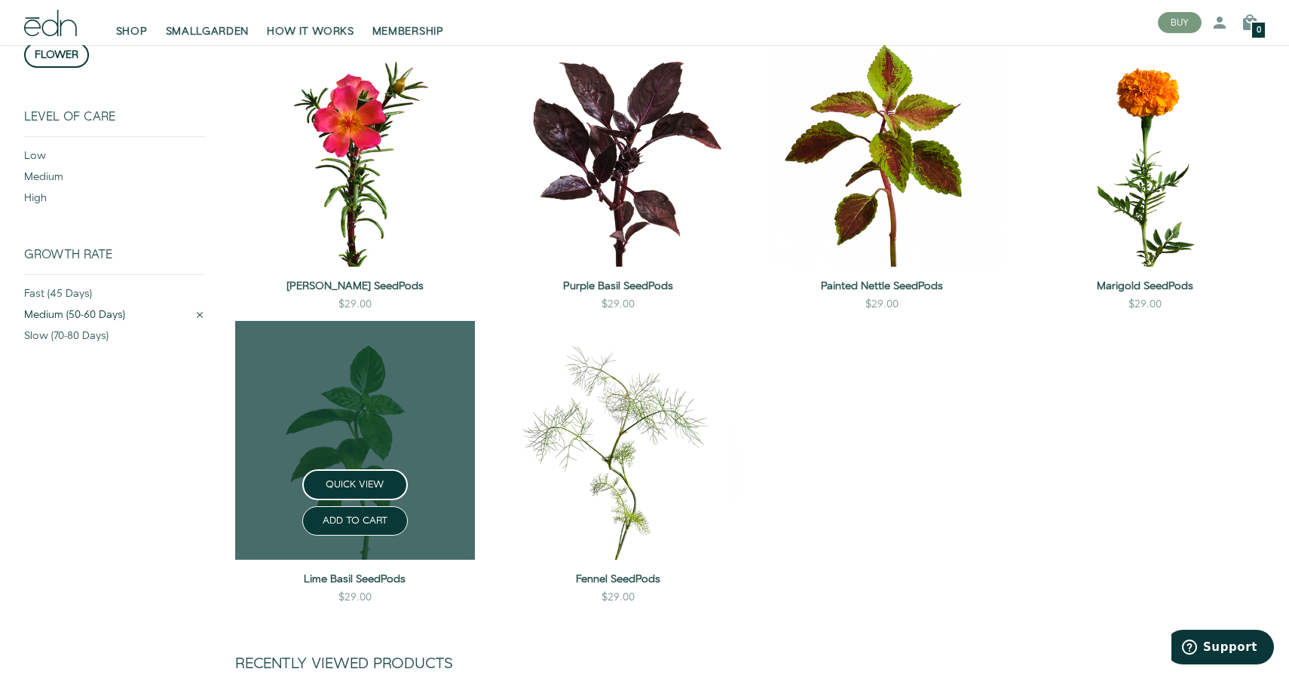
scroll to position [283, 0]
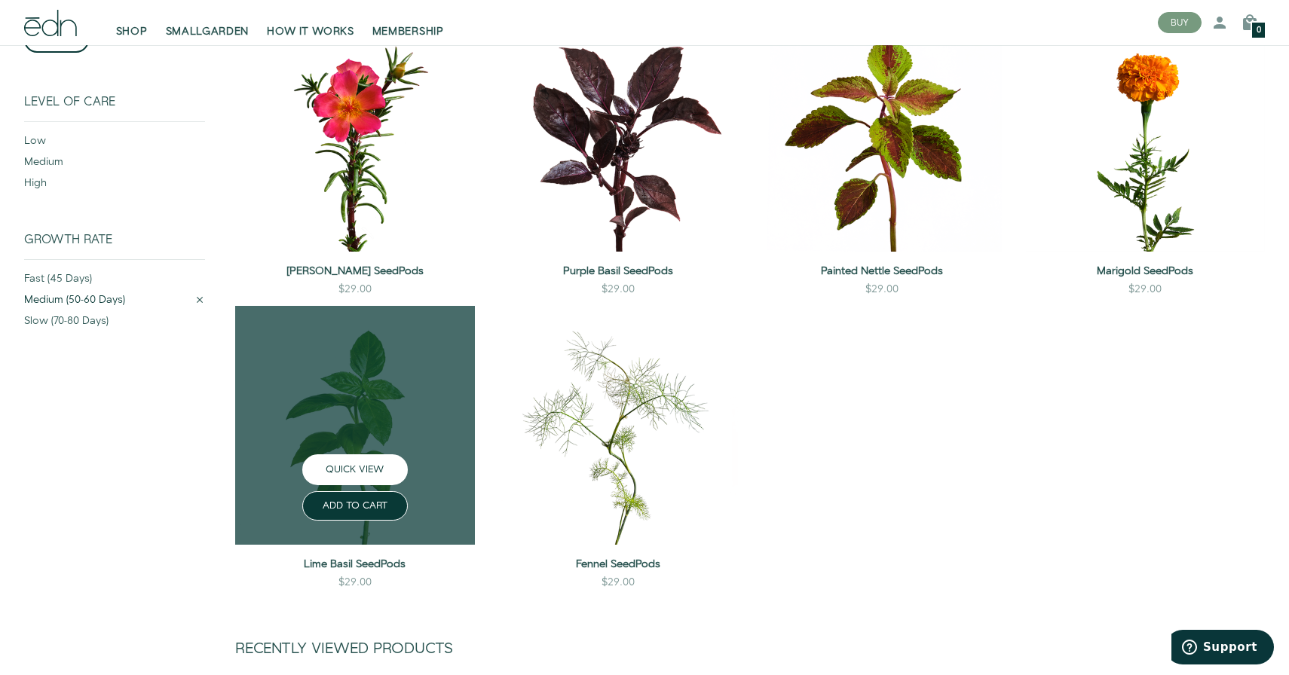
click at [363, 470] on button "QUICK VIEW" at bounding box center [355, 469] width 106 height 31
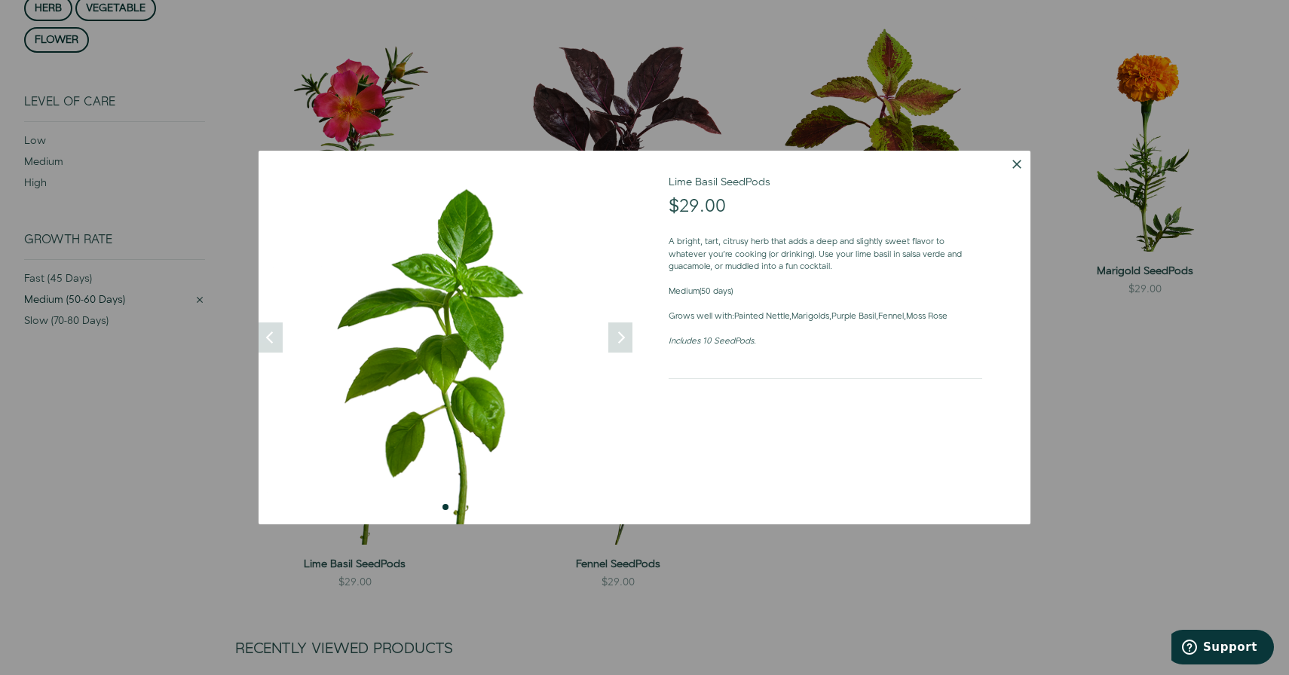
click at [1016, 164] on button "Dismiss" at bounding box center [1016, 164] width 27 height 27
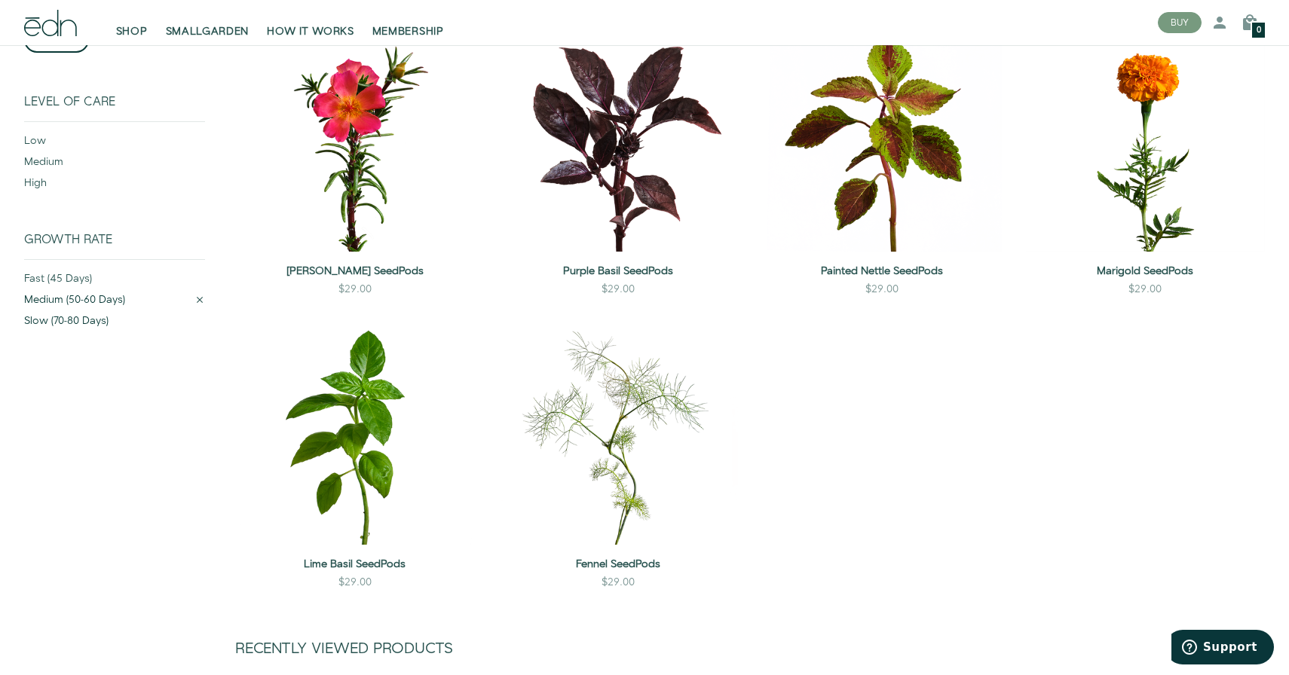
click at [152, 325] on div "slow (70-80 days)" at bounding box center [114, 324] width 181 height 21
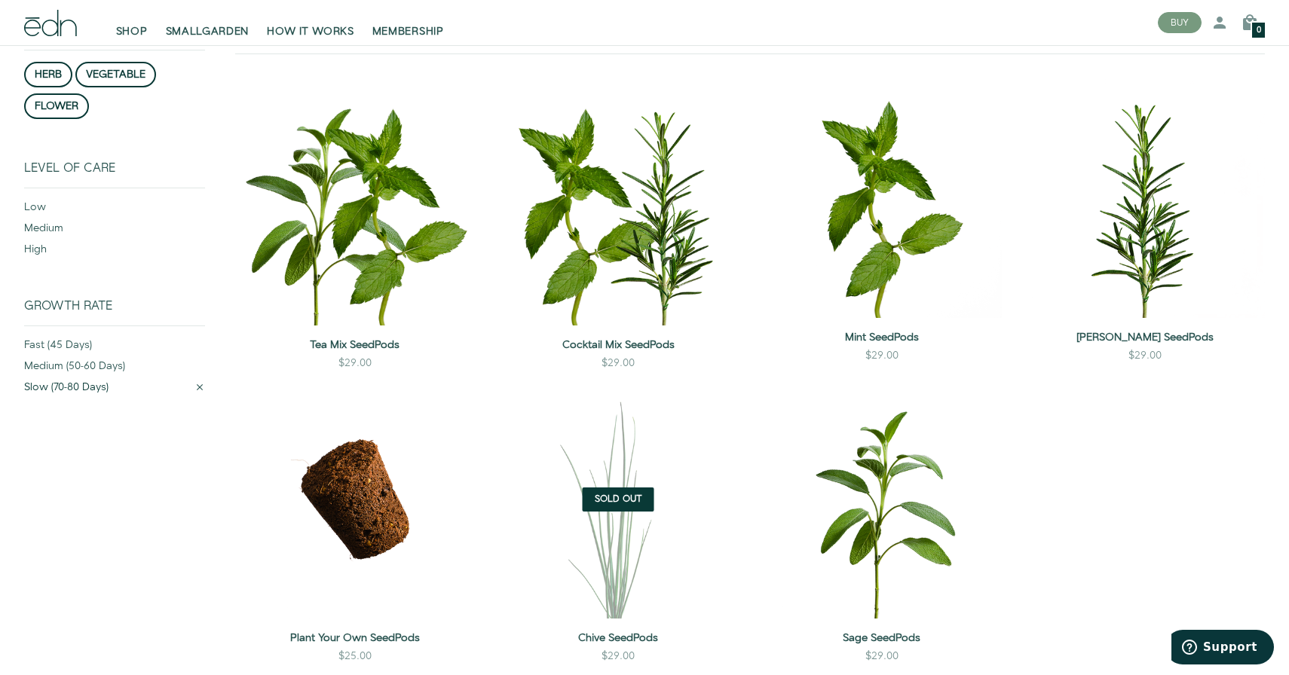
scroll to position [193, 0]
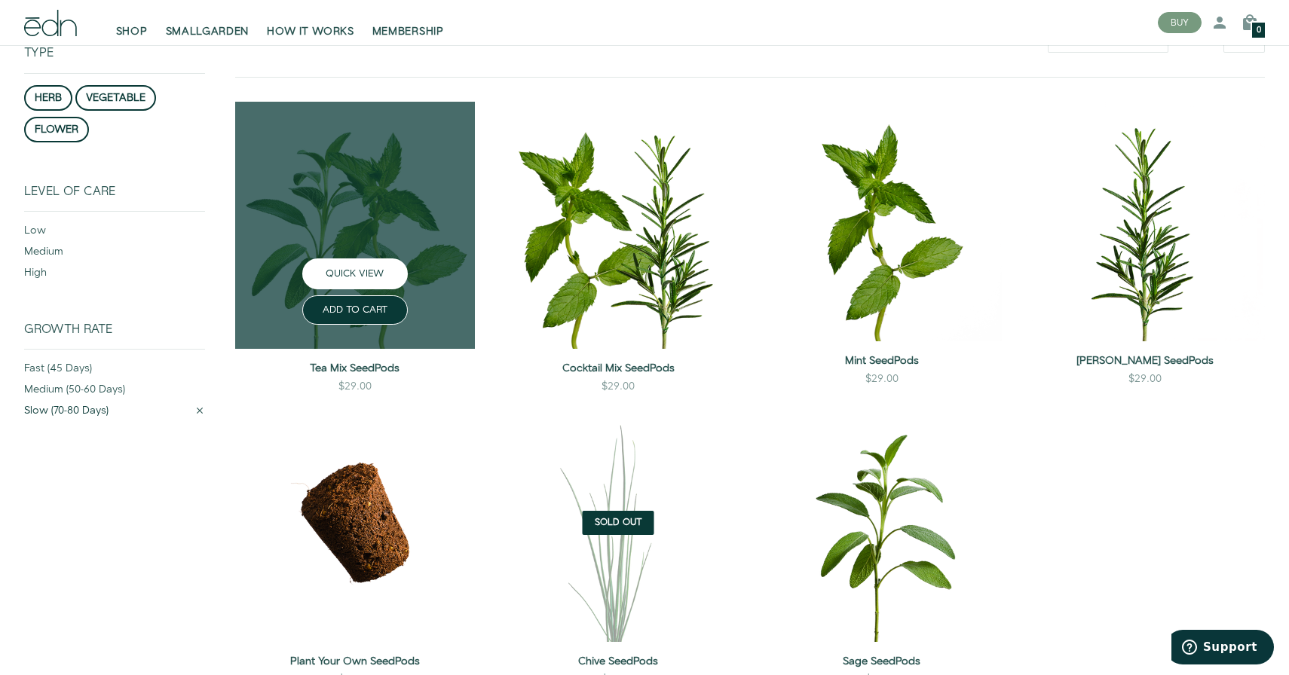
click at [361, 276] on button "QUICK VIEW" at bounding box center [355, 274] width 106 height 31
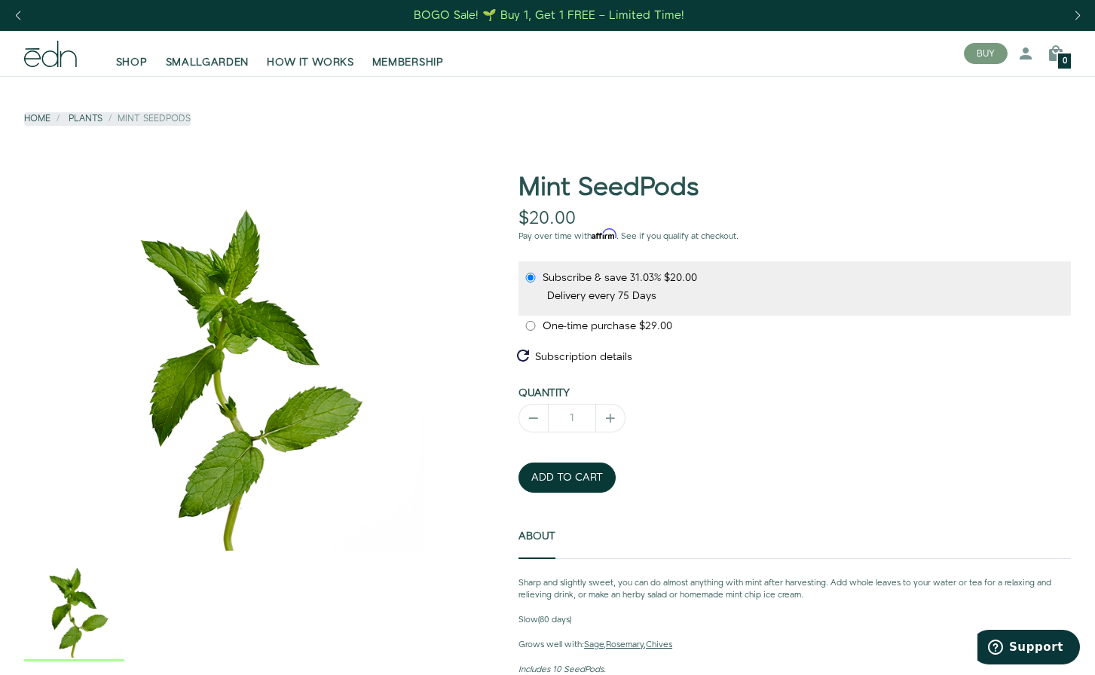
scroll to position [12, 0]
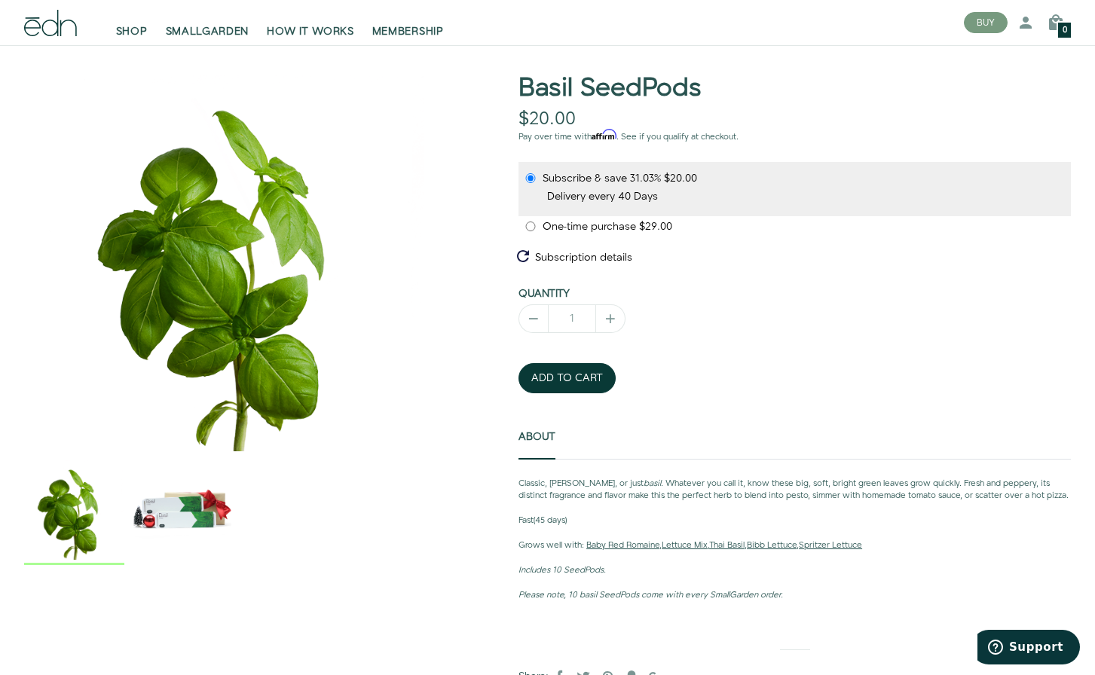
scroll to position [151, 0]
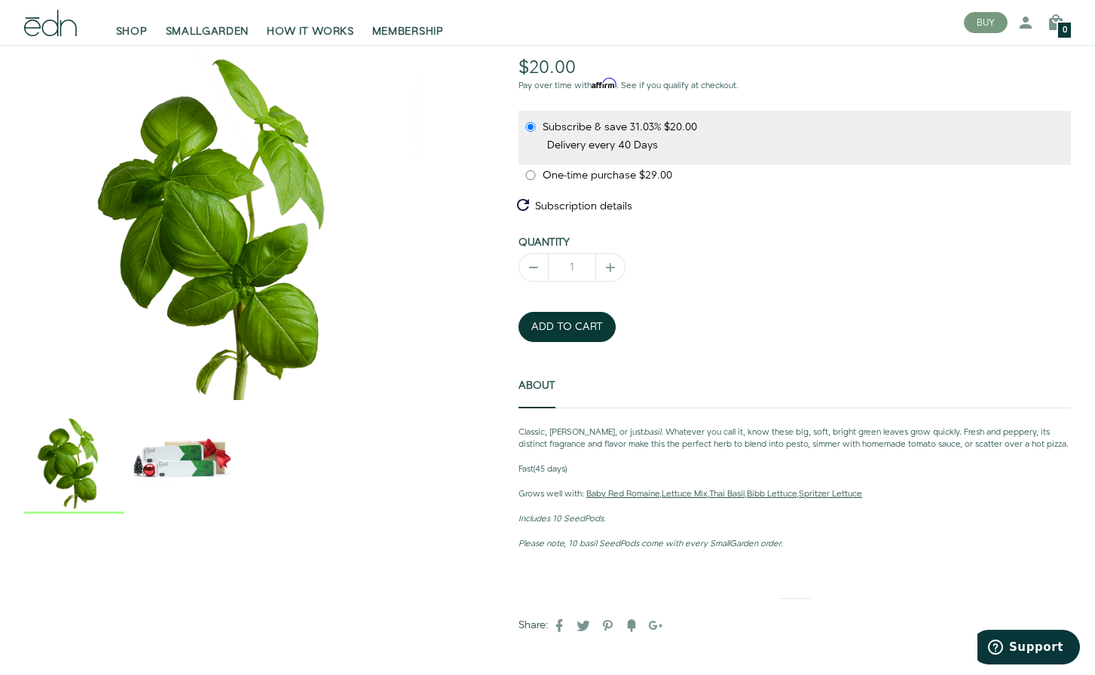
click at [175, 457] on img "2 / 2" at bounding box center [182, 459] width 100 height 103
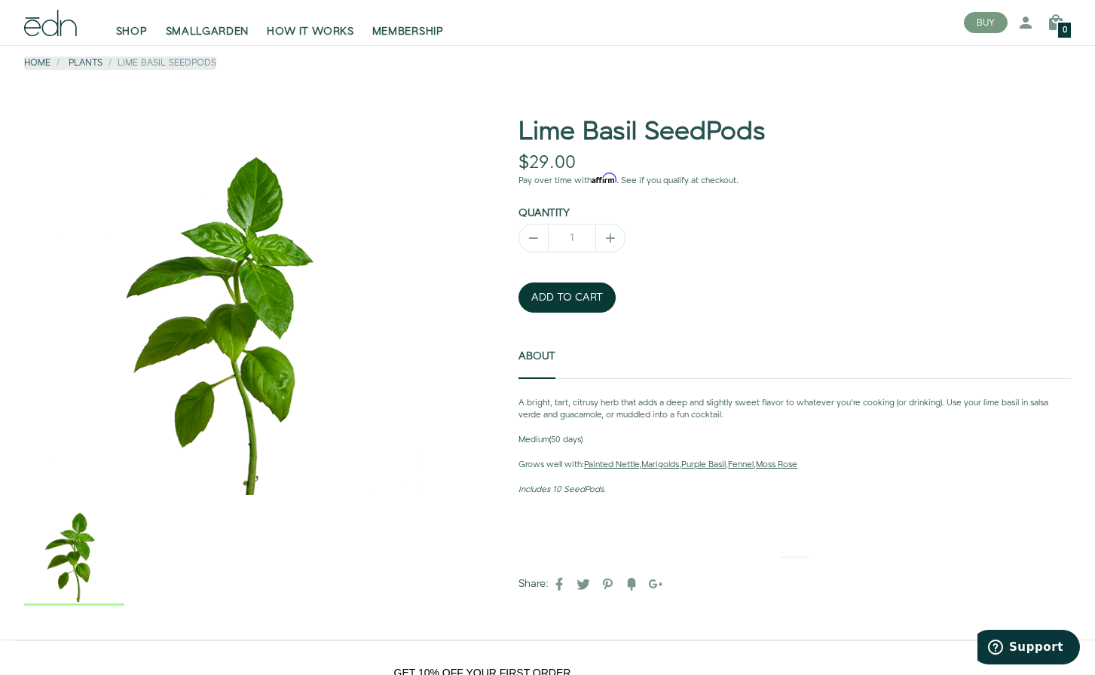
scroll to position [32, 0]
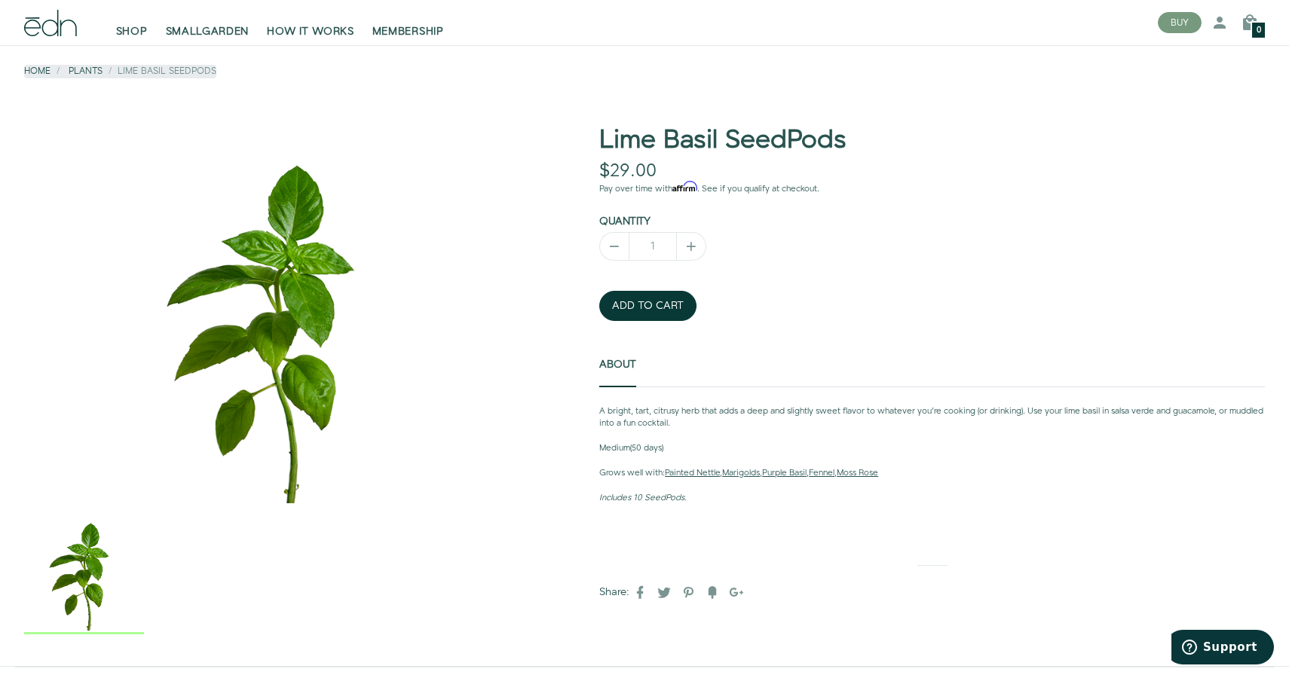
scroll to position [50, 0]
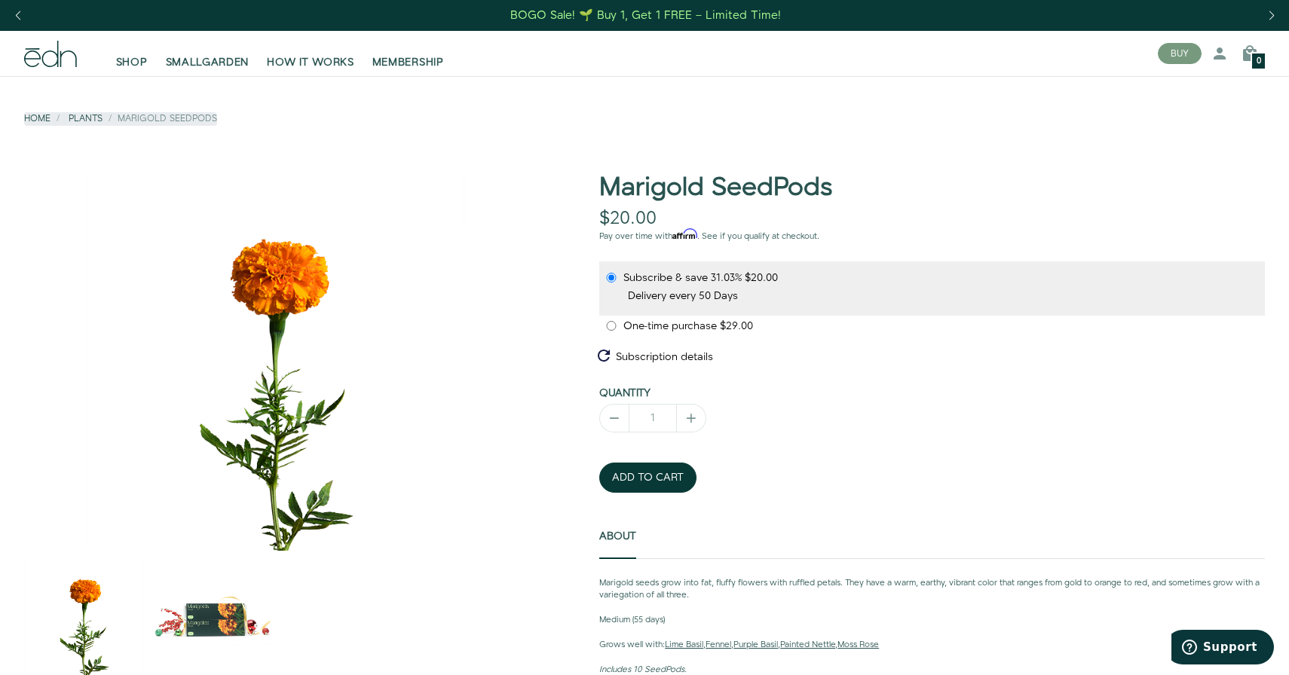
click at [210, 613] on img "2 / 2" at bounding box center [211, 618] width 120 height 120
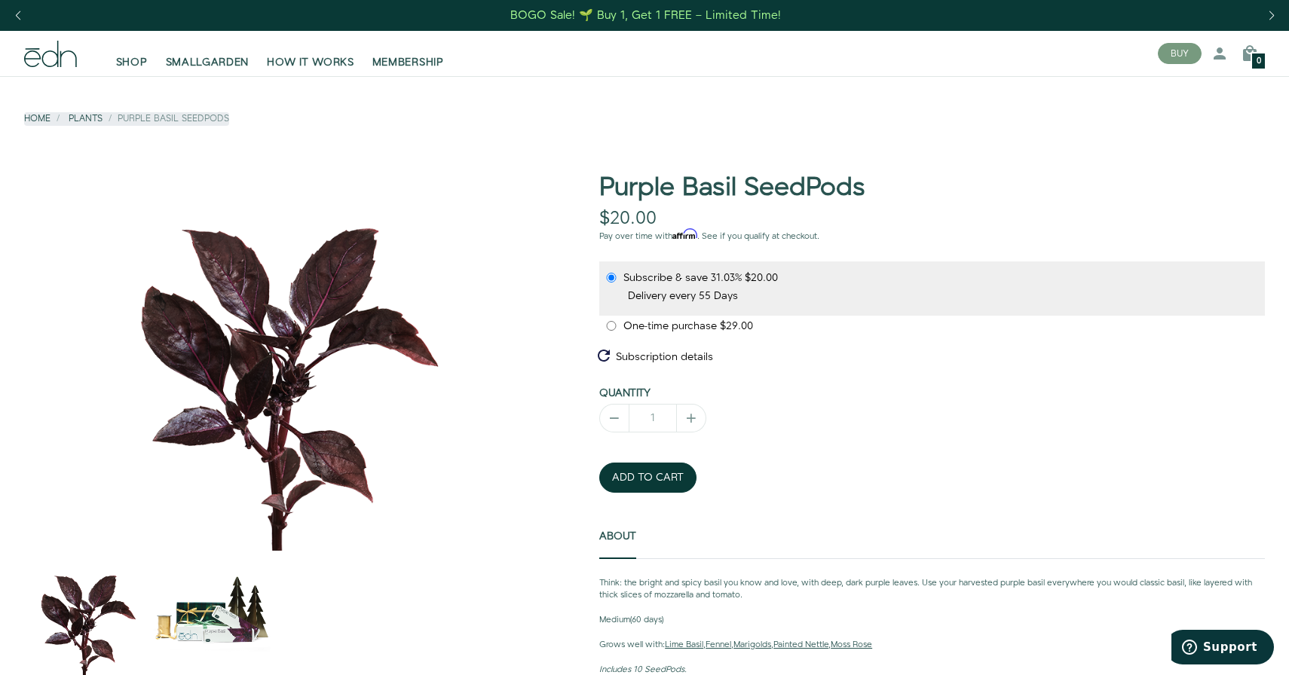
click at [21, 17] on div "Previous slide" at bounding box center [18, 15] width 20 height 33
